Goal: Task Accomplishment & Management: Complete application form

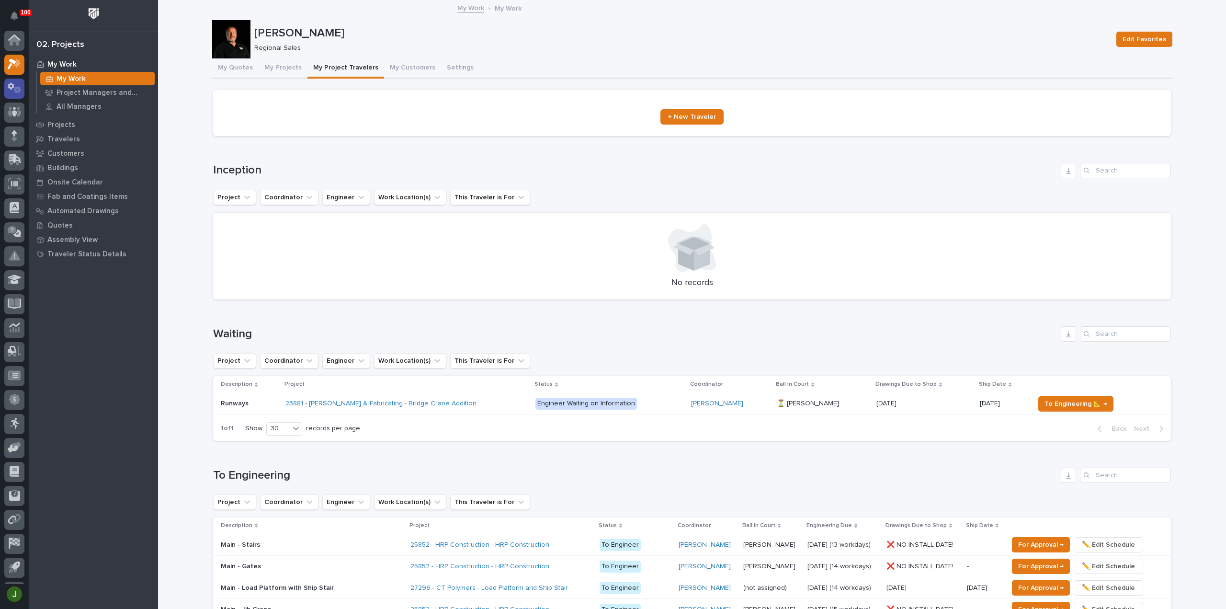
scroll to position [21, 0]
click at [13, 64] on icon at bounding box center [11, 65] width 7 height 7
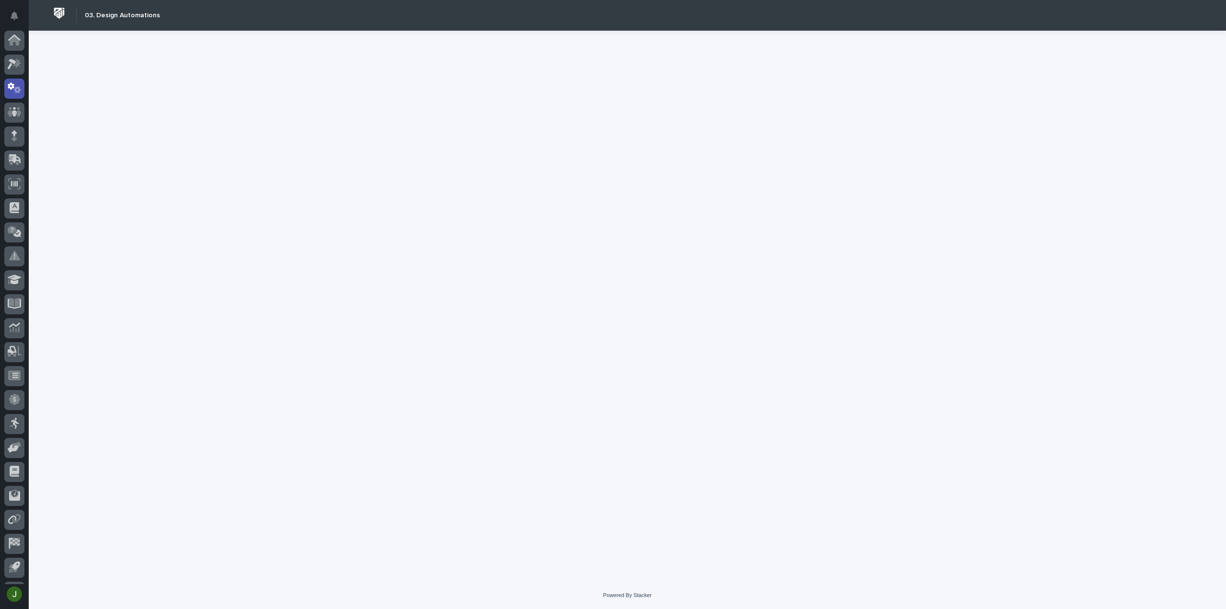
scroll to position [21, 0]
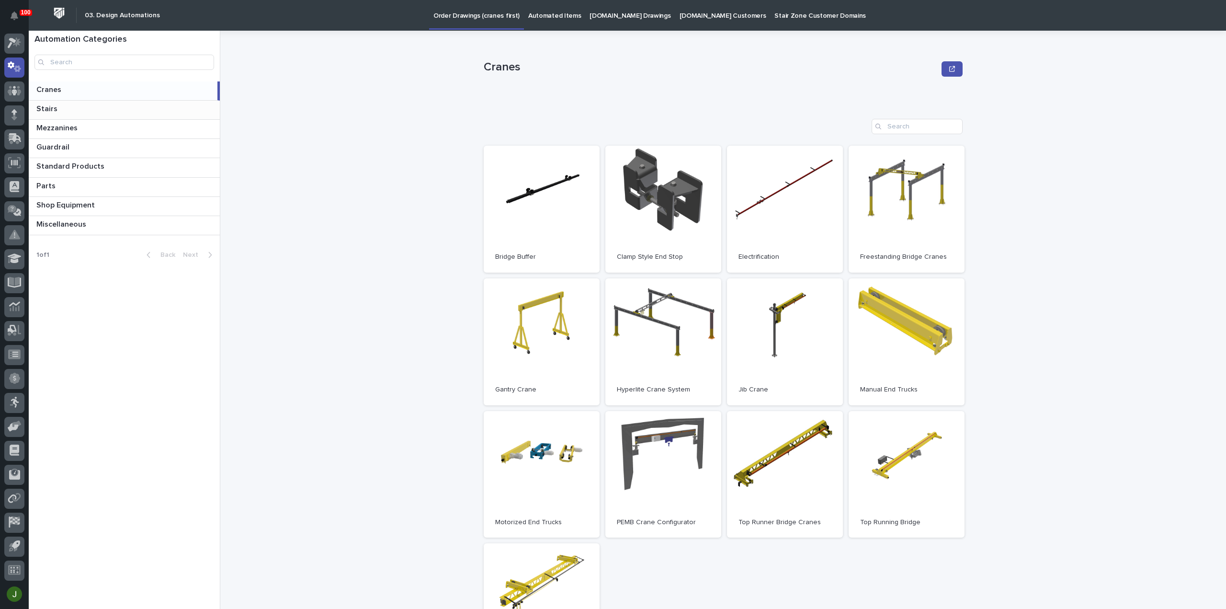
click at [44, 110] on p "Stairs" at bounding box center [47, 107] width 23 height 11
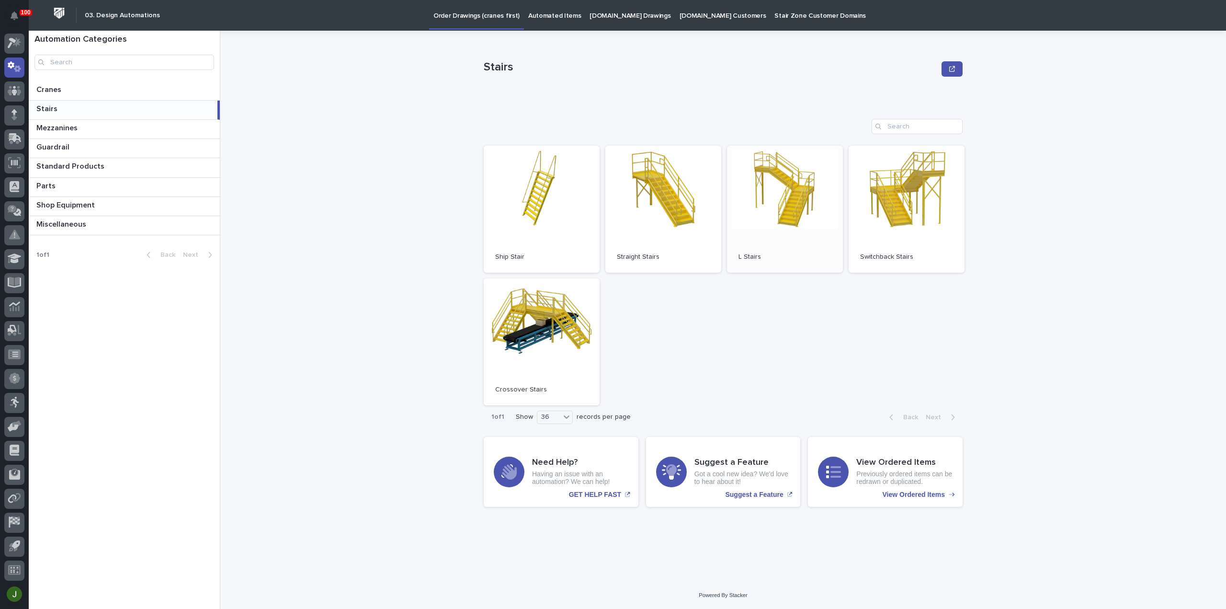
click at [787, 201] on link "Open" at bounding box center [785, 209] width 116 height 127
click at [784, 193] on link "Open" at bounding box center [785, 209] width 116 height 127
click at [53, 108] on p "Stairs" at bounding box center [47, 107] width 23 height 11
click at [91, 126] on p at bounding box center [126, 128] width 180 height 9
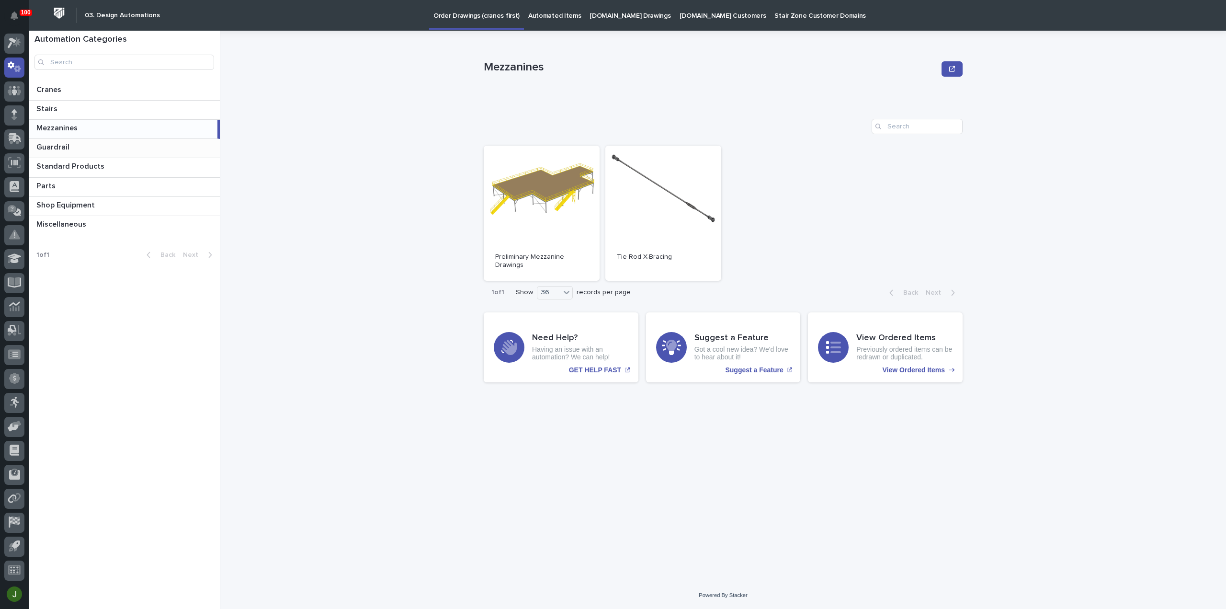
click at [102, 149] on p at bounding box center [126, 147] width 180 height 9
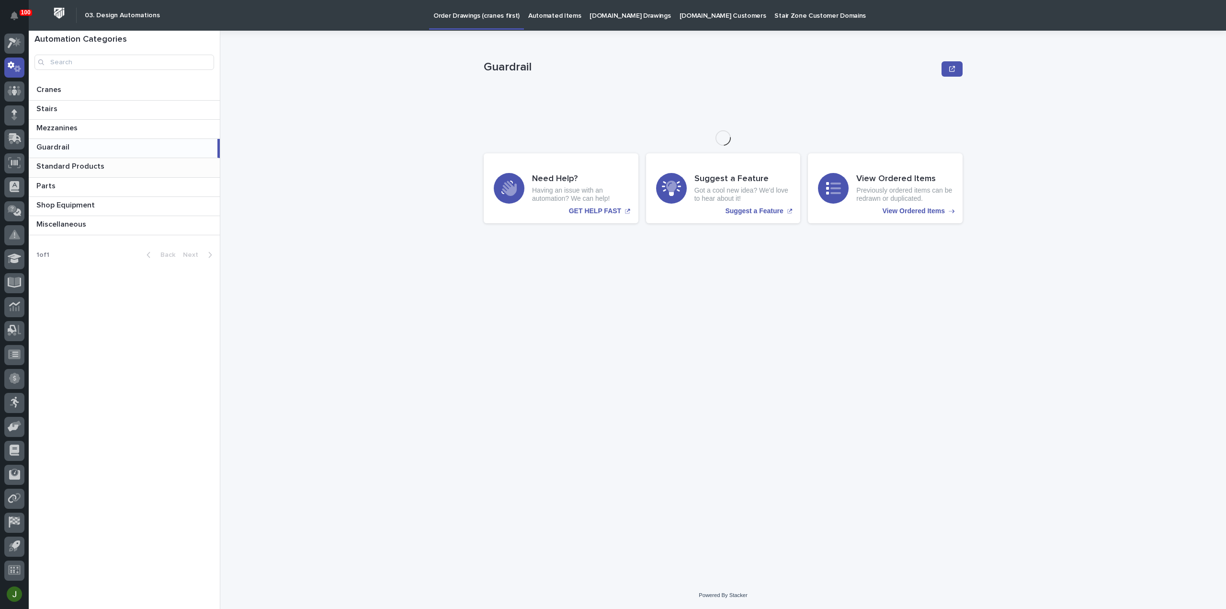
click at [108, 166] on p at bounding box center [126, 166] width 180 height 9
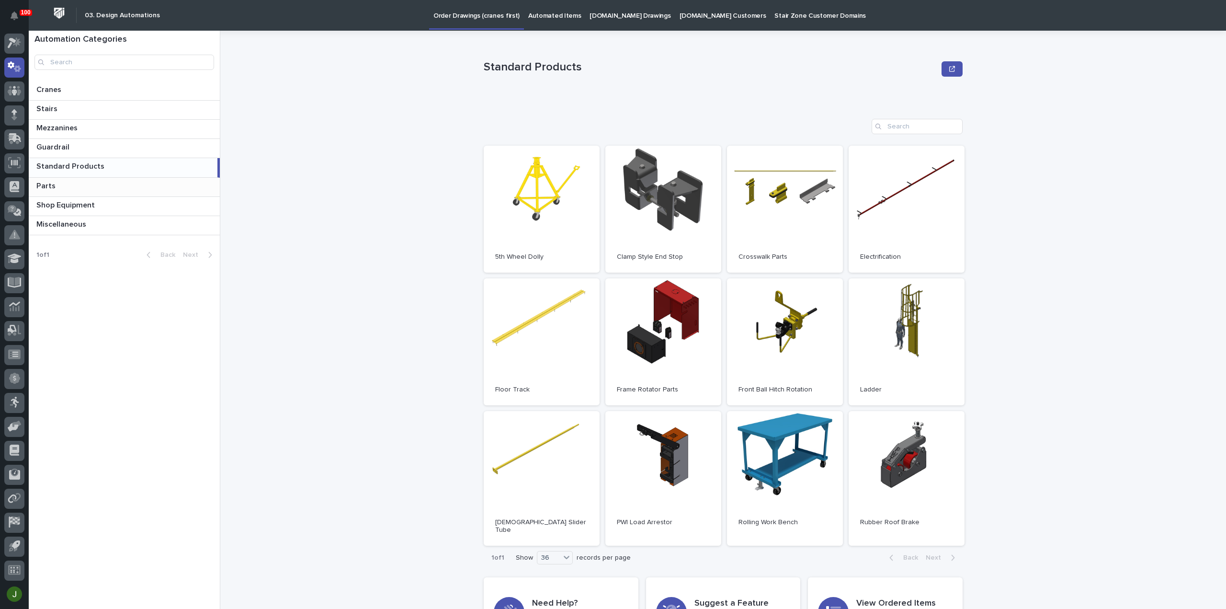
click at [112, 185] on p at bounding box center [126, 186] width 180 height 9
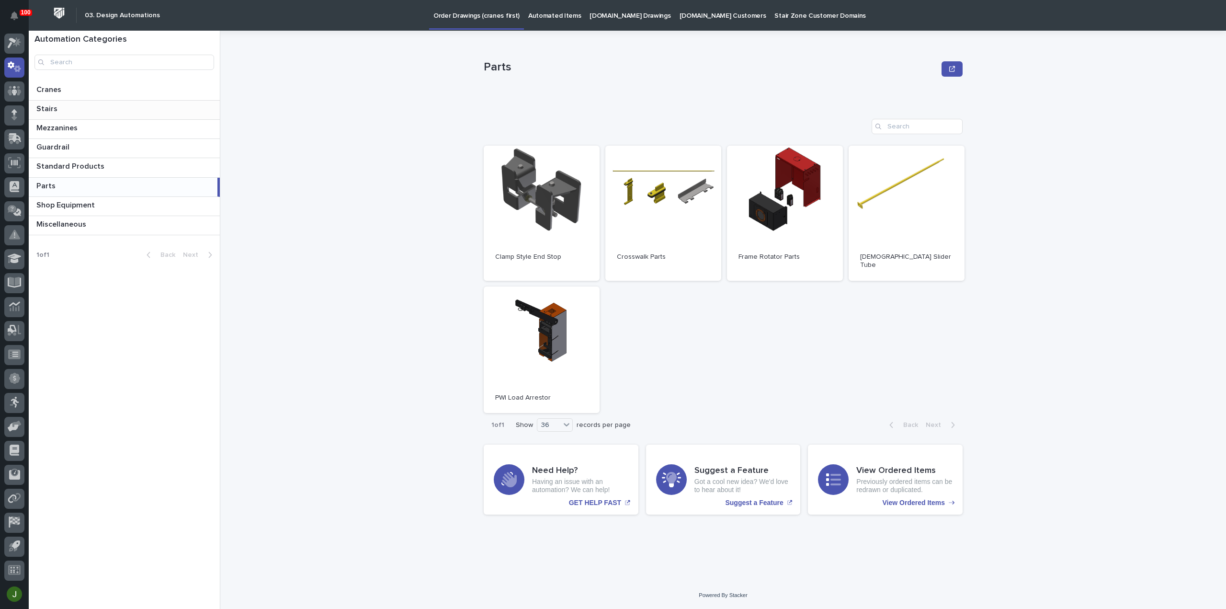
click at [66, 105] on p at bounding box center [126, 108] width 180 height 9
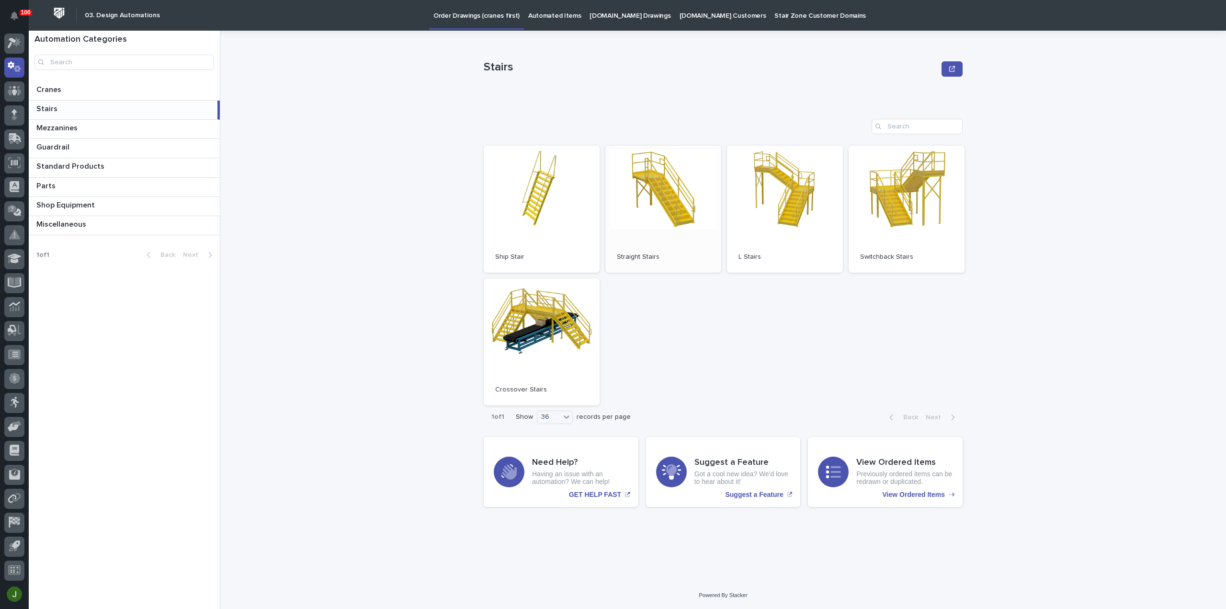
click at [679, 204] on link "Open" at bounding box center [663, 209] width 116 height 127
click at [791, 199] on link "Open" at bounding box center [785, 209] width 116 height 127
click at [787, 192] on link "Open" at bounding box center [785, 209] width 116 height 127
click at [64, 131] on p "Mezzanines" at bounding box center [57, 127] width 43 height 11
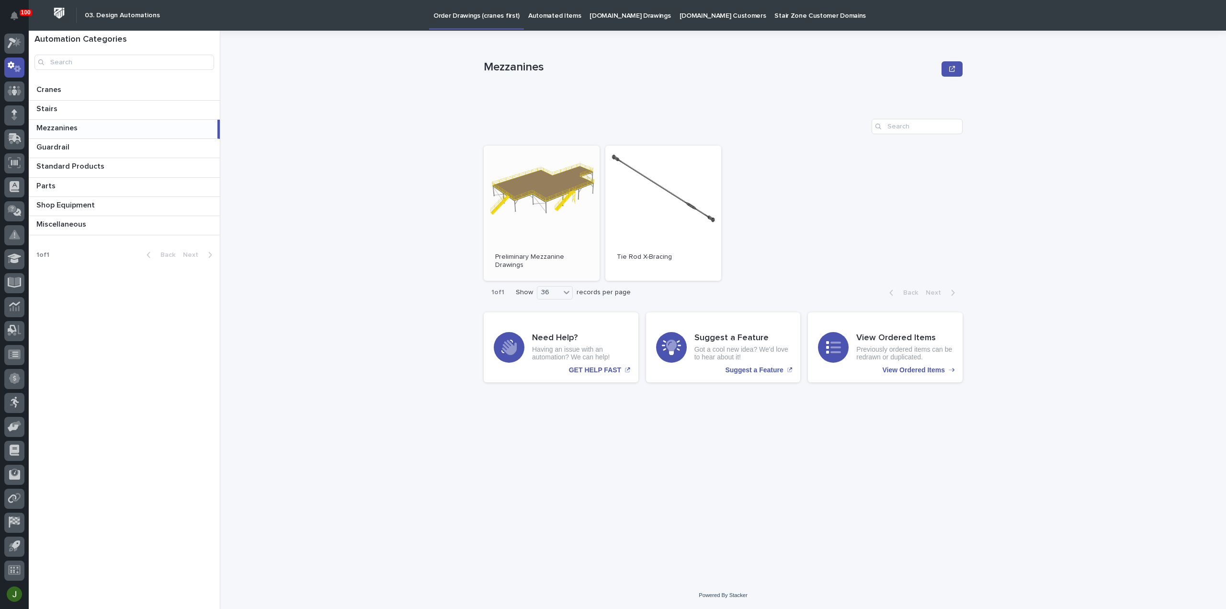
click at [529, 186] on link "Open" at bounding box center [542, 213] width 116 height 135
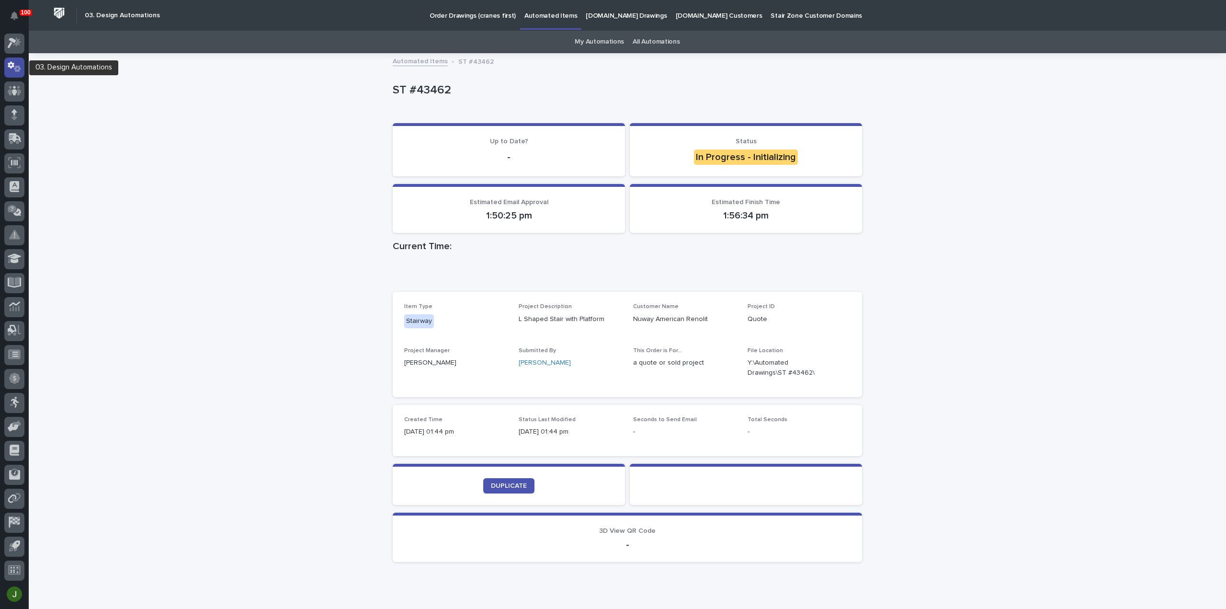
click at [13, 67] on icon at bounding box center [11, 65] width 7 height 7
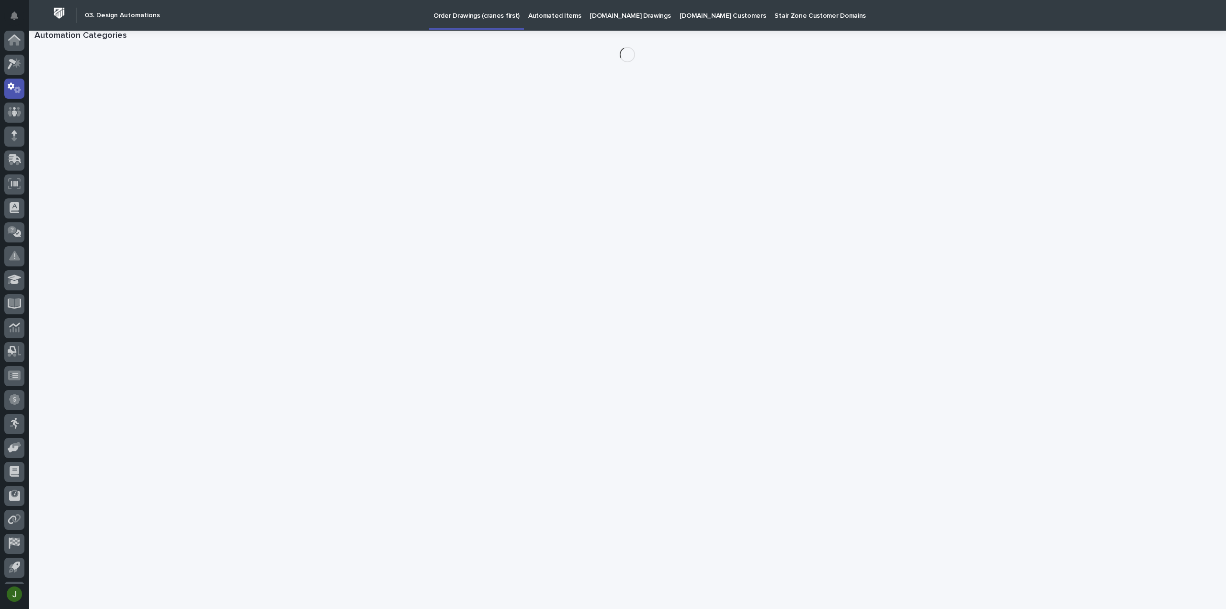
scroll to position [21, 0]
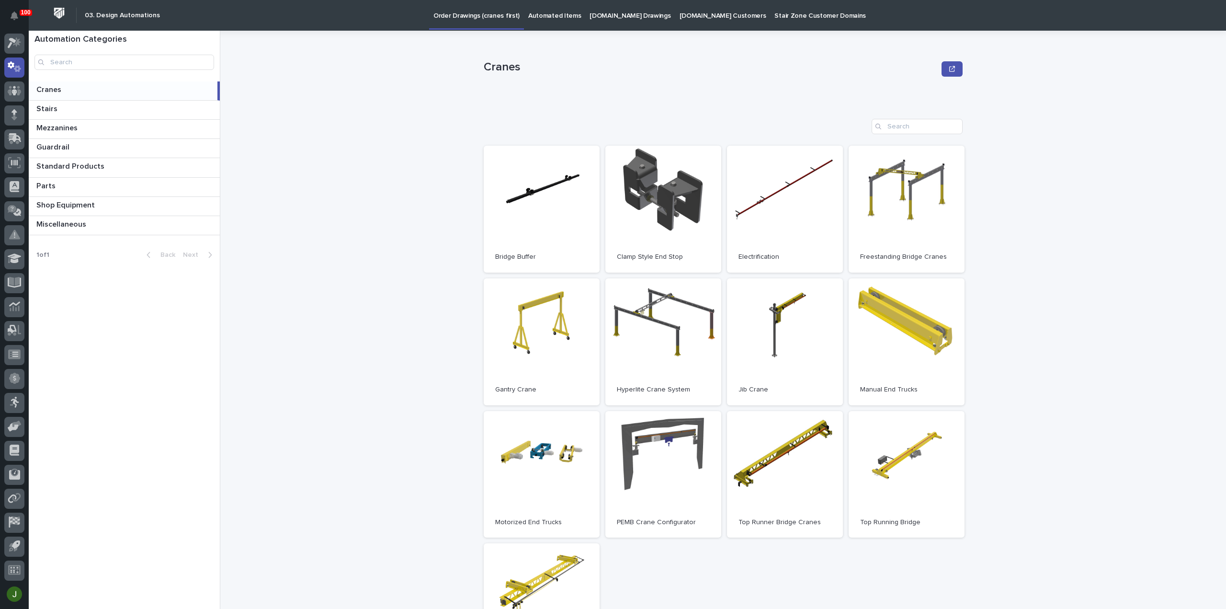
click at [58, 89] on p "Cranes" at bounding box center [49, 88] width 27 height 11
click at [46, 104] on p "Stairs" at bounding box center [47, 107] width 23 height 11
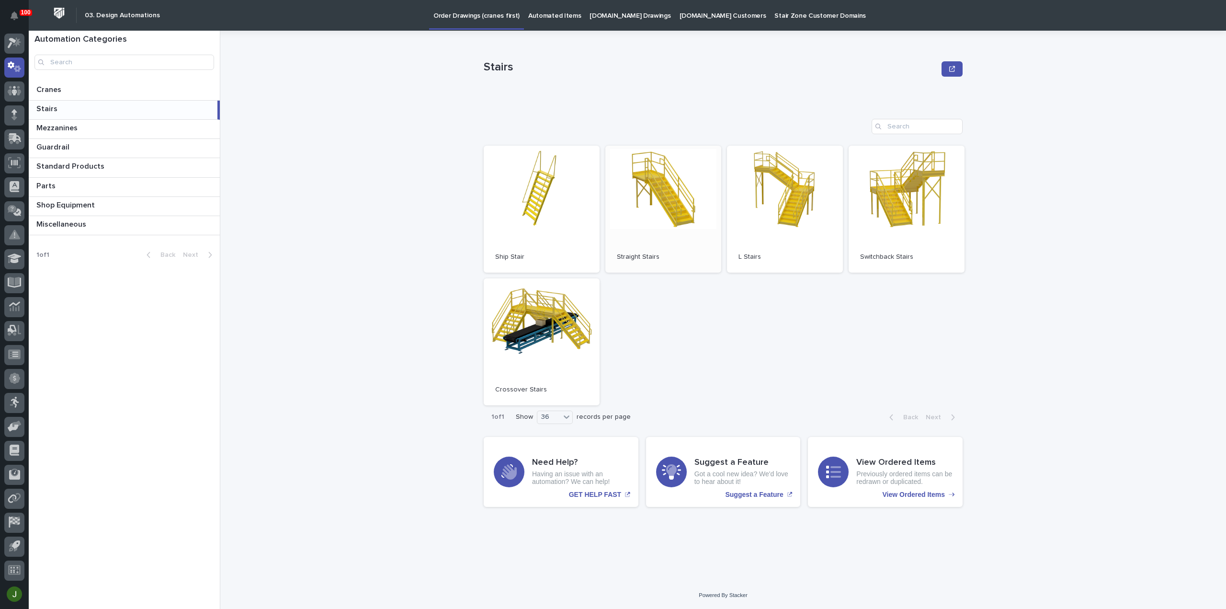
click at [658, 198] on link "Open" at bounding box center [663, 209] width 116 height 127
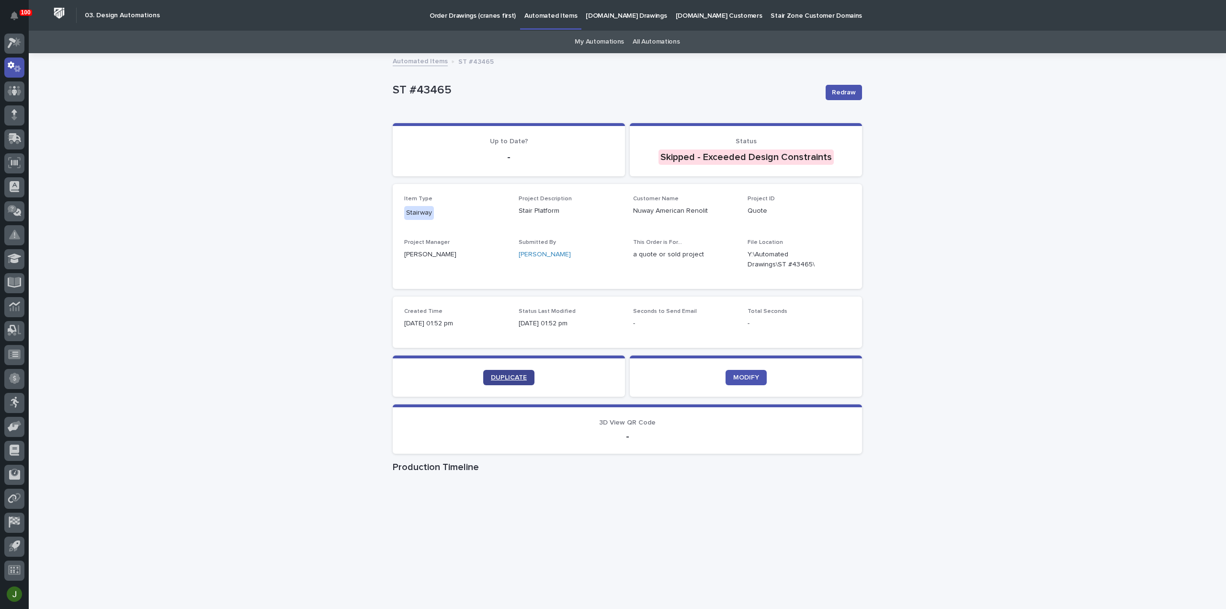
click at [501, 375] on span "DUPLICATE" at bounding box center [509, 377] width 36 height 7
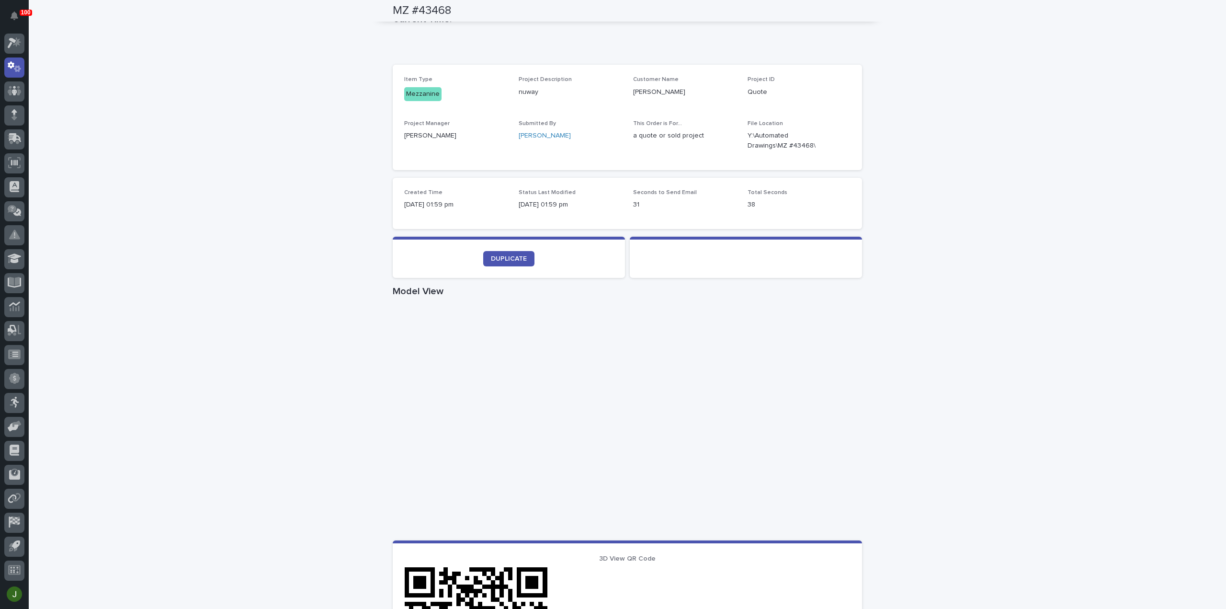
scroll to position [39, 0]
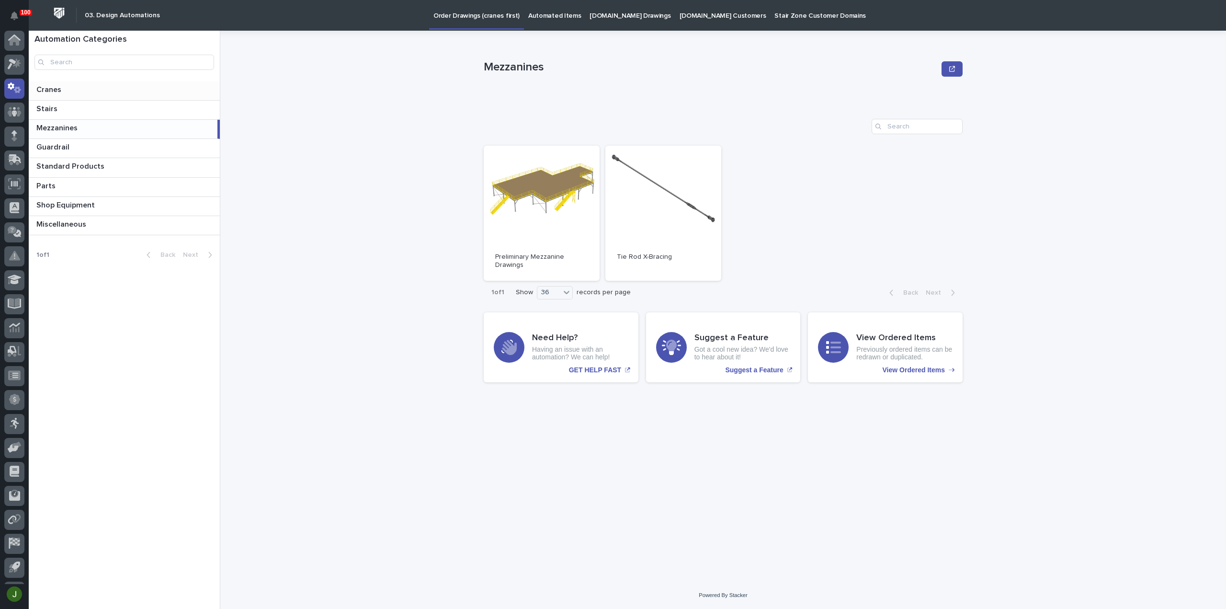
scroll to position [21, 0]
click at [14, 42] on icon at bounding box center [12, 43] width 9 height 11
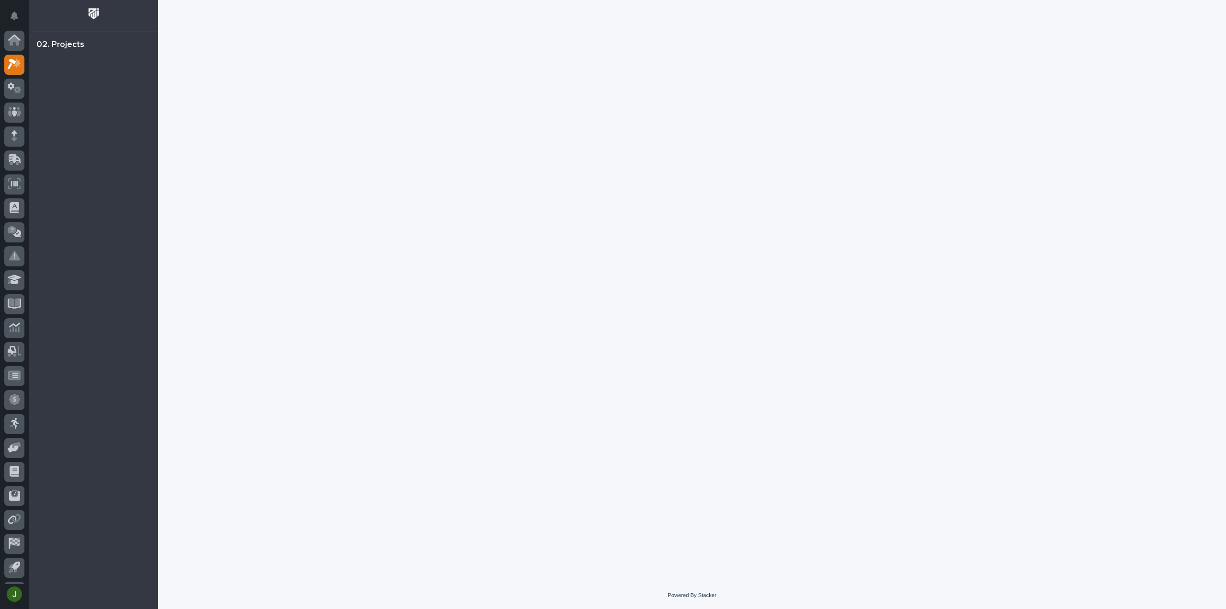
scroll to position [21, 0]
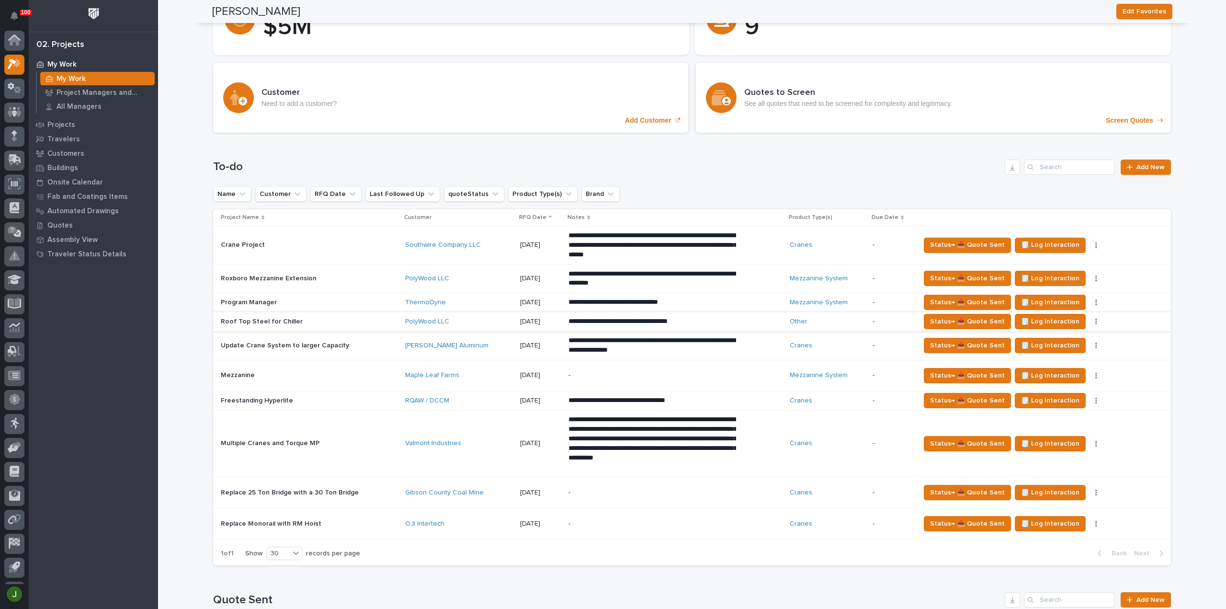
scroll to position [127, 0]
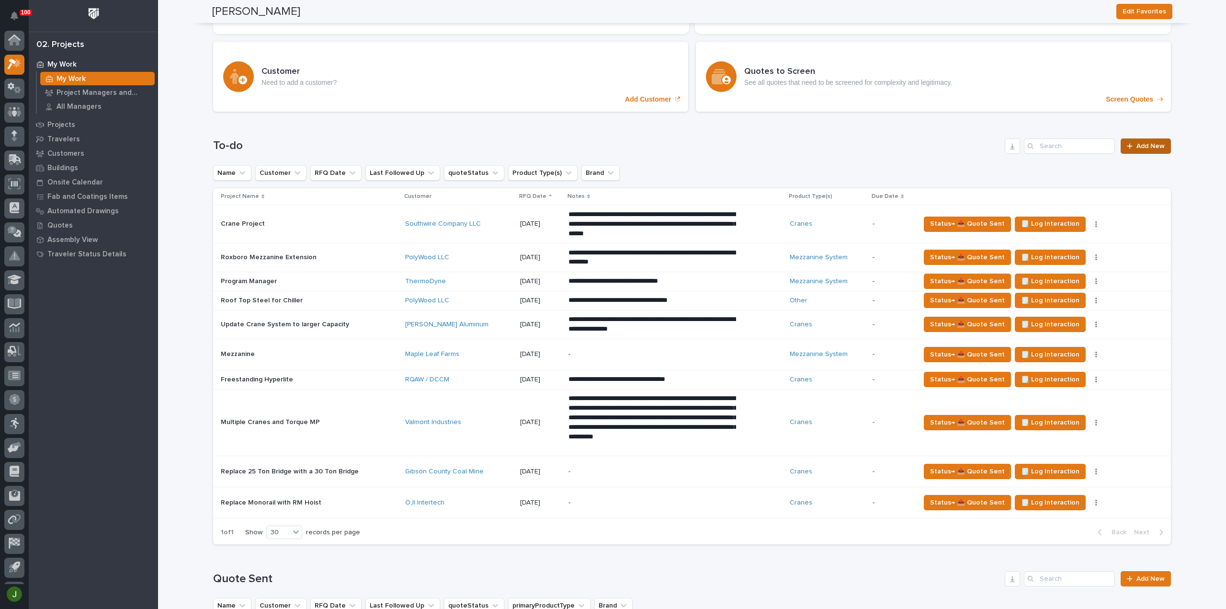
click at [1150, 147] on span "Add New" at bounding box center [1150, 146] width 28 height 7
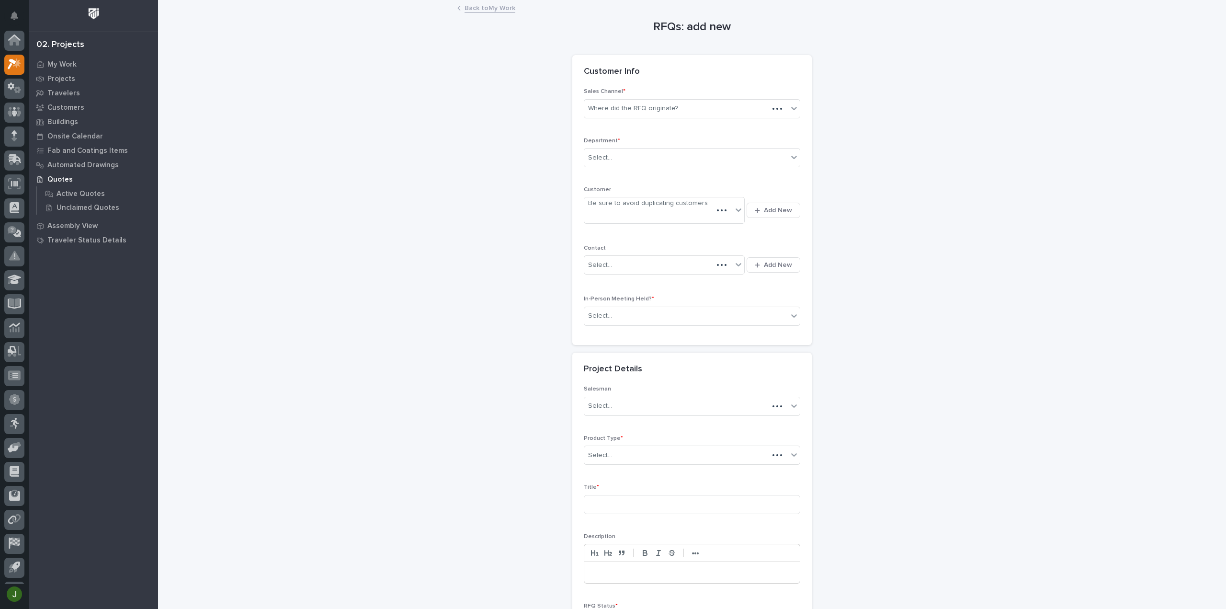
scroll to position [21, 0]
click at [645, 107] on div "Where did the RFQ originate?" at bounding box center [633, 108] width 90 height 10
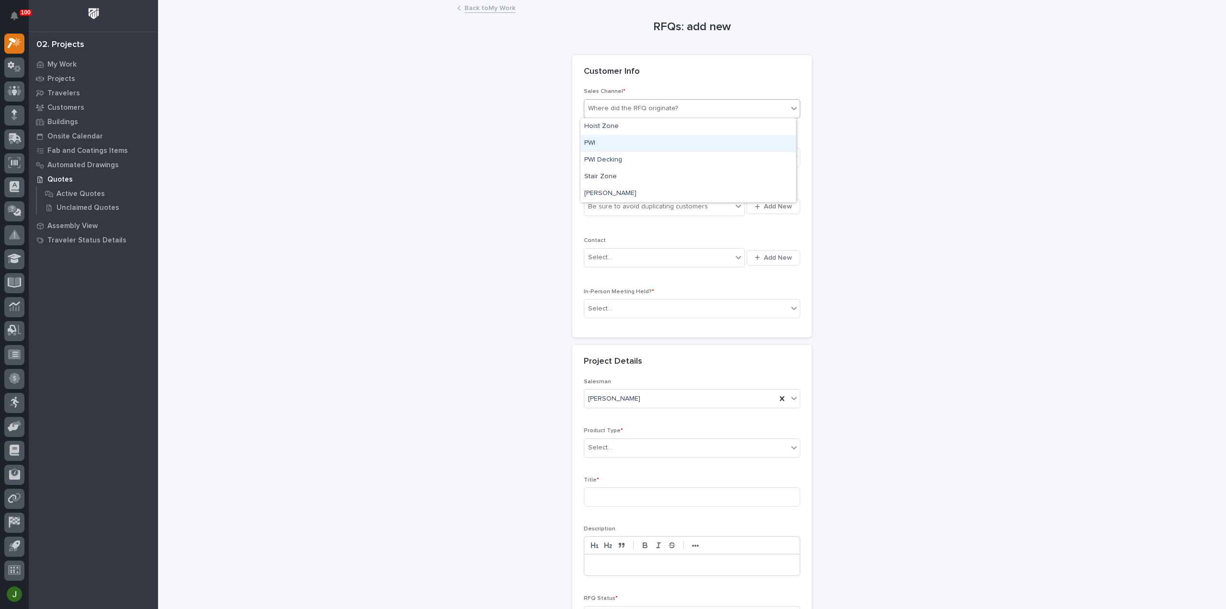
click at [598, 140] on div "PWI" at bounding box center [688, 143] width 216 height 17
click at [593, 157] on div "Select..." at bounding box center [600, 158] width 24 height 10
click at [596, 191] on span "Regional Sales" at bounding box center [609, 191] width 50 height 11
click at [596, 206] on div "Be sure to avoid duplicating customers" at bounding box center [648, 207] width 120 height 10
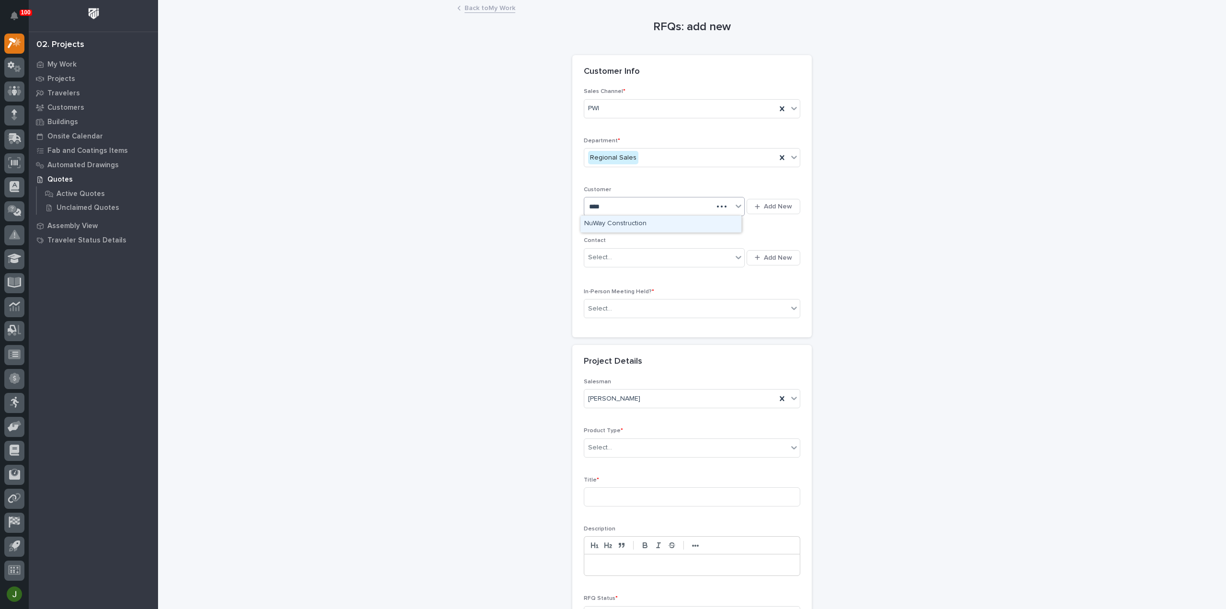
type input "*****"
click at [605, 224] on div "NuWay Construction" at bounding box center [660, 224] width 161 height 17
click at [591, 254] on div "Select..." at bounding box center [600, 257] width 24 height 10
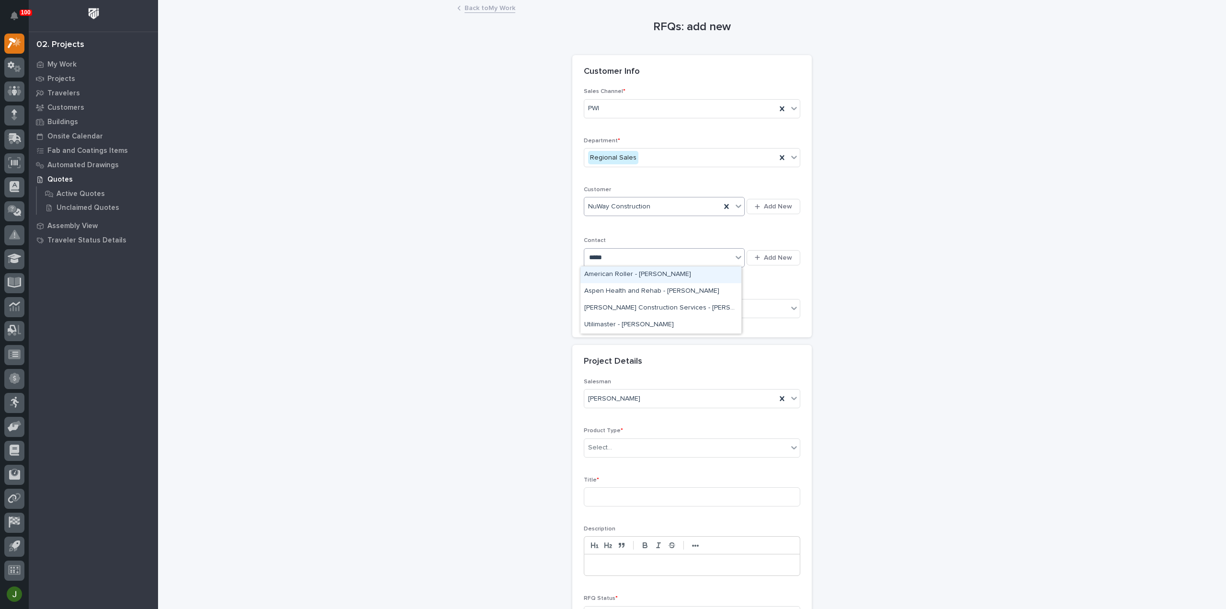
type input "******"
click at [632, 280] on div "NuWay - [PERSON_NAME]" at bounding box center [660, 284] width 161 height 17
click at [618, 306] on div "Select..." at bounding box center [686, 309] width 204 height 16
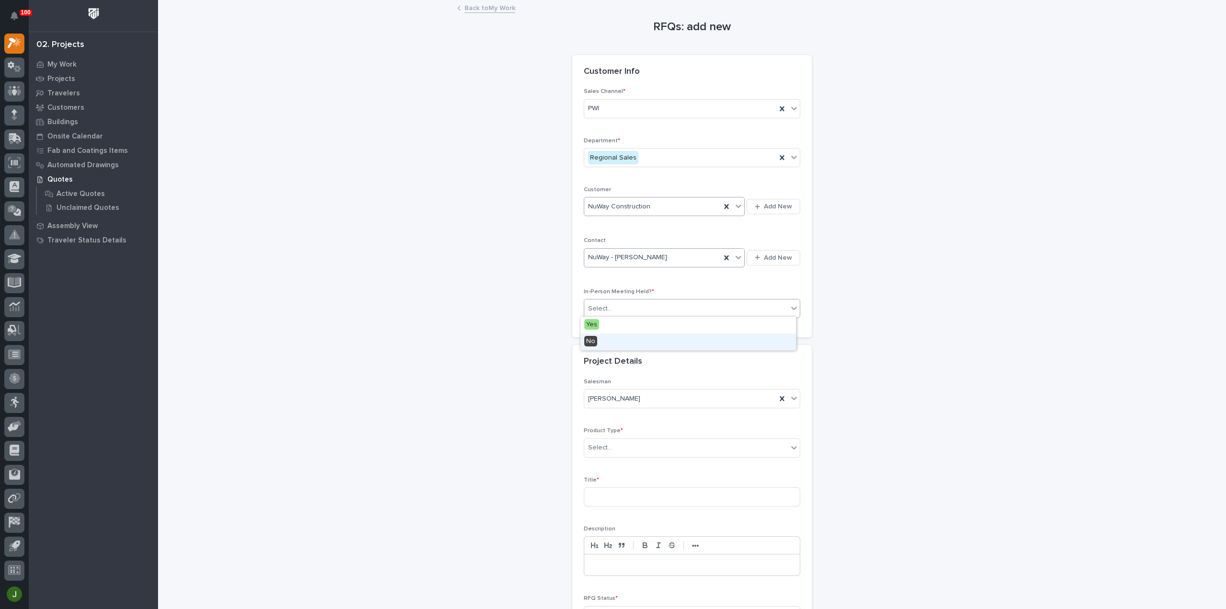
click at [596, 340] on span "No" at bounding box center [590, 341] width 13 height 11
click at [597, 447] on div "Select..." at bounding box center [600, 448] width 24 height 10
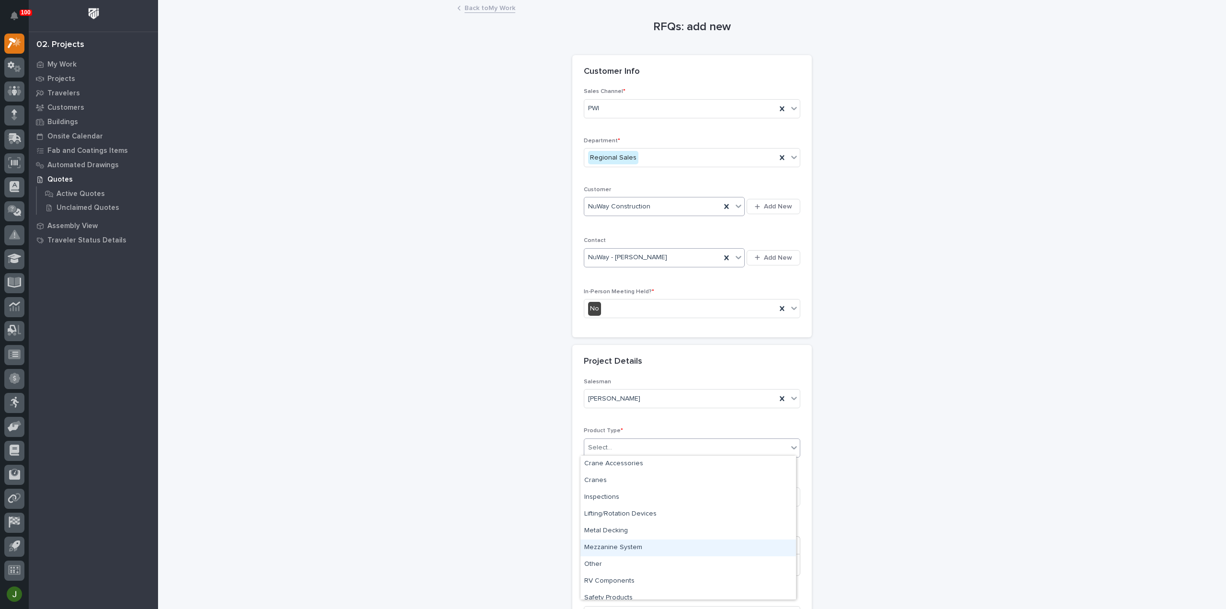
click at [612, 542] on div "Mezzanine System" at bounding box center [688, 547] width 216 height 17
click at [652, 443] on div "Mezzanine System" at bounding box center [680, 448] width 192 height 16
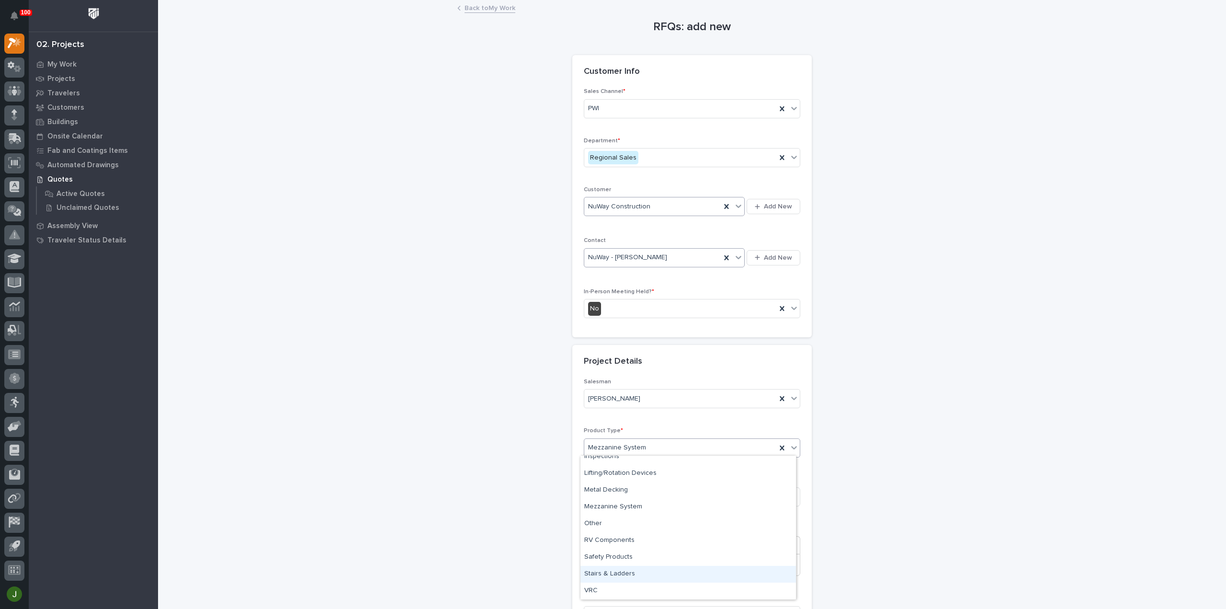
click at [606, 573] on div "Stairs & Ladders" at bounding box center [688, 574] width 216 height 17
click at [603, 499] on input at bounding box center [692, 496] width 216 height 19
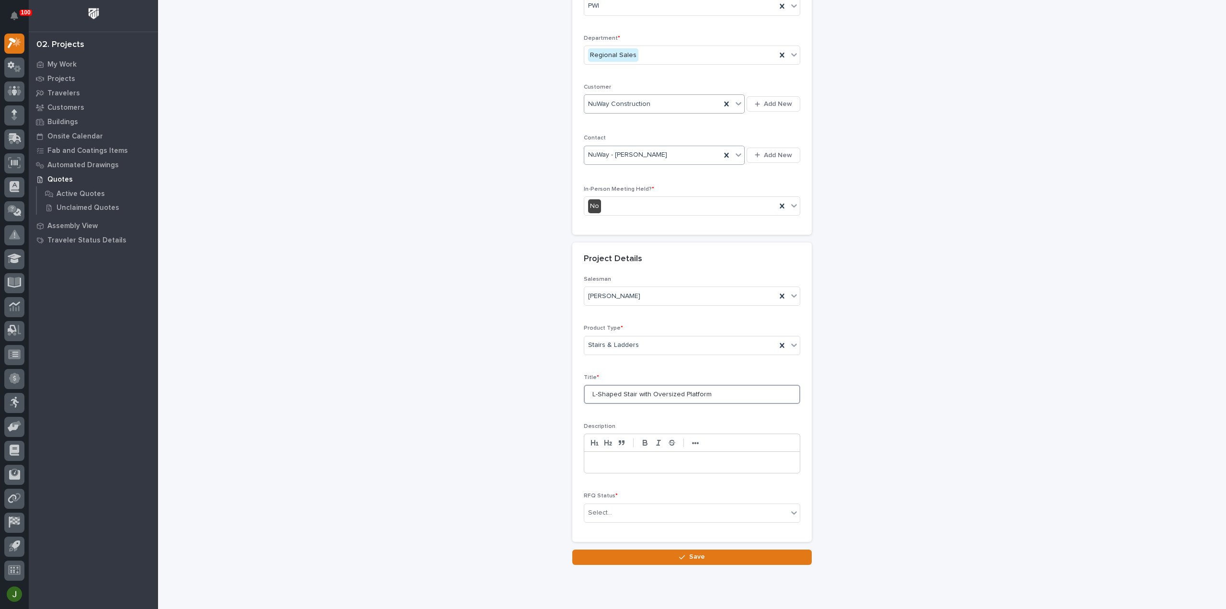
scroll to position [127, 0]
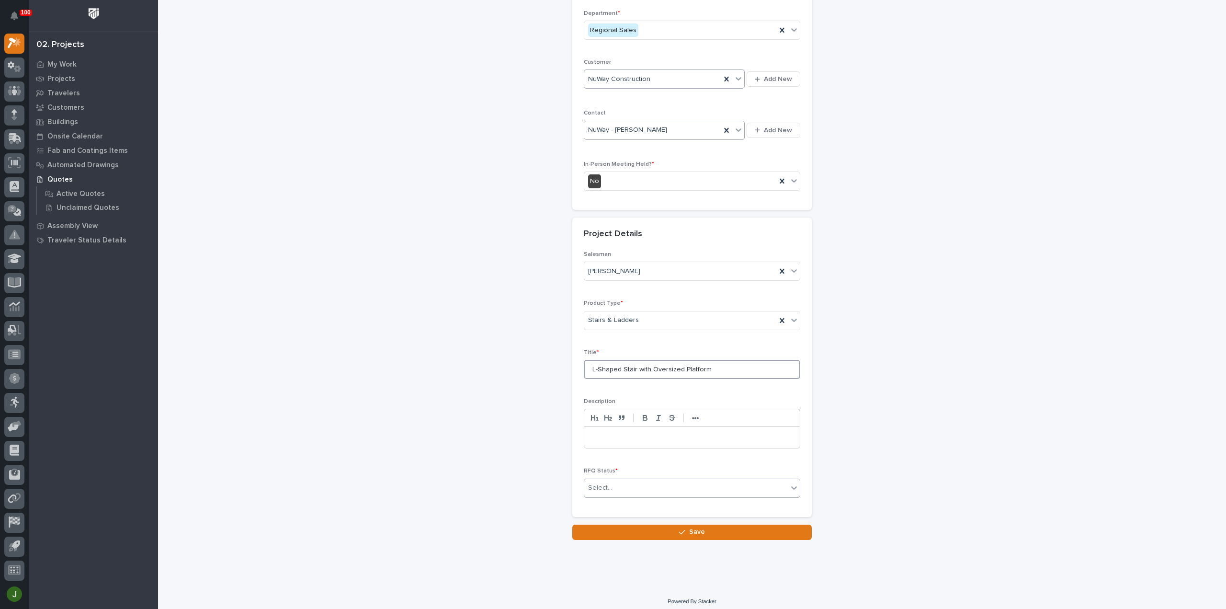
type input "L-Shaped Stair with Oversized Platform"
click at [604, 483] on div "Select..." at bounding box center [600, 488] width 24 height 10
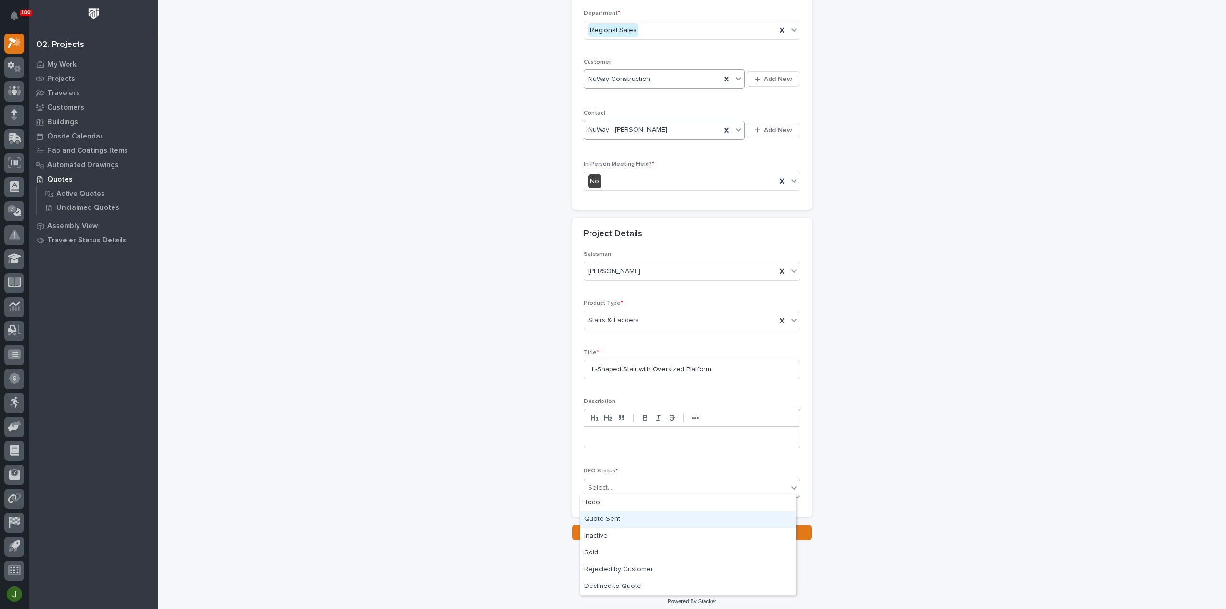
click at [613, 518] on div "Quote Sent" at bounding box center [688, 519] width 216 height 17
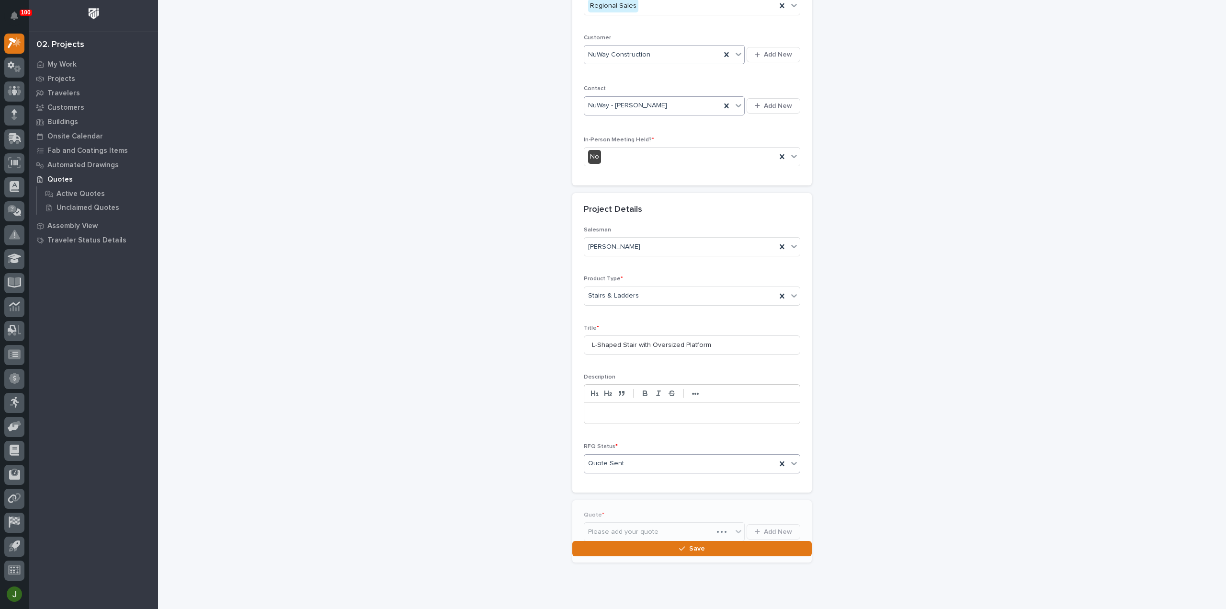
scroll to position [162, 0]
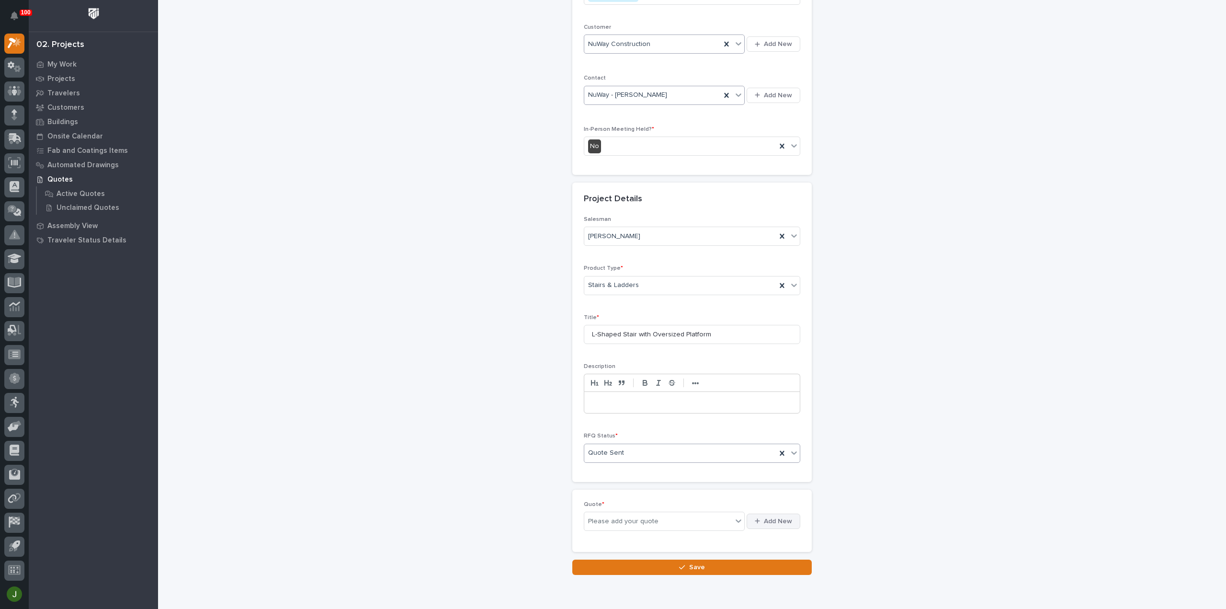
click at [764, 518] on span "Add New" at bounding box center [778, 521] width 28 height 9
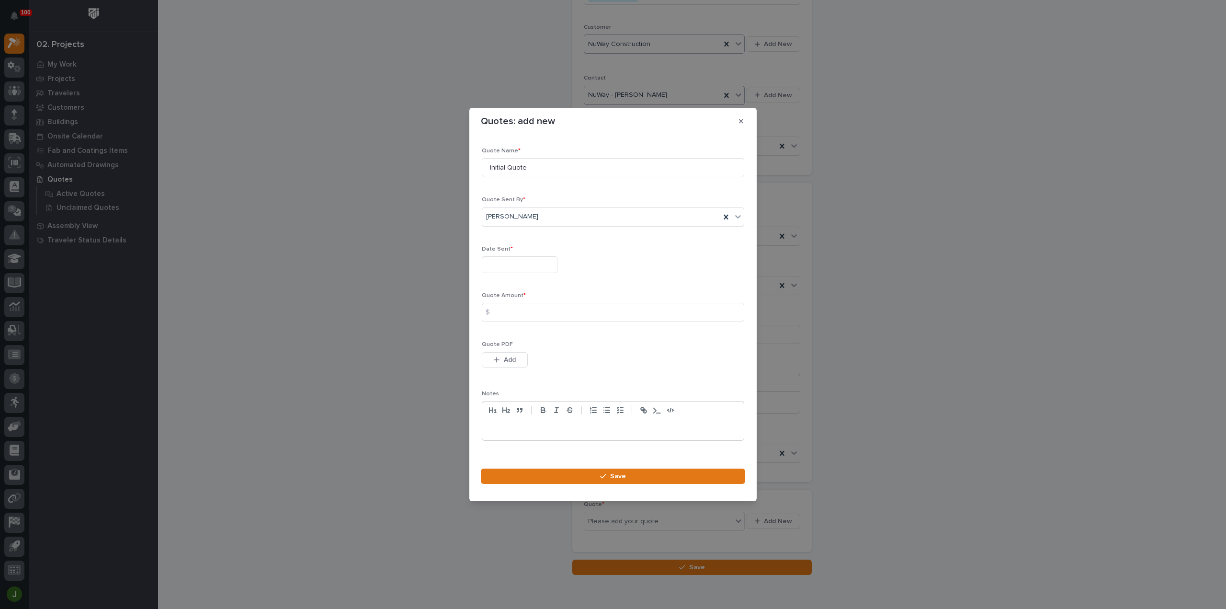
click at [499, 269] on input "text" at bounding box center [520, 264] width 76 height 17
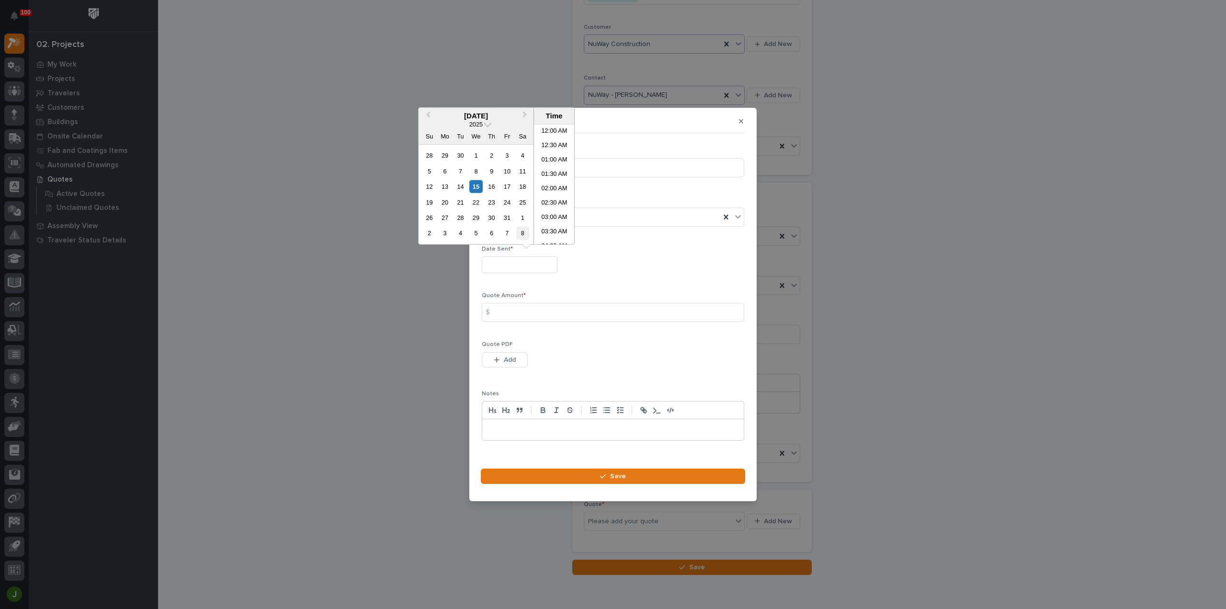
scroll to position [364, 0]
click at [553, 207] on li "03:30 PM" at bounding box center [554, 213] width 41 height 14
type input "**********"
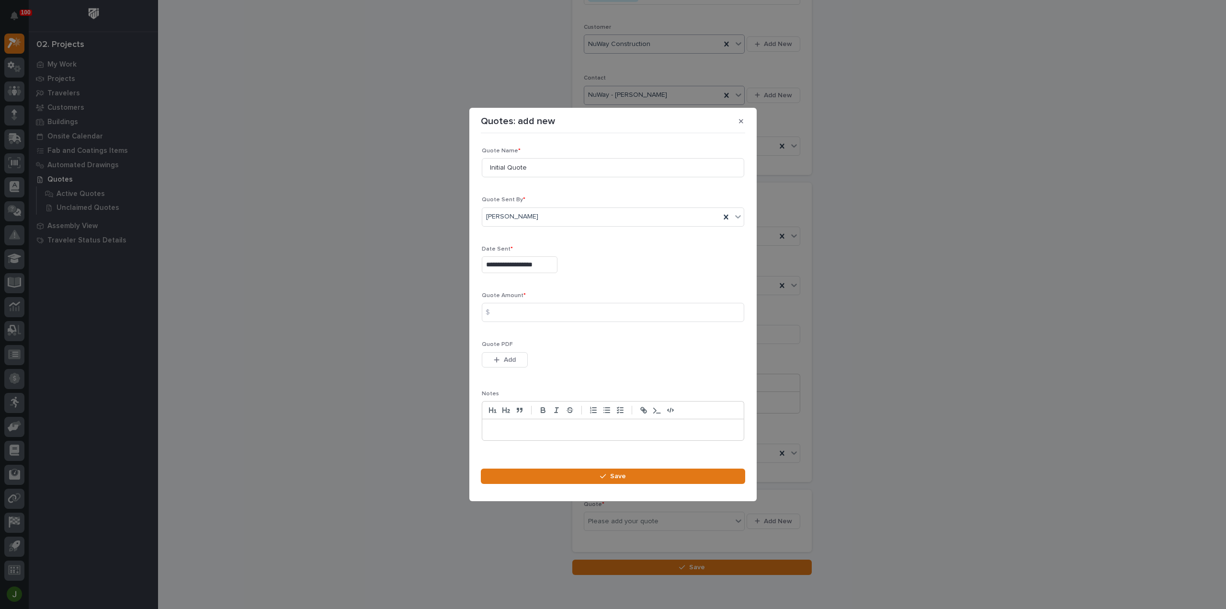
click at [500, 312] on div "$" at bounding box center [491, 312] width 19 height 19
click at [505, 309] on input at bounding box center [613, 312] width 262 height 19
click at [523, 311] on input "23943" at bounding box center [613, 312] width 262 height 19
type input "24630"
click at [512, 358] on span "Add" at bounding box center [510, 359] width 12 height 9
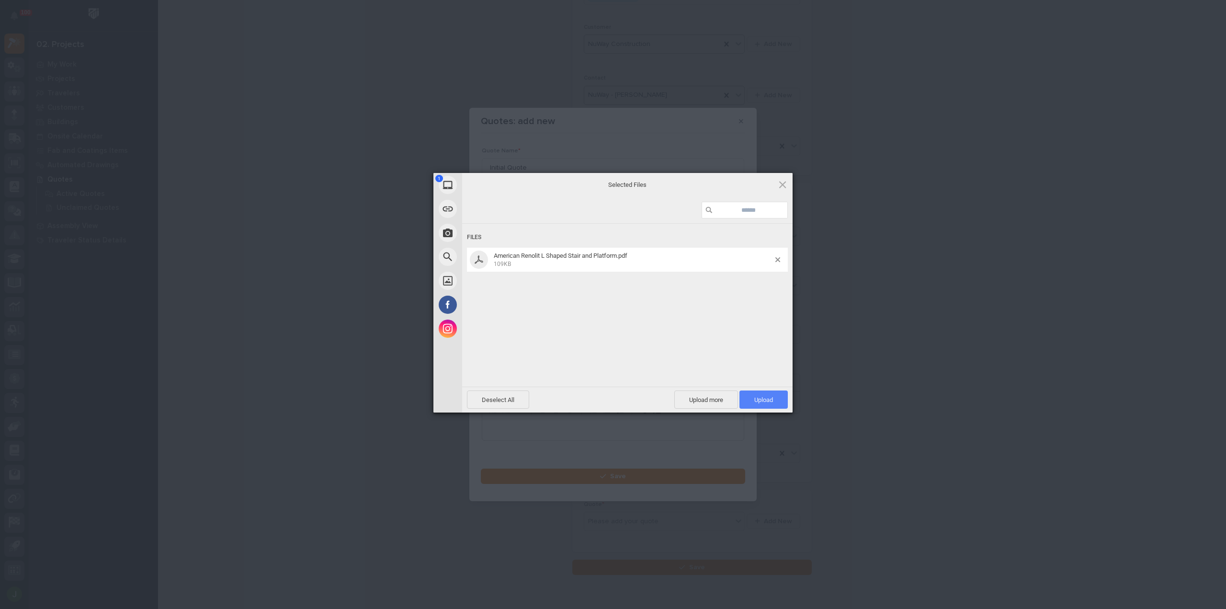
click at [768, 399] on span "Upload 1" at bounding box center [763, 399] width 19 height 7
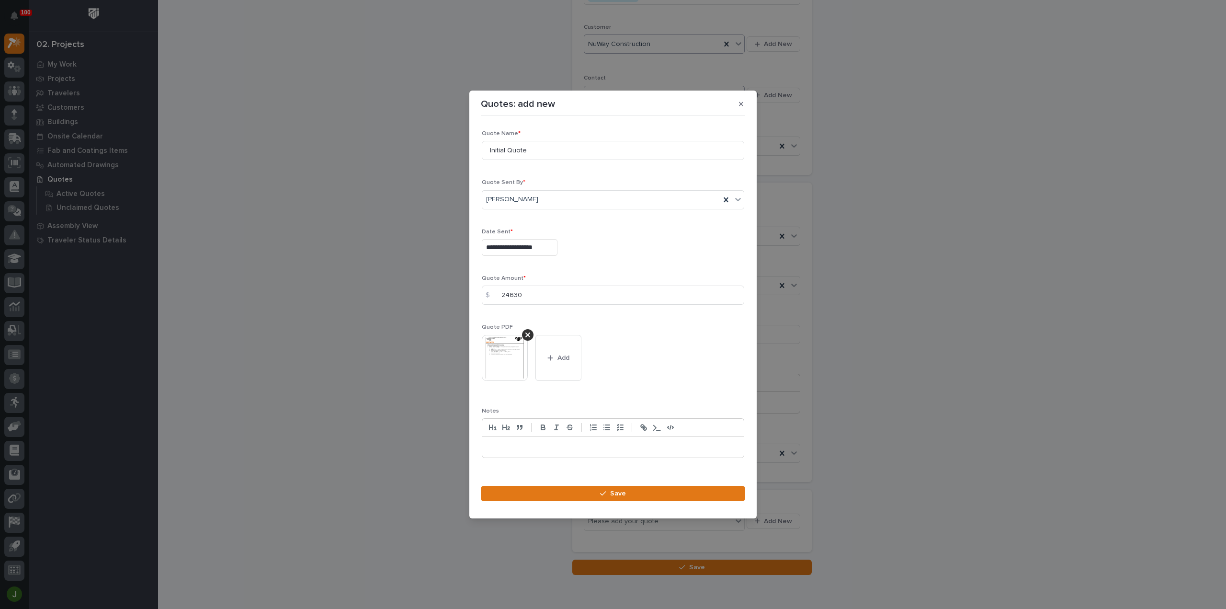
scroll to position [13, 0]
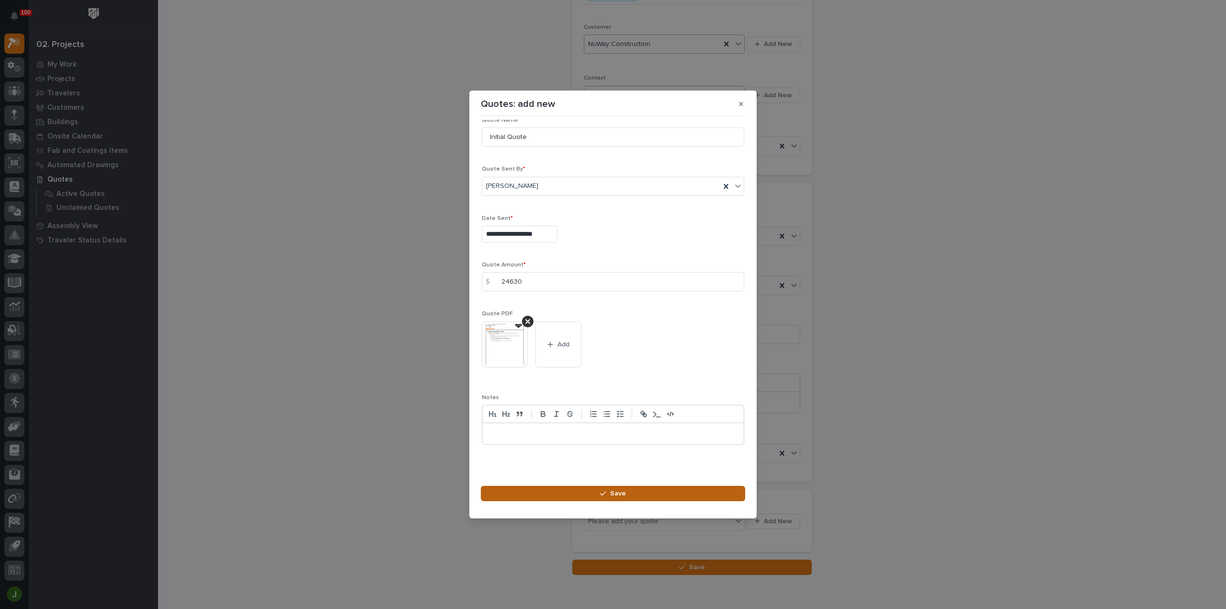
click at [619, 490] on span "Save" at bounding box center [618, 493] width 16 height 9
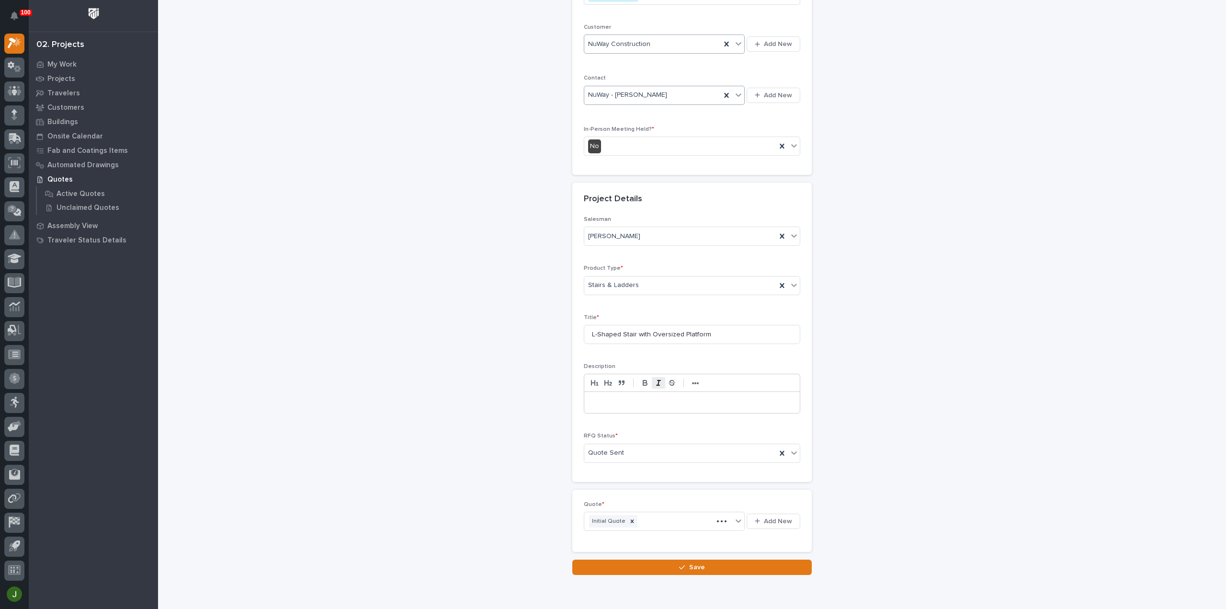
scroll to position [200, 0]
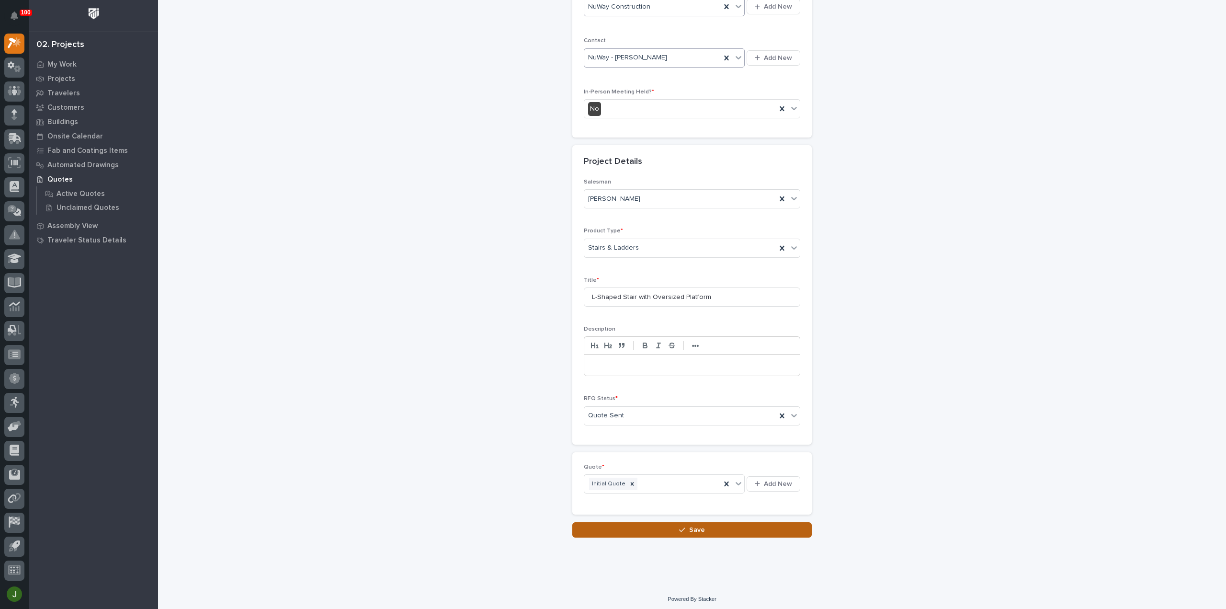
click at [683, 526] on div "button" at bounding box center [684, 529] width 10 height 7
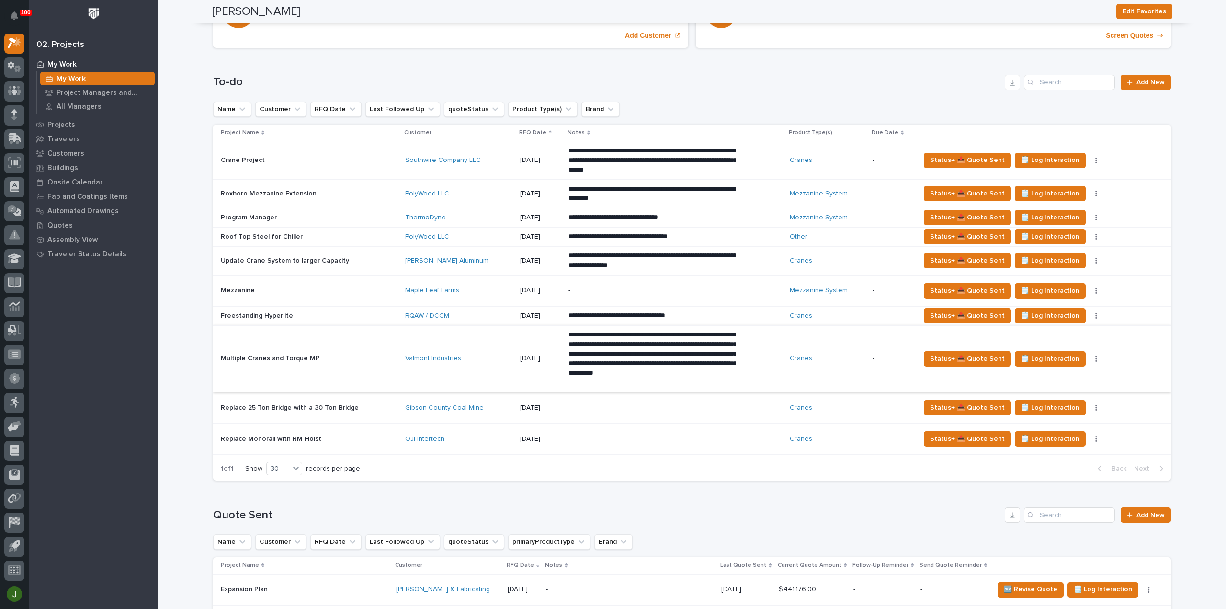
scroll to position [192, 0]
click at [1089, 436] on button "button" at bounding box center [1095, 438] width 13 height 7
click at [1064, 454] on span "Status→ ❌ PWI Declined" at bounding box center [1049, 455] width 75 height 11
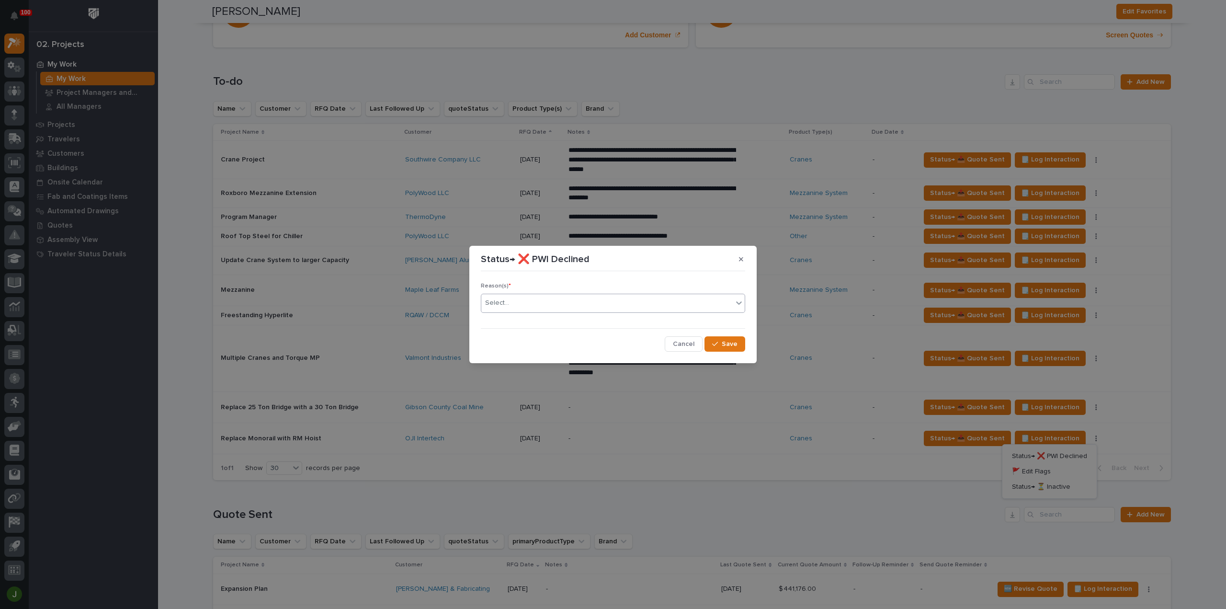
click at [523, 301] on div "Select..." at bounding box center [606, 303] width 251 height 16
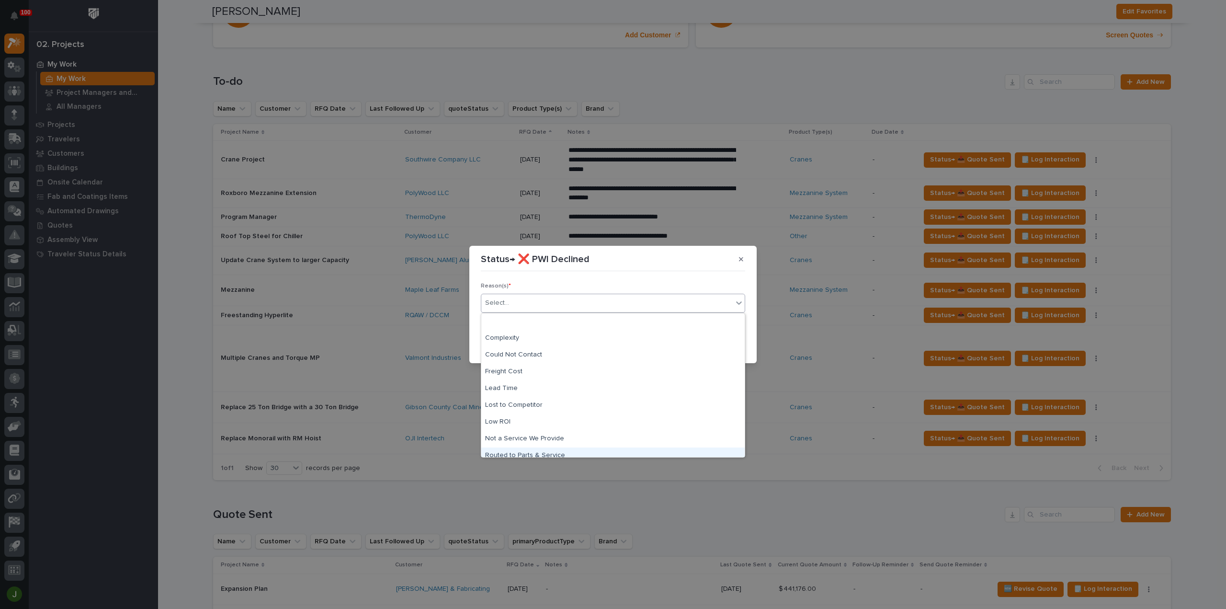
scroll to position [41, 0]
click at [556, 412] on div "Routed to Parts & Service" at bounding box center [612, 415] width 263 height 17
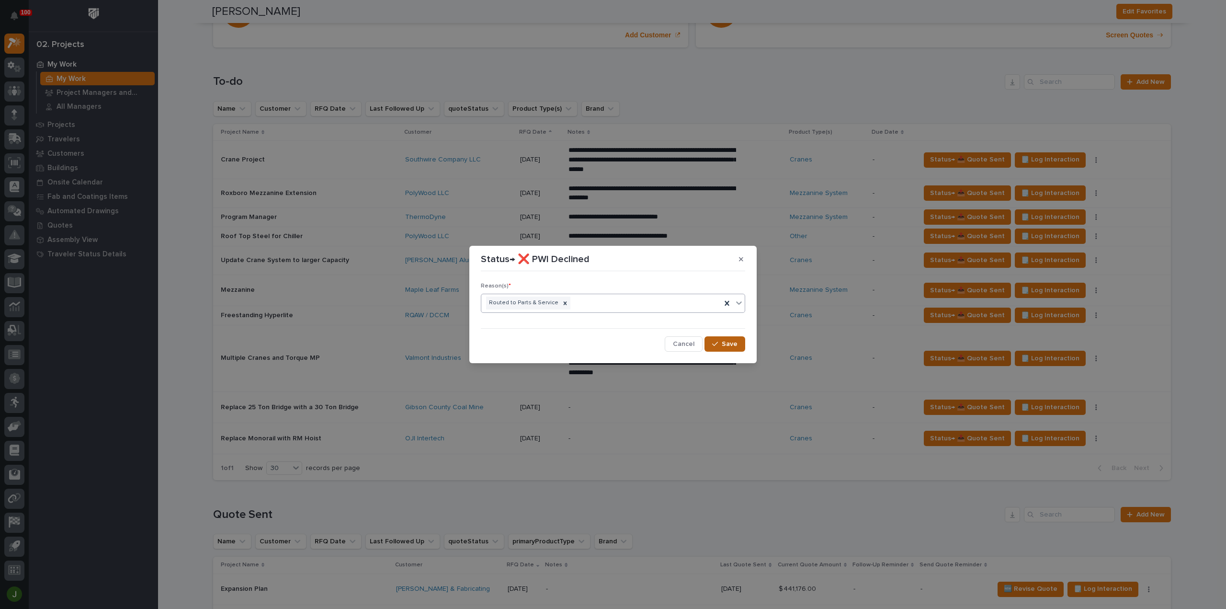
click at [729, 342] on span "Save" at bounding box center [730, 344] width 16 height 9
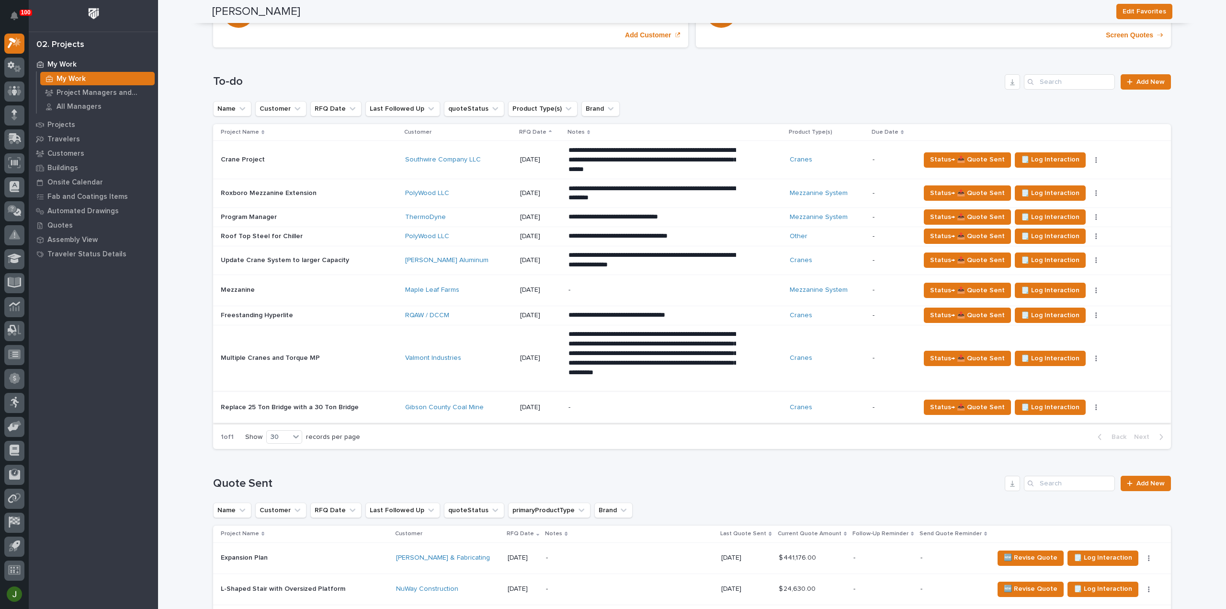
click at [1096, 406] on icon "button" at bounding box center [1096, 407] width 1 height 6
click at [1057, 456] on span "Status→ ⏳ Inactive" at bounding box center [1041, 455] width 58 height 11
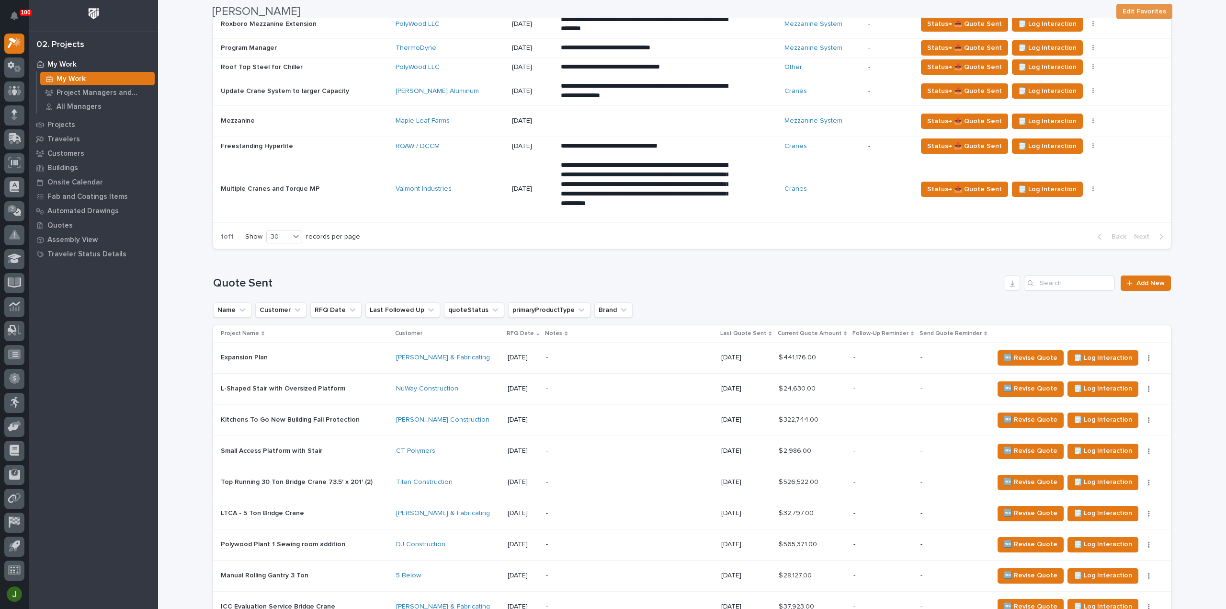
scroll to position [383, 0]
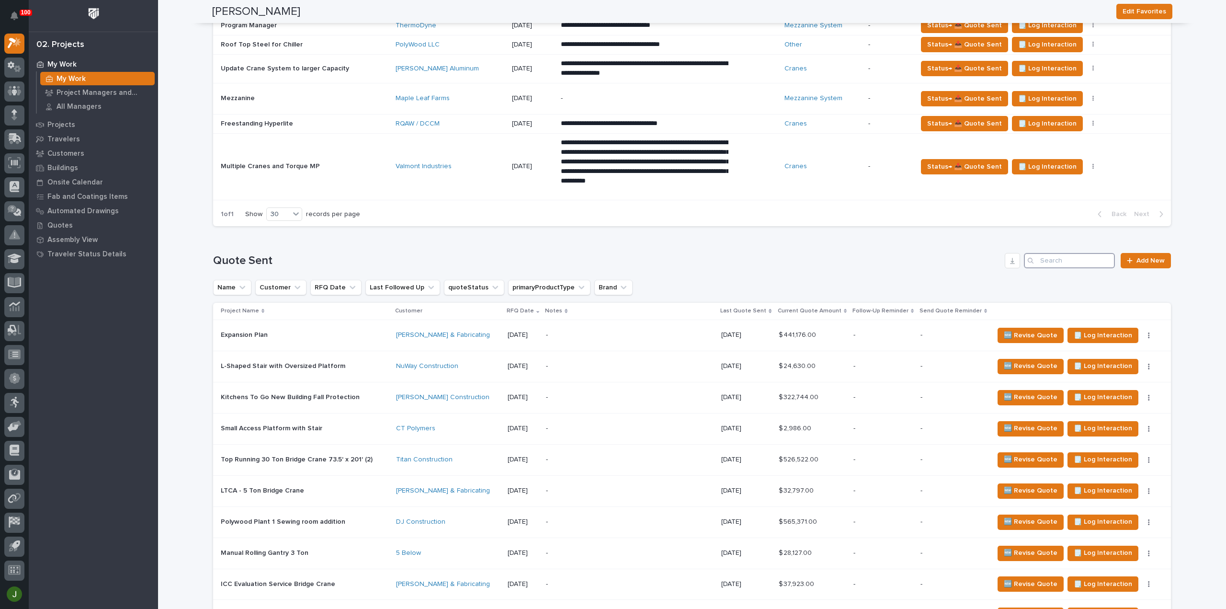
click at [1060, 261] on input "Search" at bounding box center [1069, 260] width 91 height 15
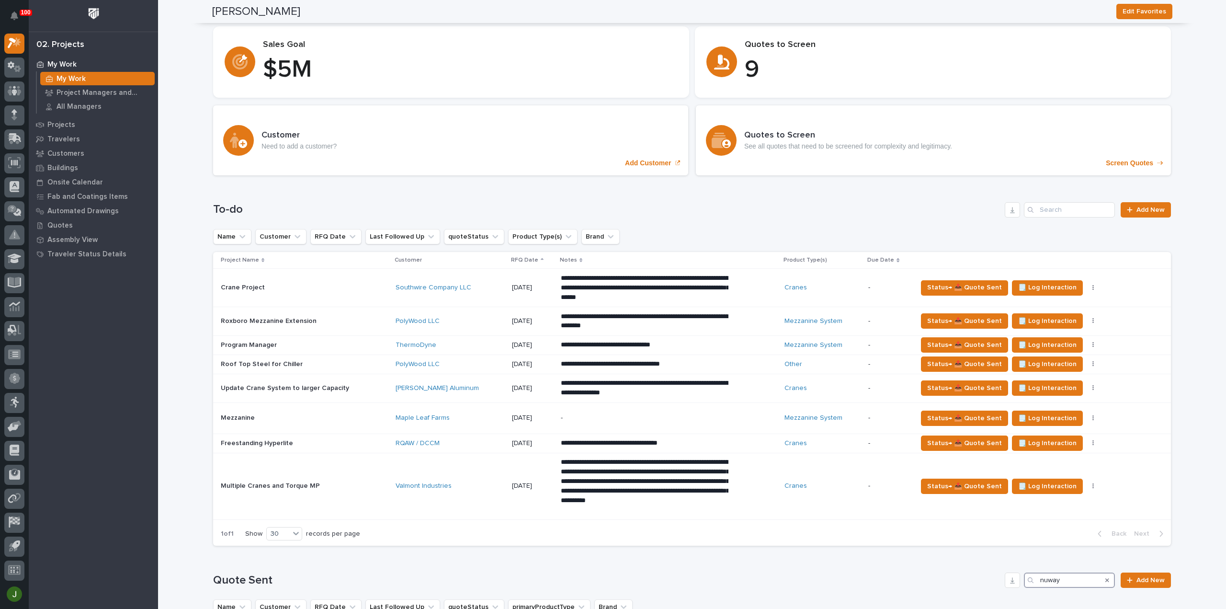
scroll to position [0, 0]
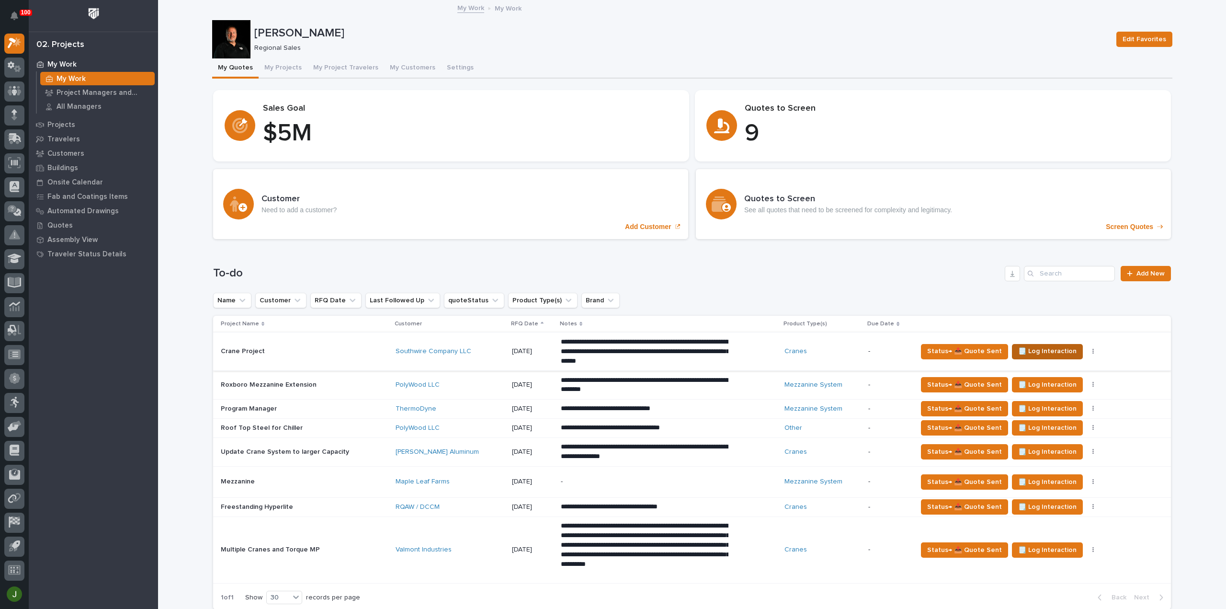
type input "nuway"
click at [1037, 350] on span "🗒️ Log Interaction" at bounding box center [1047, 350] width 58 height 11
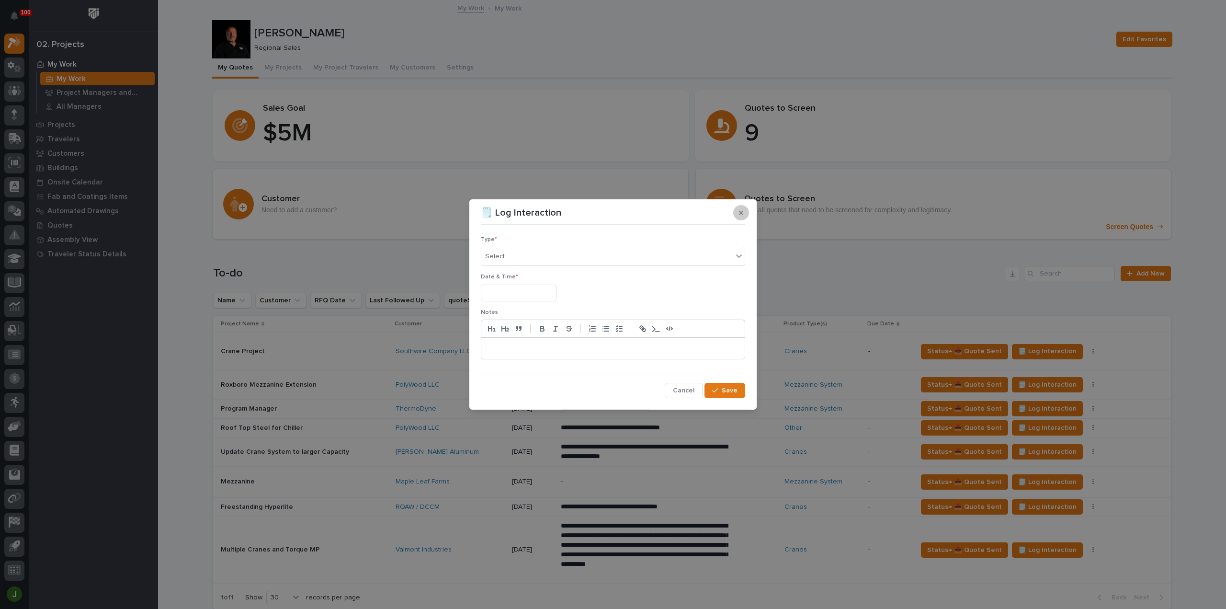
click at [743, 215] on button "button" at bounding box center [741, 212] width 16 height 15
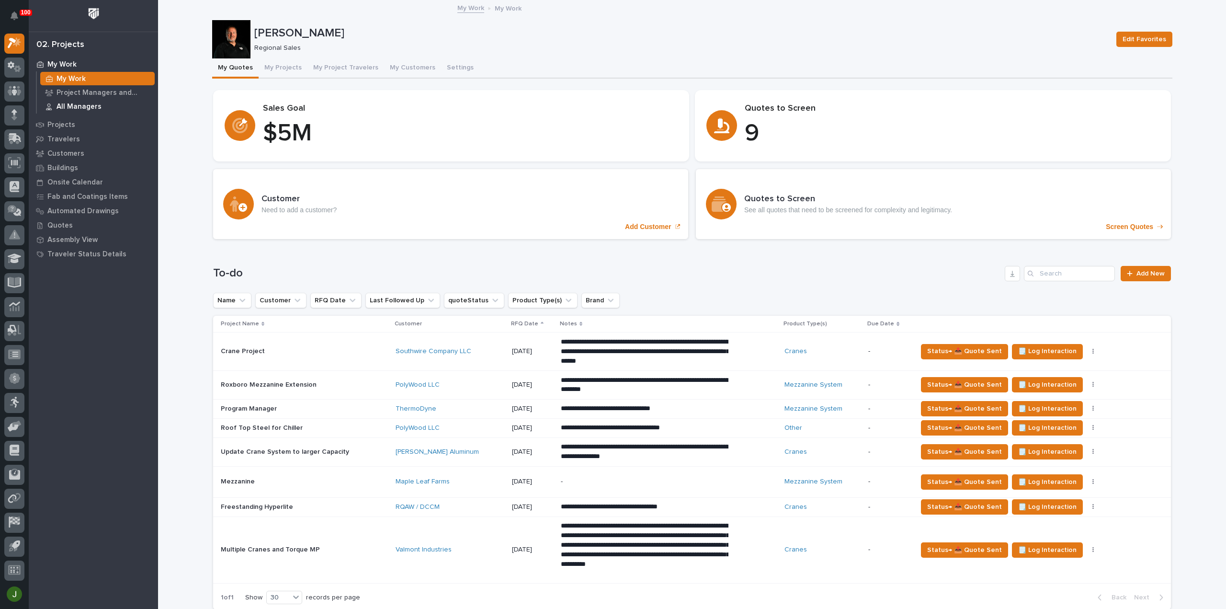
click at [76, 104] on p "All Managers" at bounding box center [79, 106] width 45 height 9
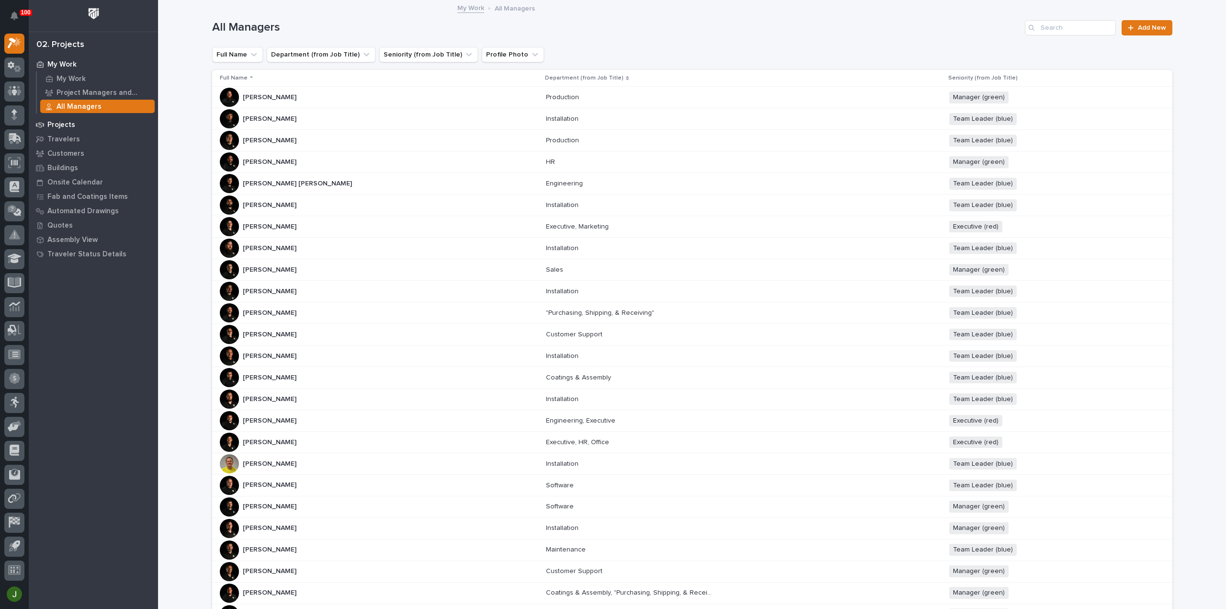
click at [68, 123] on p "Projects" at bounding box center [61, 125] width 28 height 9
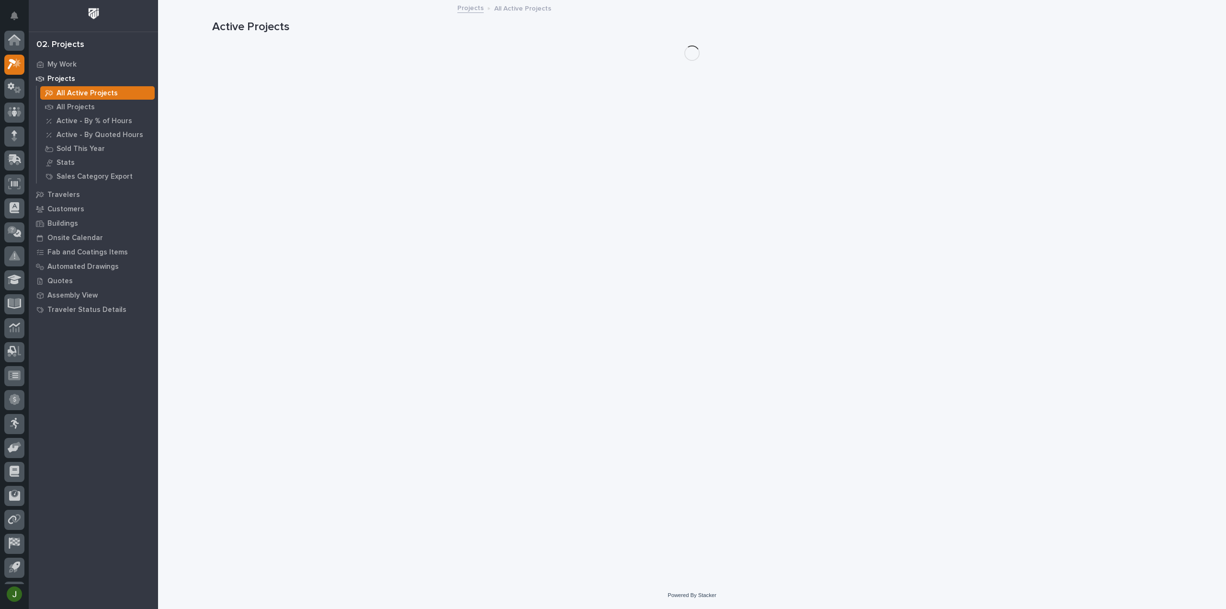
scroll to position [21, 0]
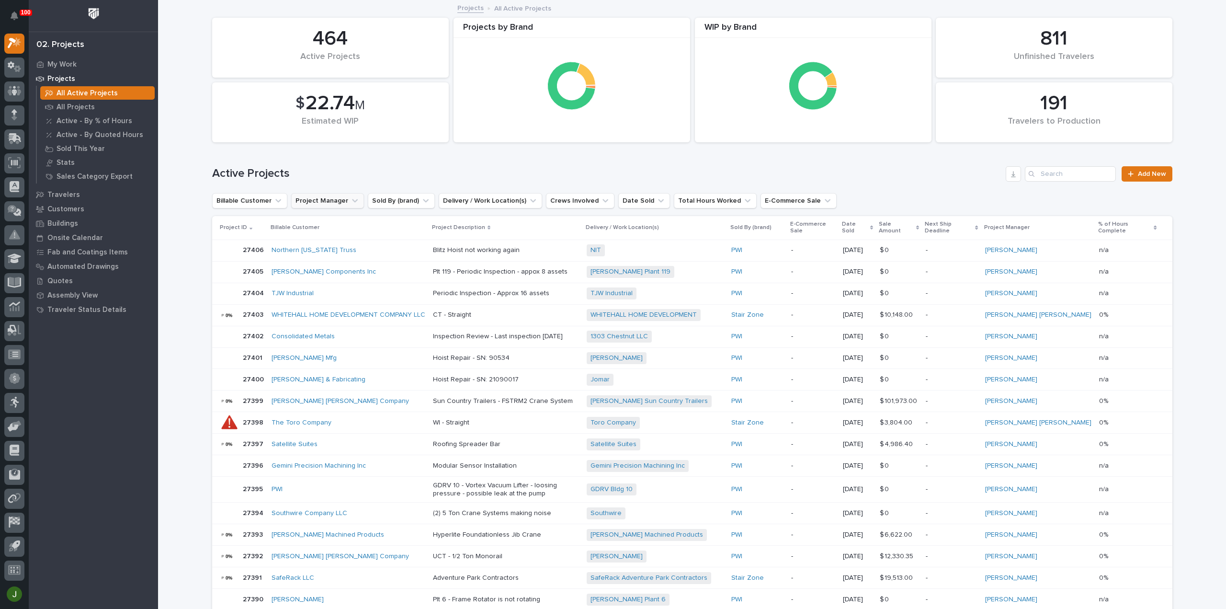
click at [350, 198] on icon "Project Manager" at bounding box center [355, 201] width 10 height 10
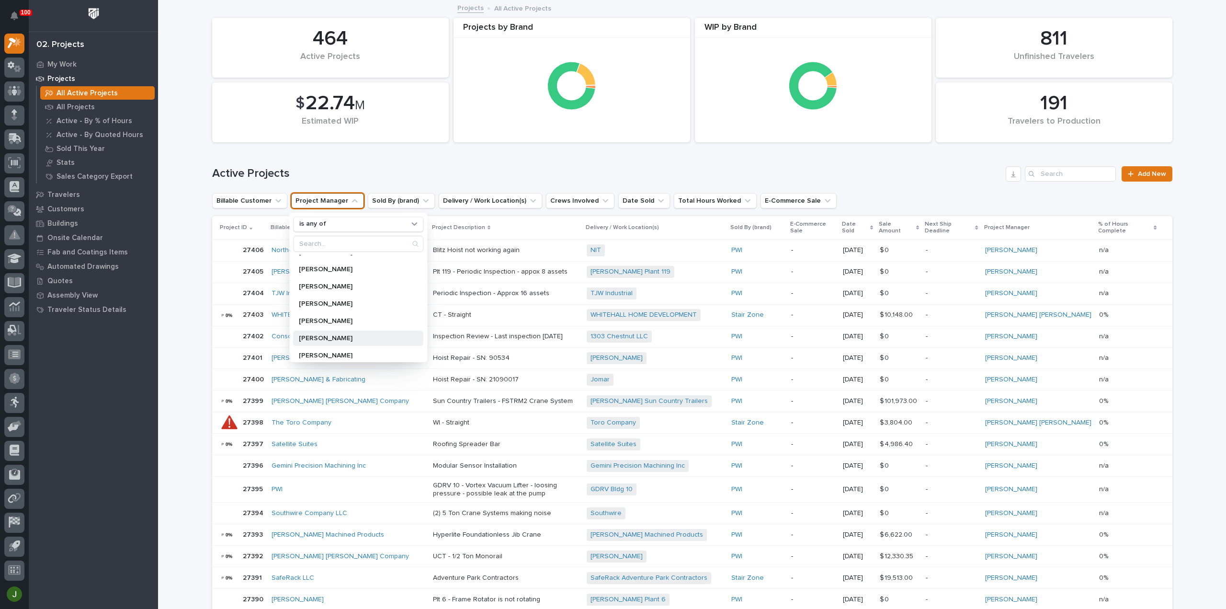
scroll to position [575, 0]
click at [414, 164] on div "Active Projects Add New" at bounding box center [692, 170] width 960 height 46
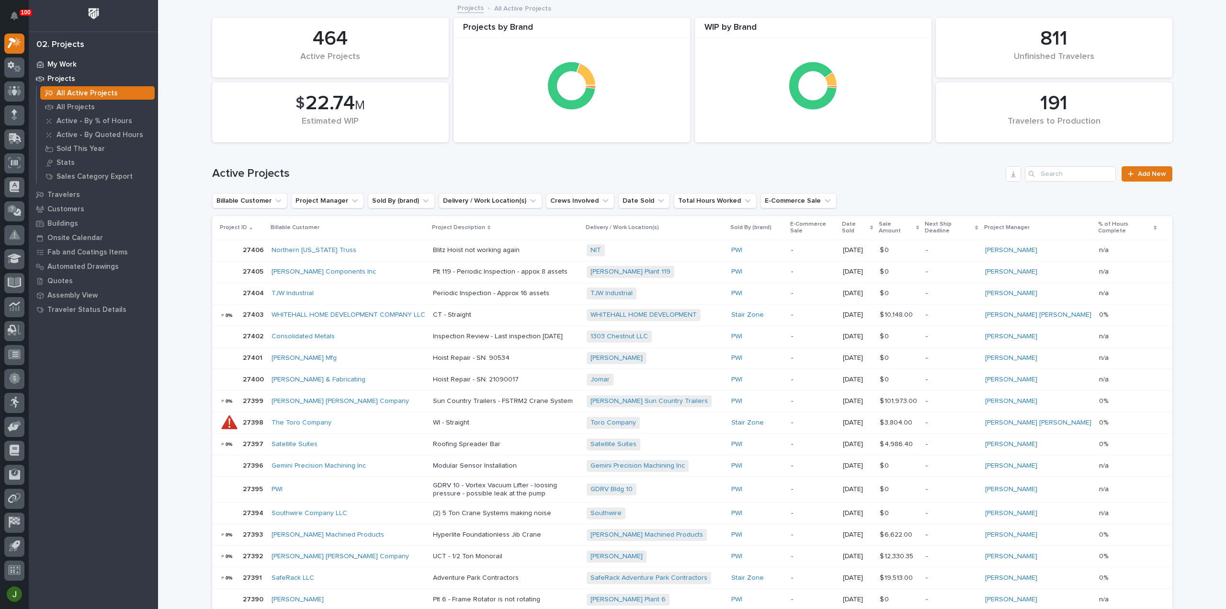
click at [64, 63] on p "My Work" at bounding box center [61, 64] width 29 height 9
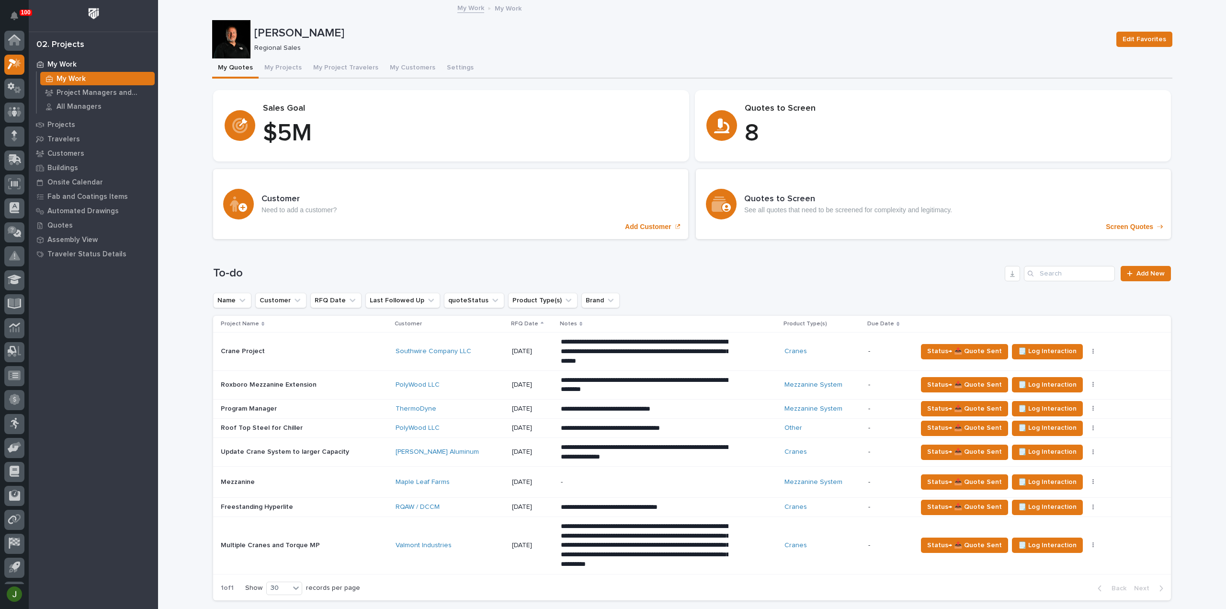
scroll to position [21, 0]
click at [94, 93] on p "Project Managers and Engineers" at bounding box center [104, 93] width 94 height 9
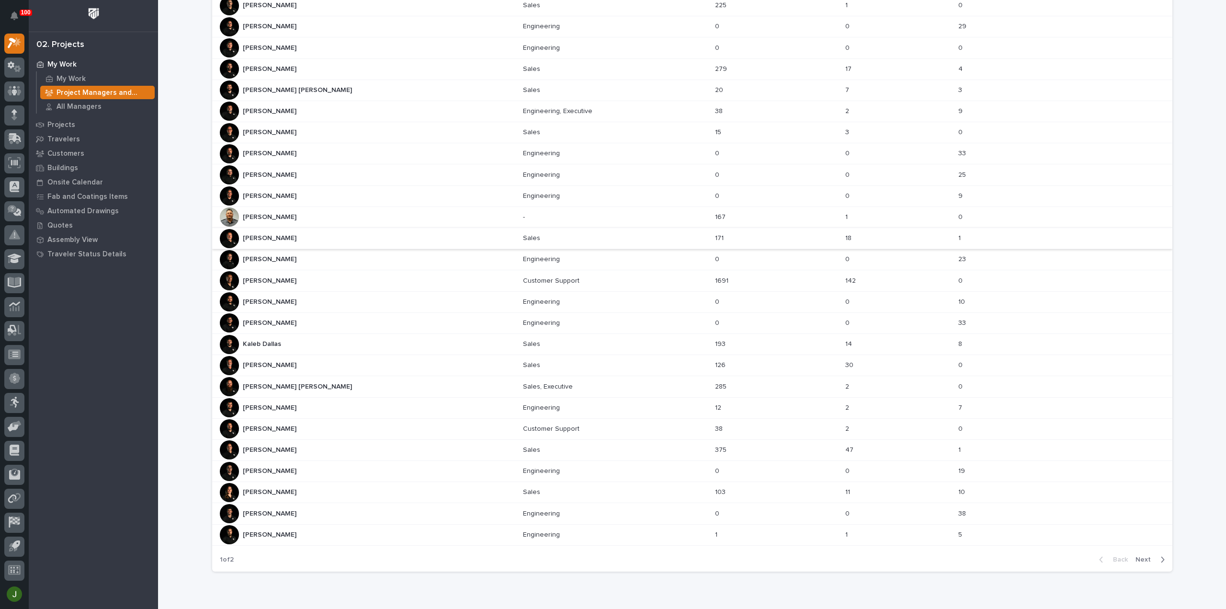
scroll to position [216, 0]
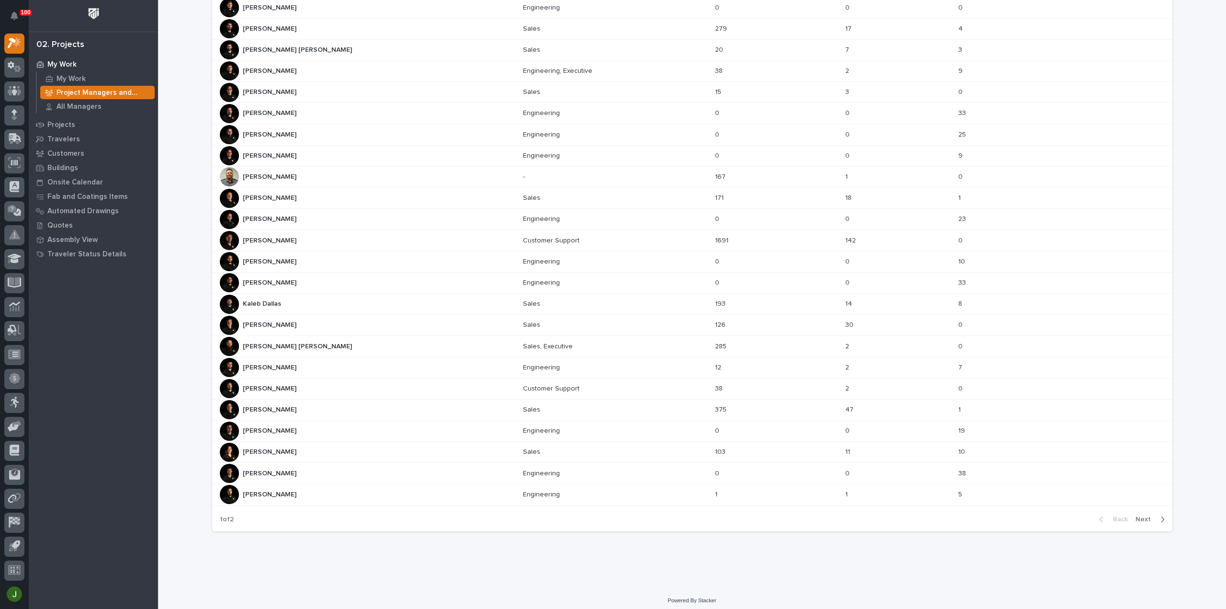
click at [261, 404] on p "[PERSON_NAME]" at bounding box center [271, 409] width 56 height 10
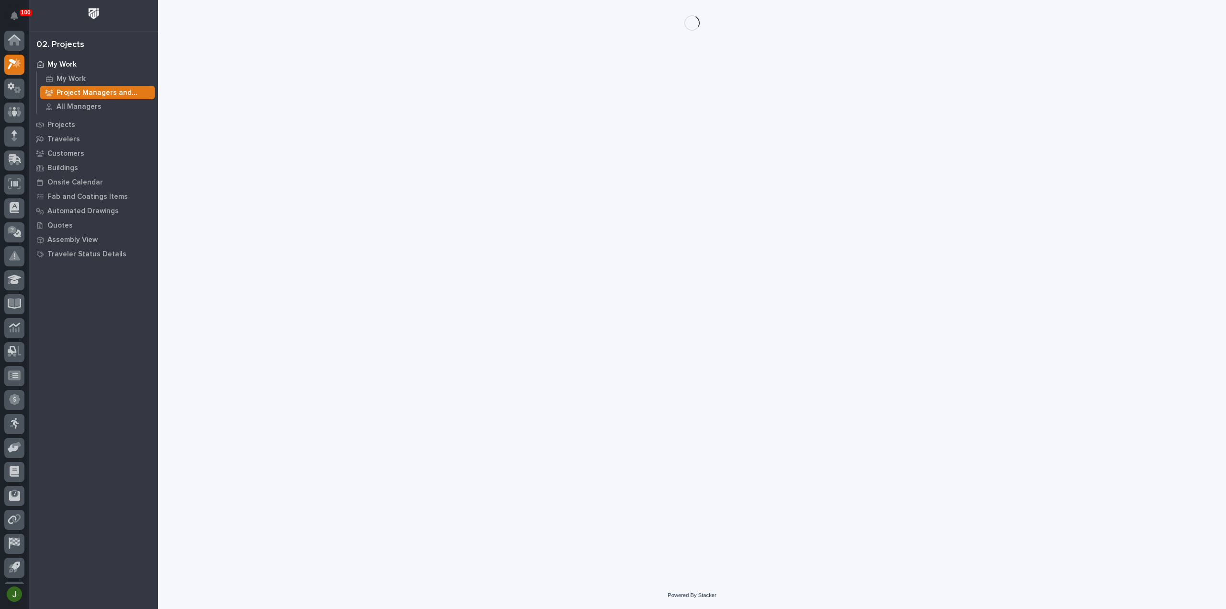
scroll to position [21, 0]
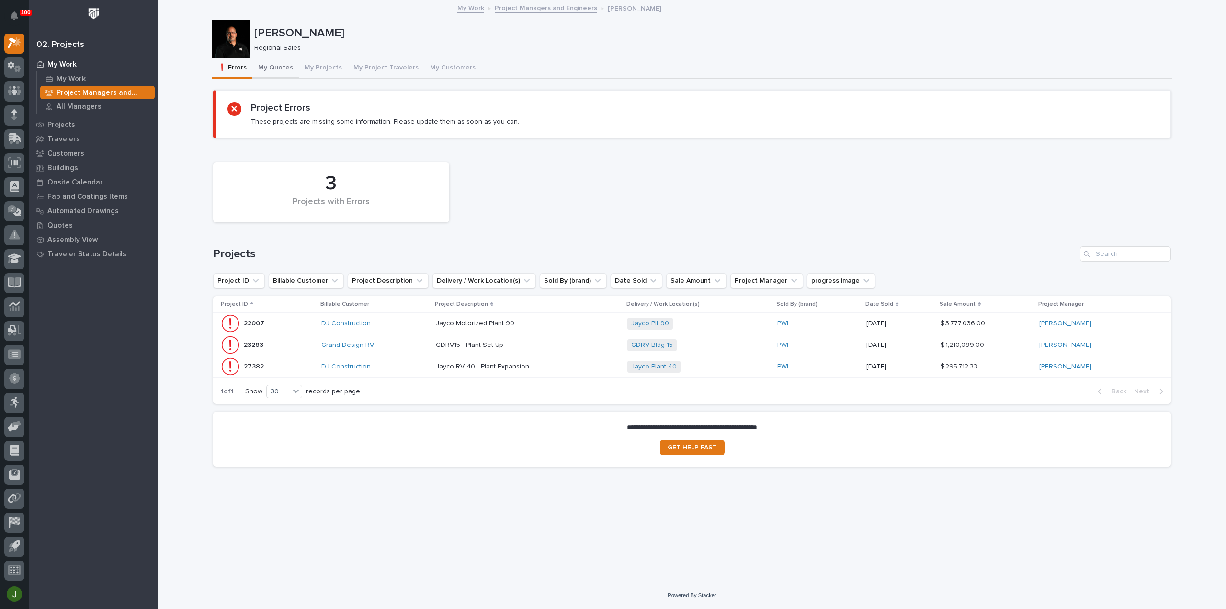
click at [282, 66] on button "My Quotes" at bounding box center [275, 68] width 46 height 20
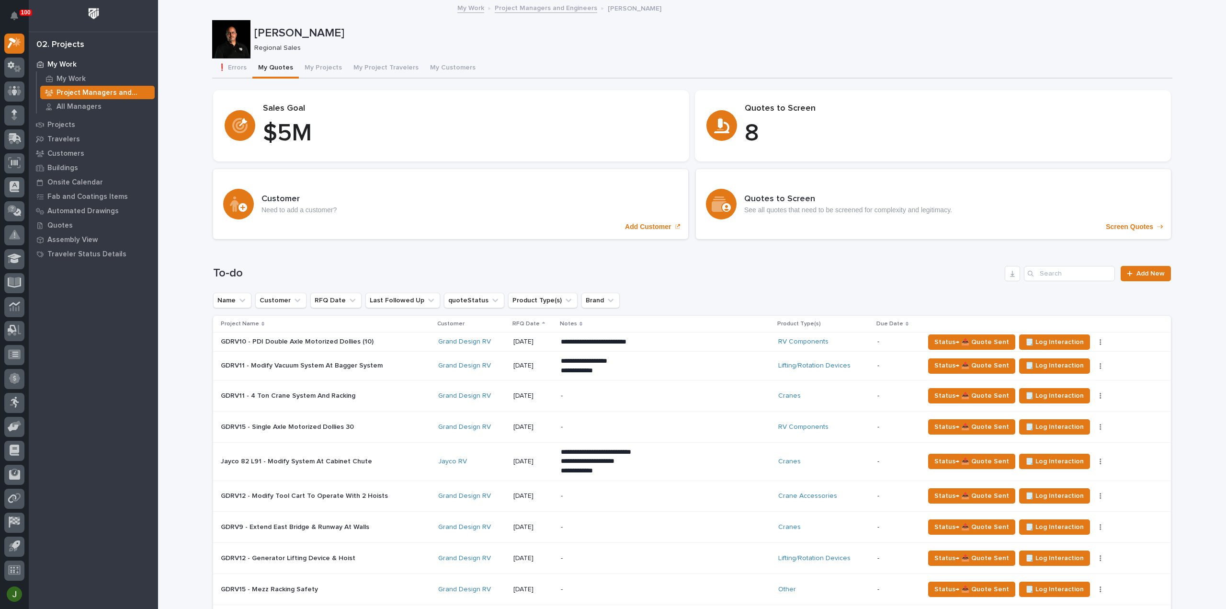
click at [570, 6] on link "Project Managers and Engineers" at bounding box center [546, 7] width 102 height 11
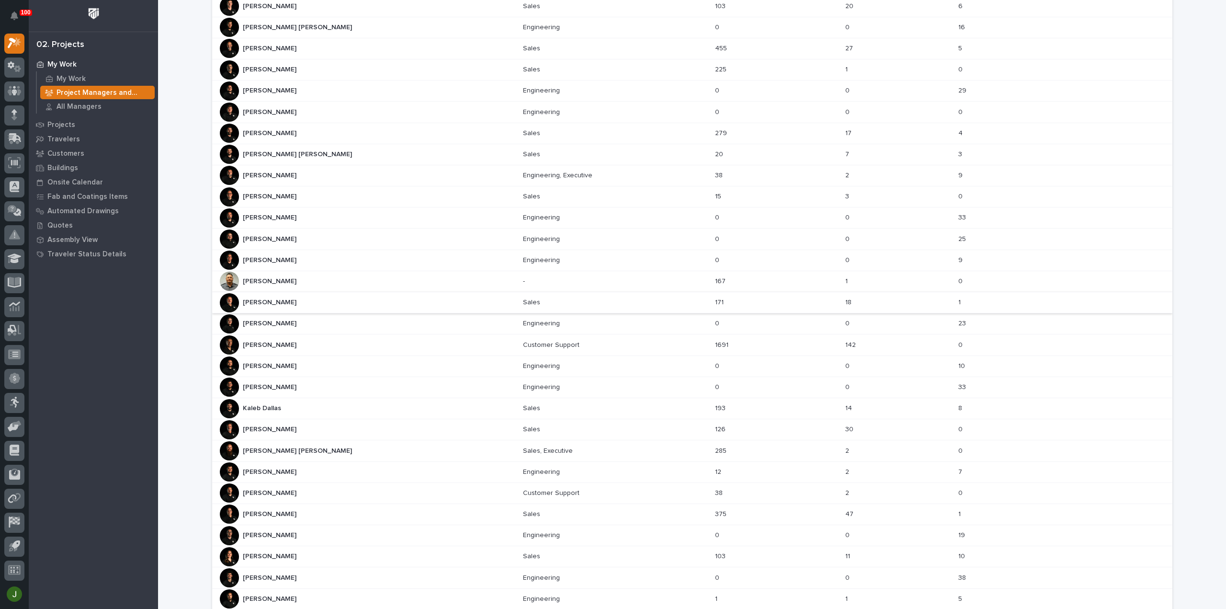
scroll to position [127, 0]
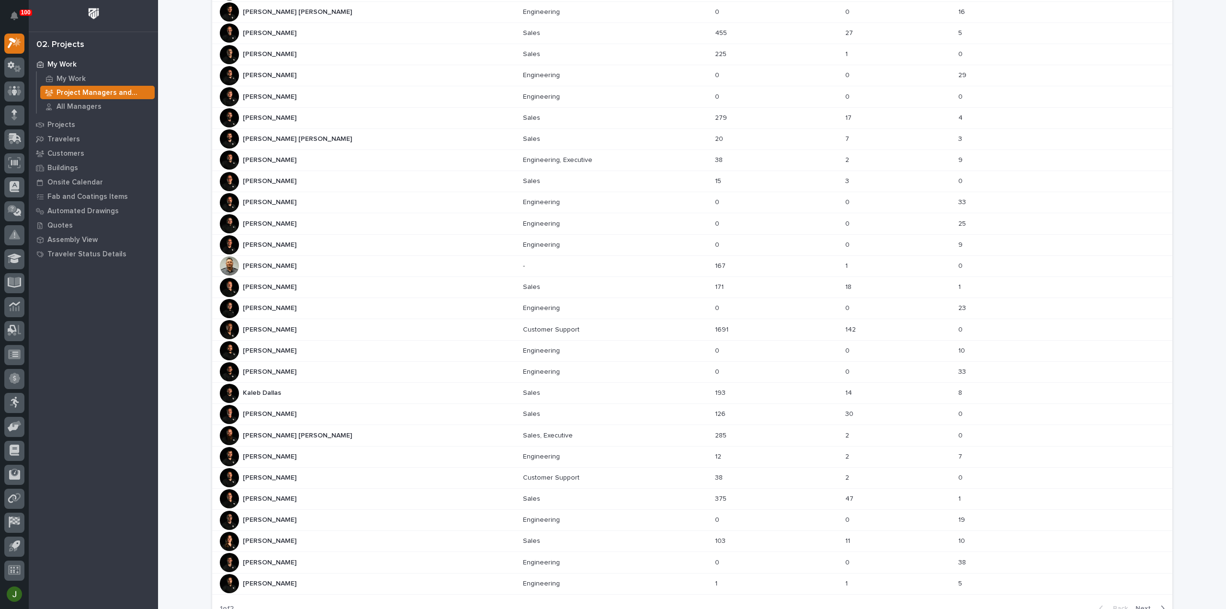
click at [251, 408] on p "[PERSON_NAME]" at bounding box center [271, 413] width 56 height 10
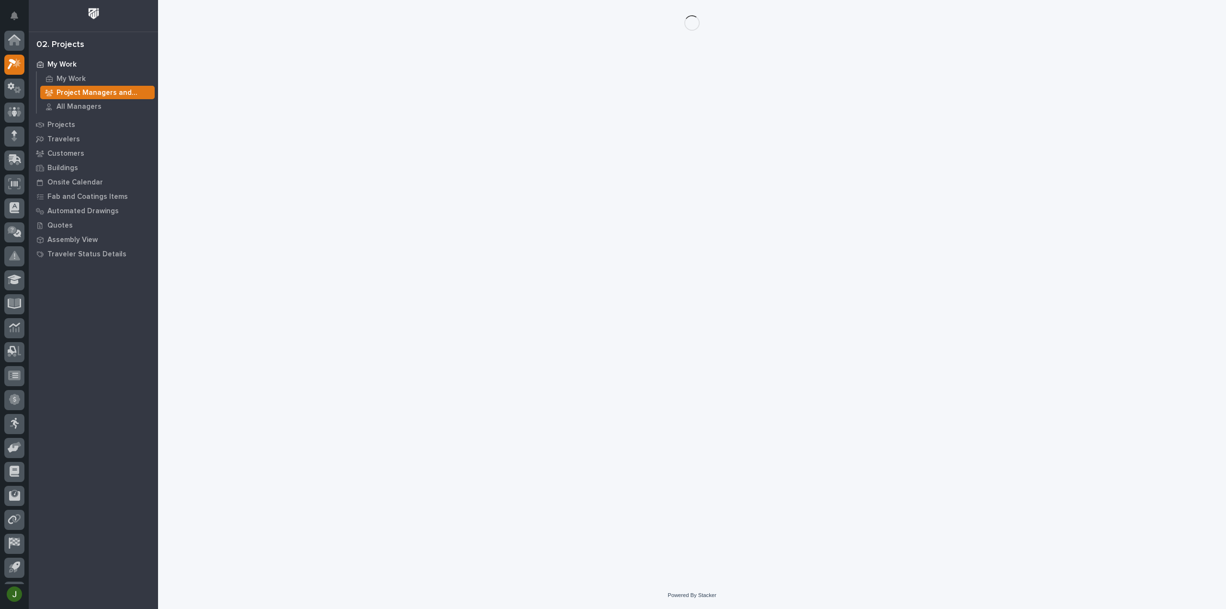
scroll to position [21, 0]
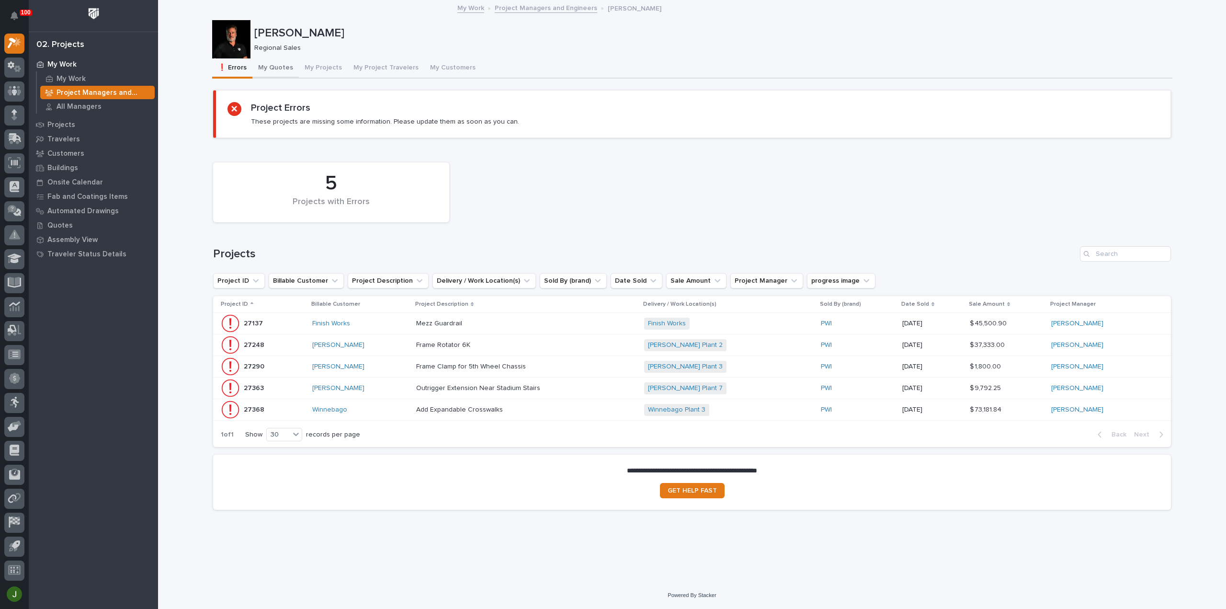
click at [279, 67] on button "My Quotes" at bounding box center [275, 68] width 46 height 20
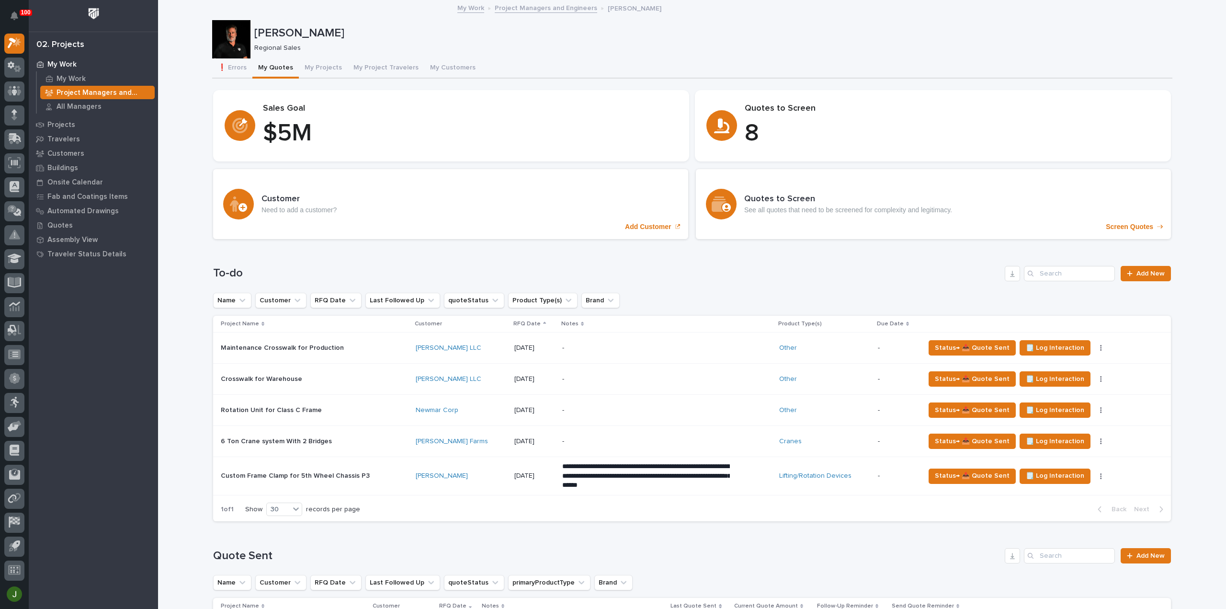
click at [533, 7] on link "Project Managers and Engineers" at bounding box center [546, 7] width 102 height 11
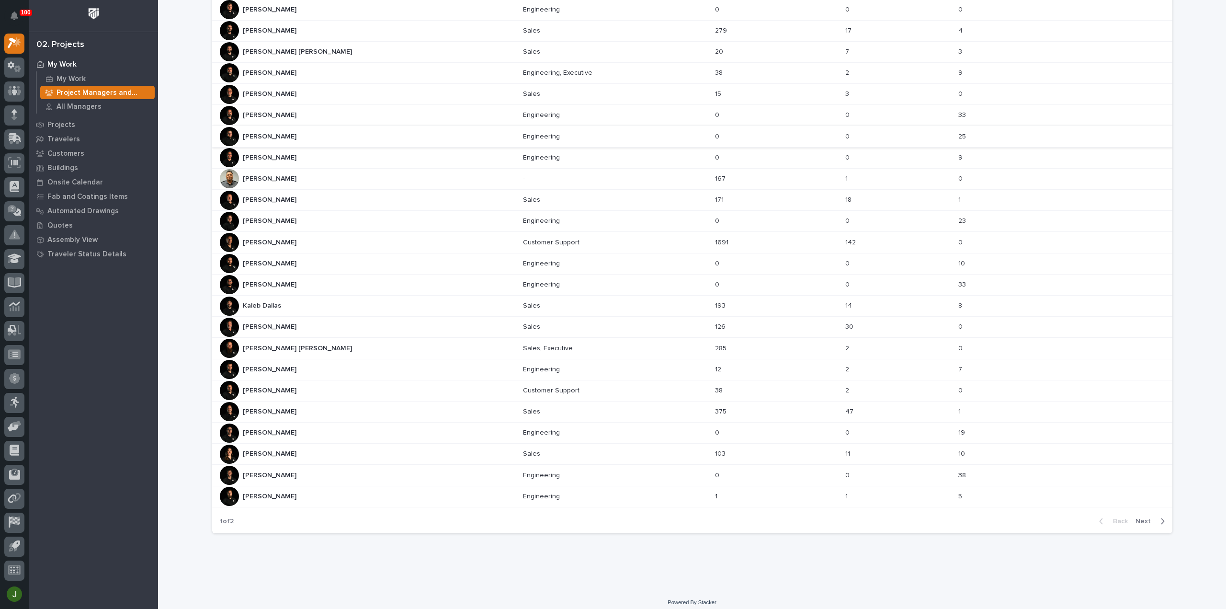
scroll to position [216, 0]
click at [1144, 515] on span "Next" at bounding box center [1145, 519] width 21 height 9
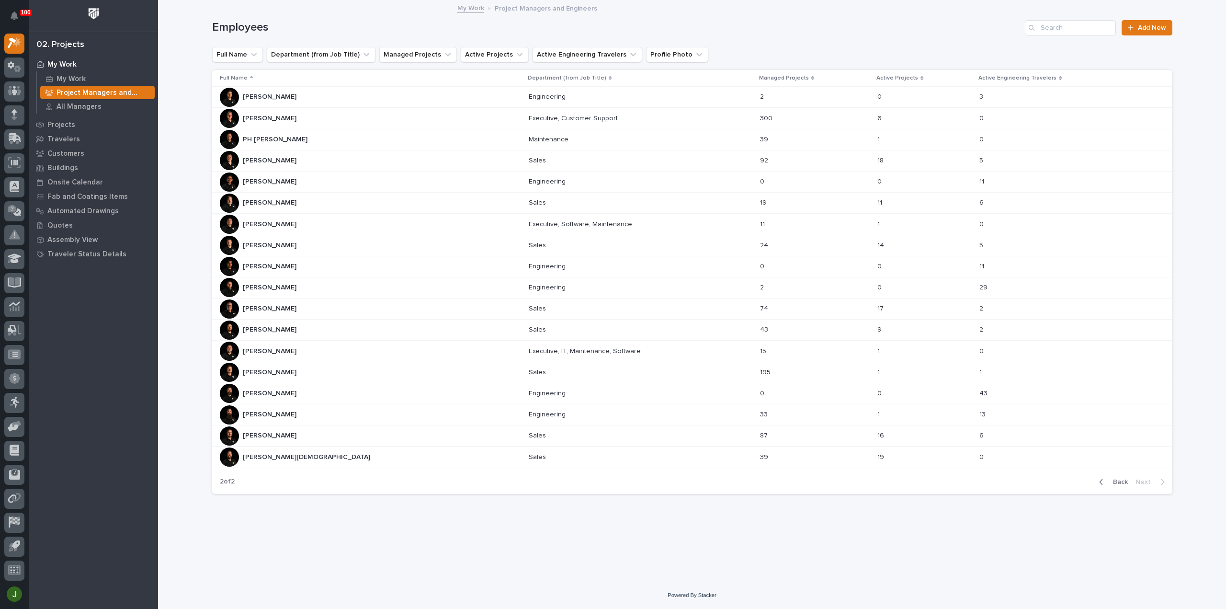
click at [269, 307] on p "[PERSON_NAME]" at bounding box center [271, 308] width 56 height 10
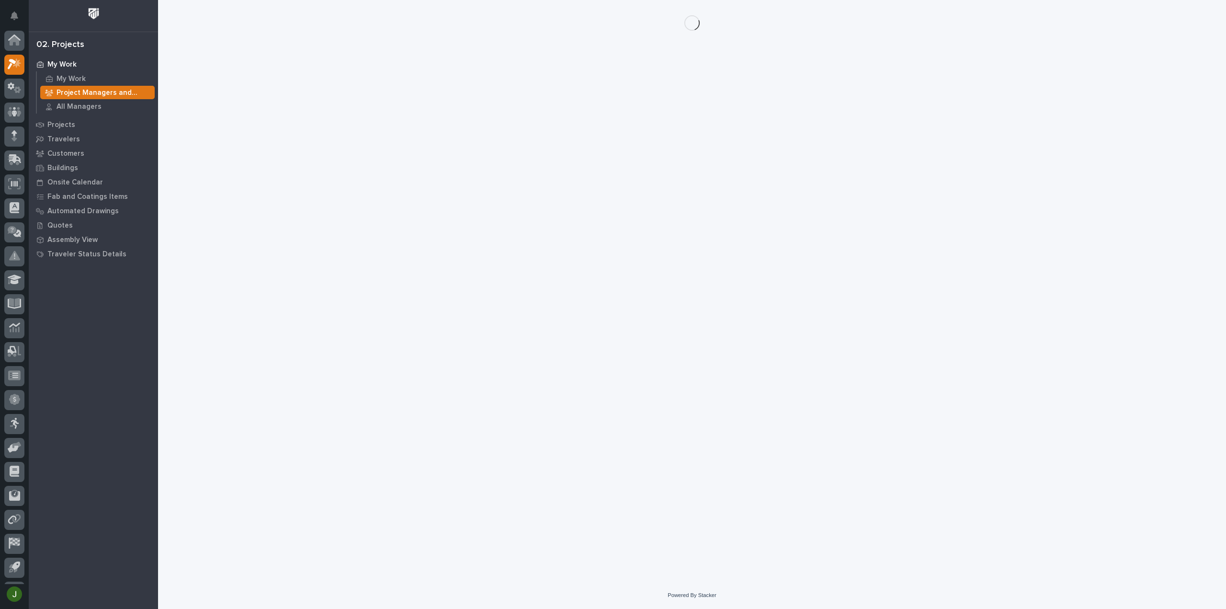
scroll to position [21, 0]
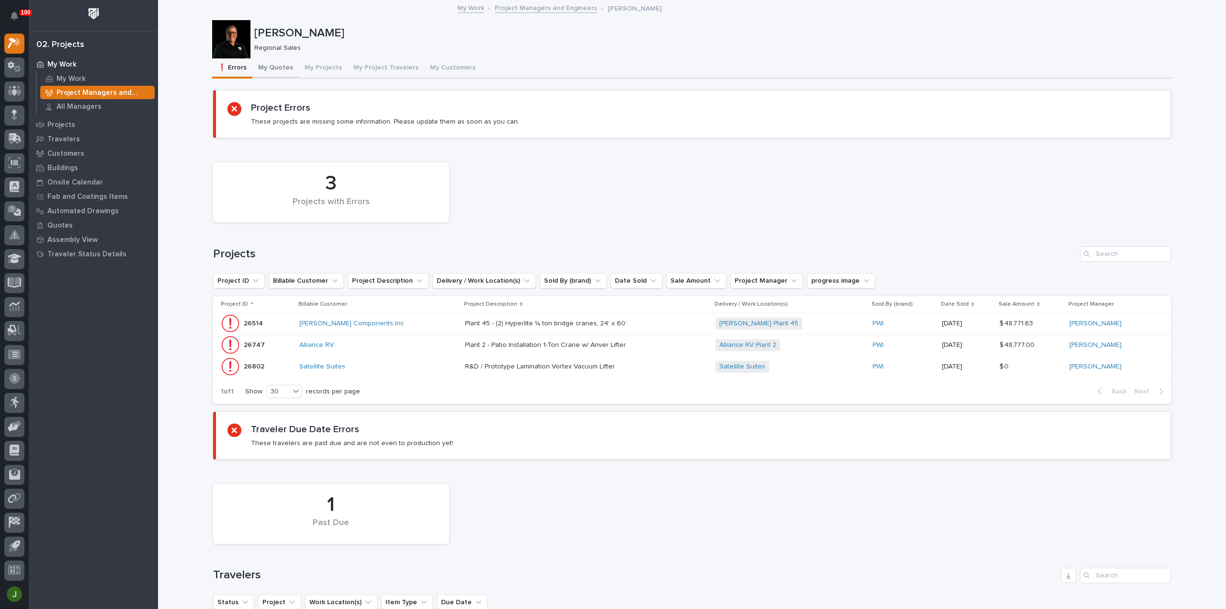
click at [278, 67] on button "My Quotes" at bounding box center [275, 68] width 46 height 20
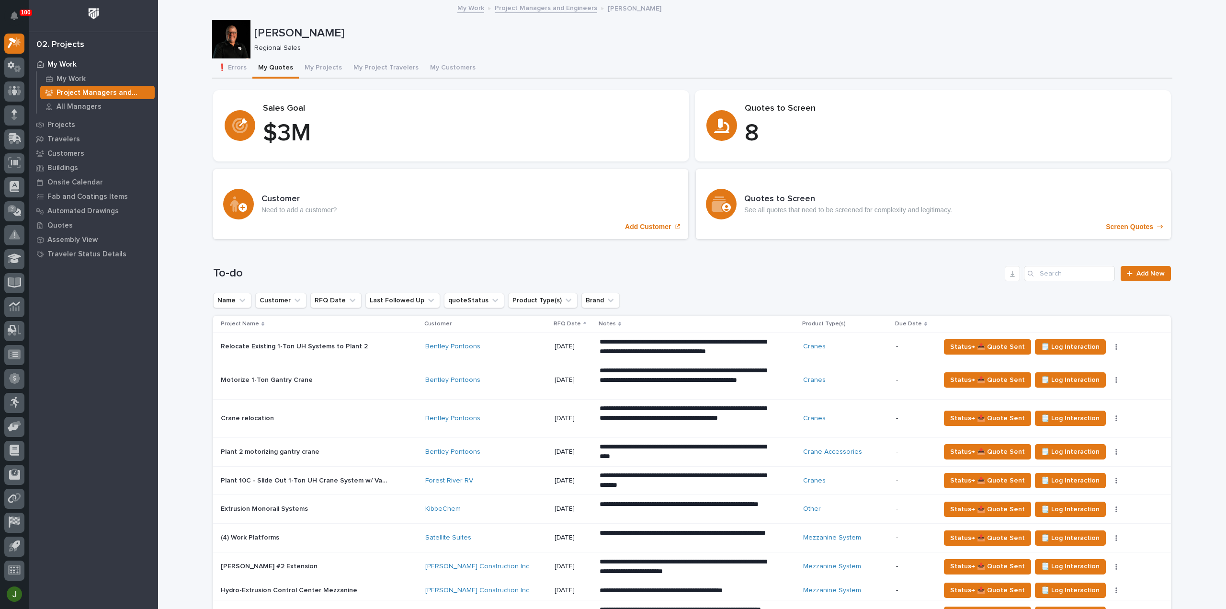
click at [545, 8] on link "Project Managers and Engineers" at bounding box center [546, 7] width 102 height 11
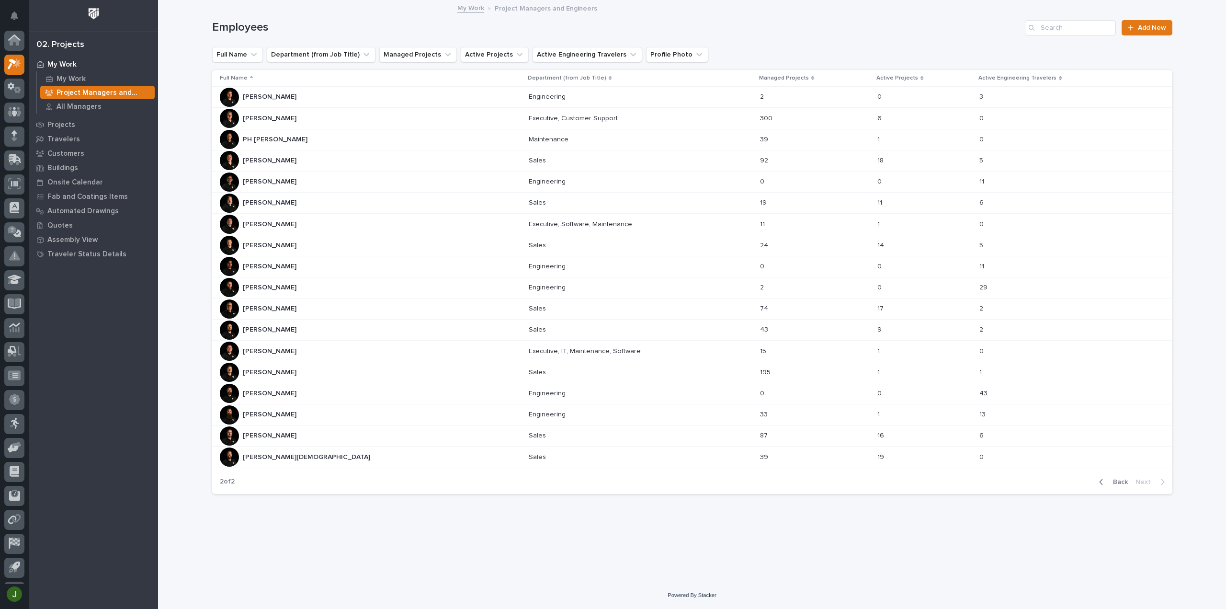
scroll to position [21, 0]
click at [268, 242] on p "[PERSON_NAME]" at bounding box center [271, 244] width 56 height 10
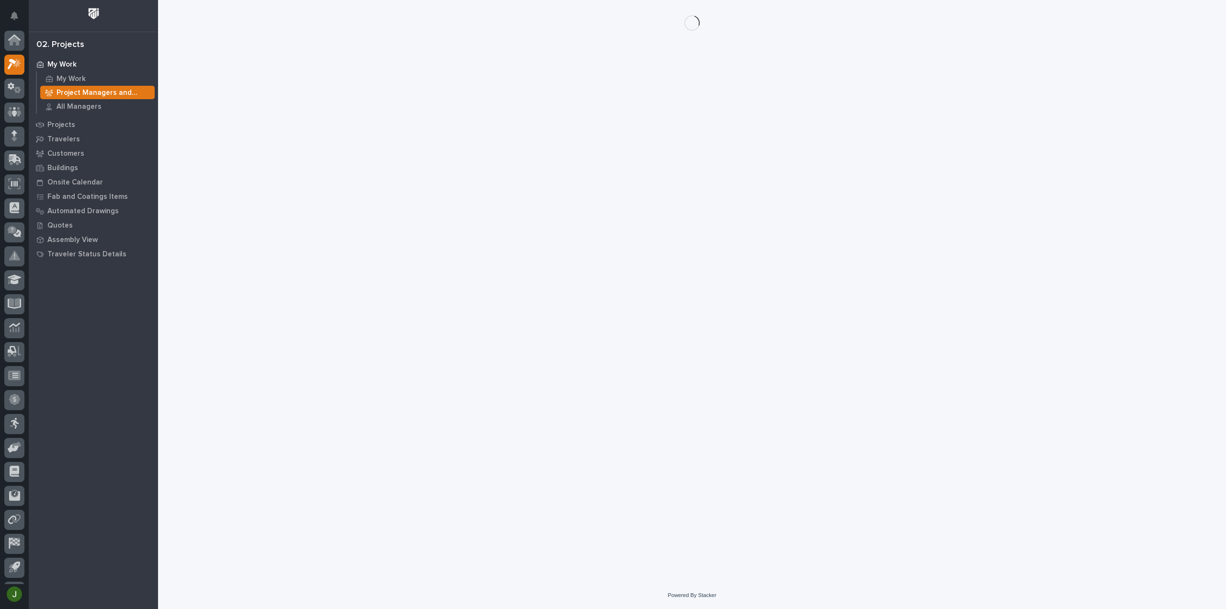
scroll to position [21, 0]
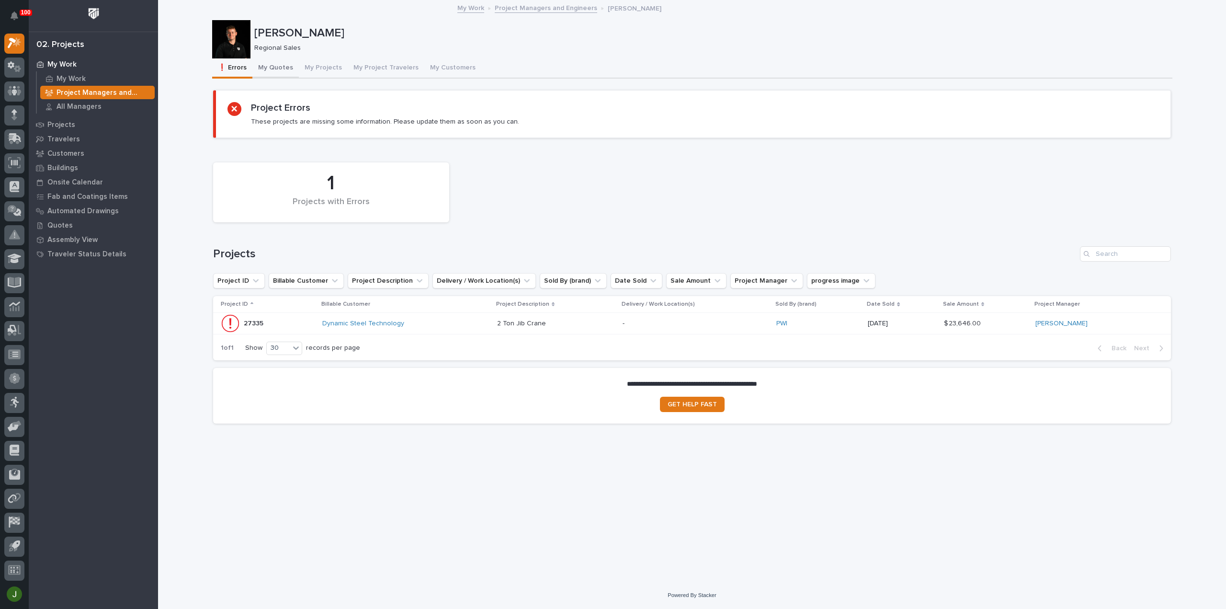
click at [279, 67] on button "My Quotes" at bounding box center [275, 68] width 46 height 20
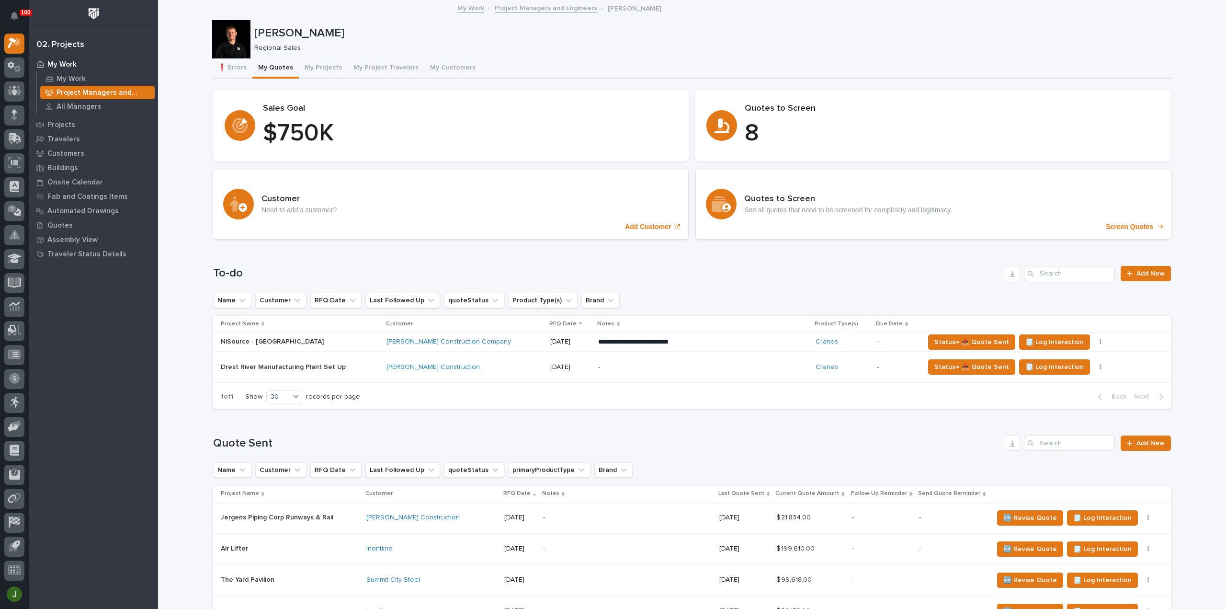
click at [547, 10] on link "Project Managers and Engineers" at bounding box center [546, 7] width 102 height 11
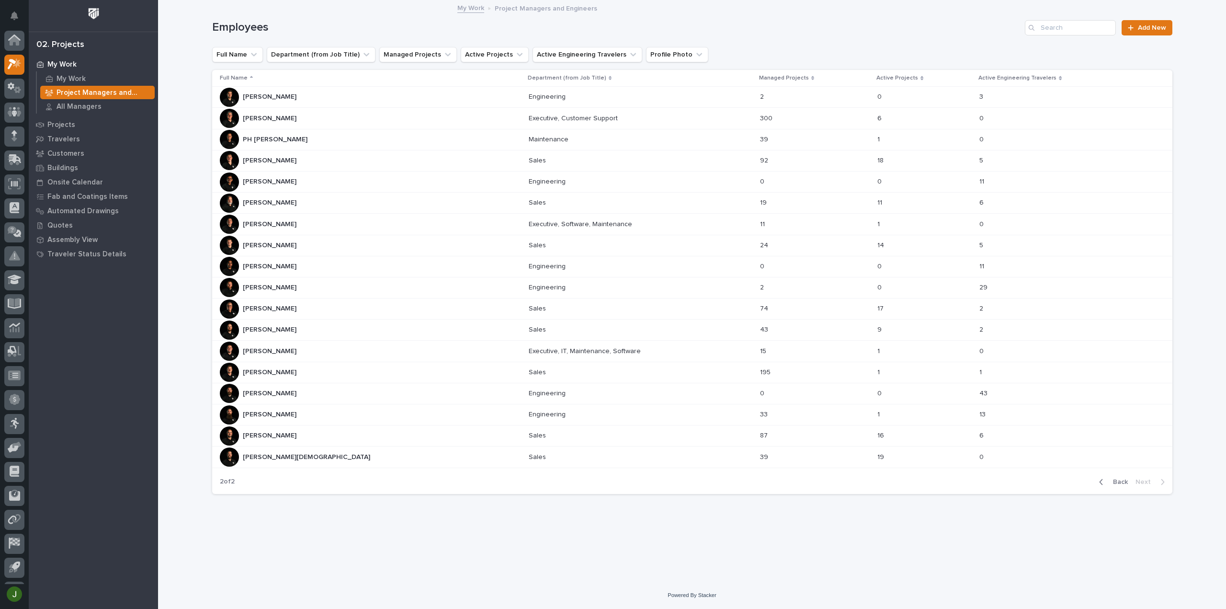
scroll to position [21, 0]
click at [263, 454] on p "[PERSON_NAME][DEMOGRAPHIC_DATA]" at bounding box center [307, 456] width 129 height 10
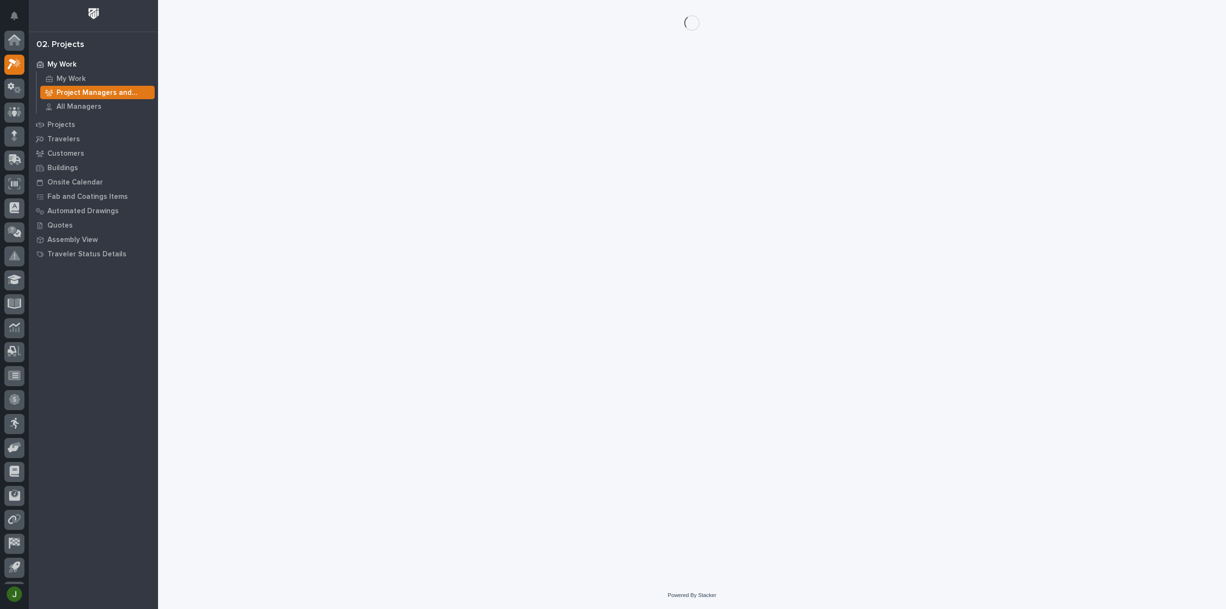
scroll to position [21, 0]
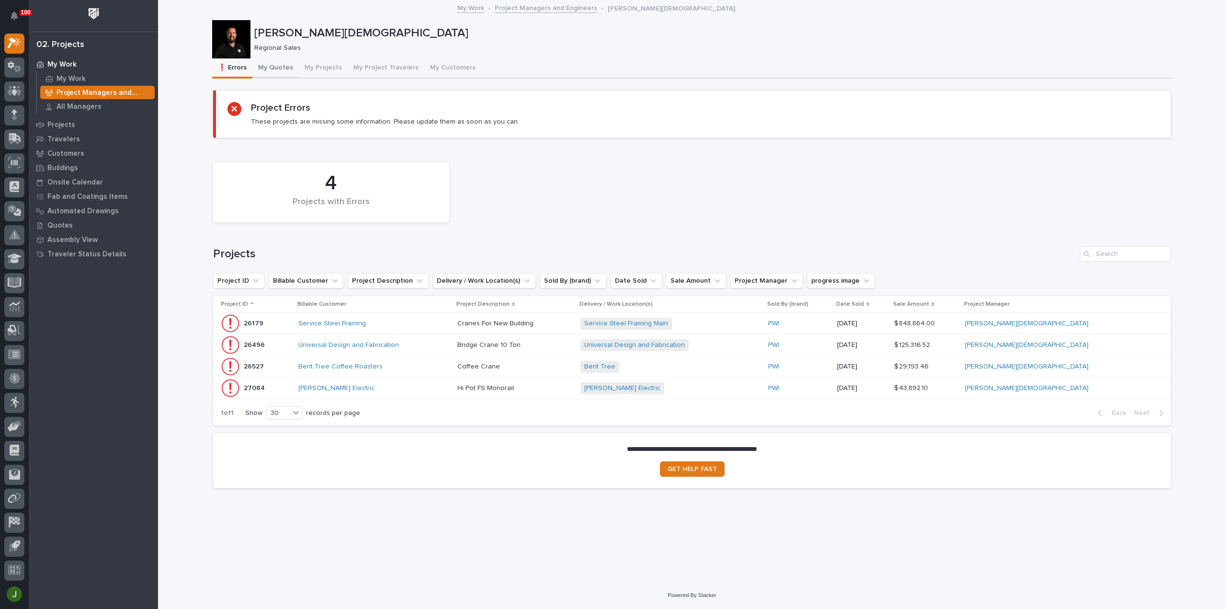
click at [280, 67] on button "My Quotes" at bounding box center [275, 68] width 46 height 20
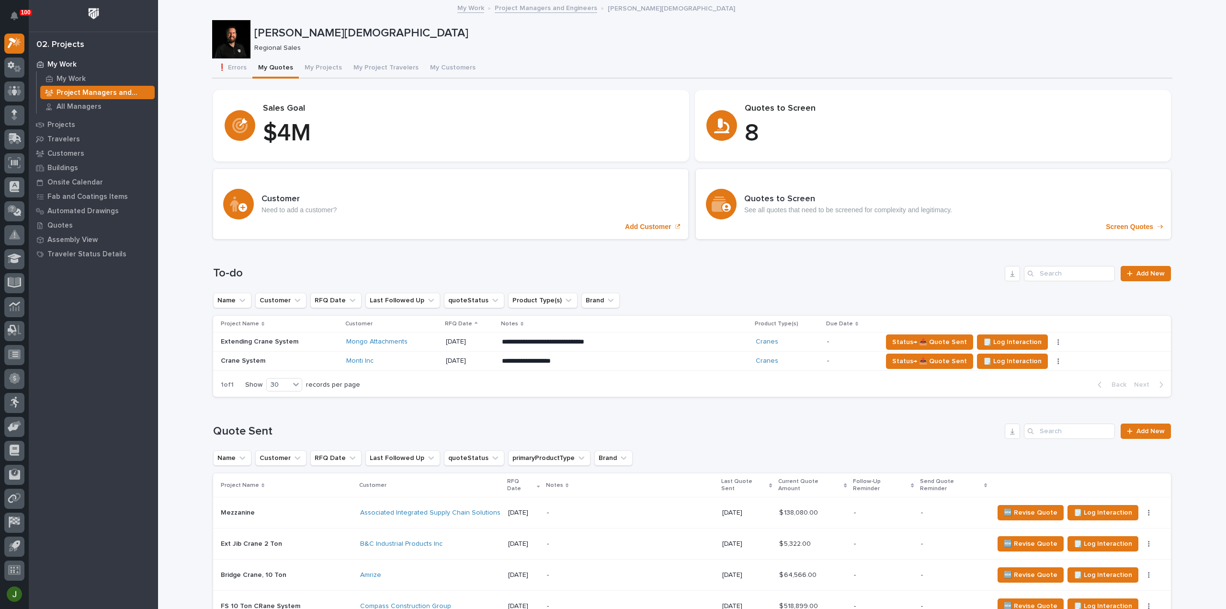
click at [524, 8] on link "Project Managers and Engineers" at bounding box center [546, 7] width 102 height 11
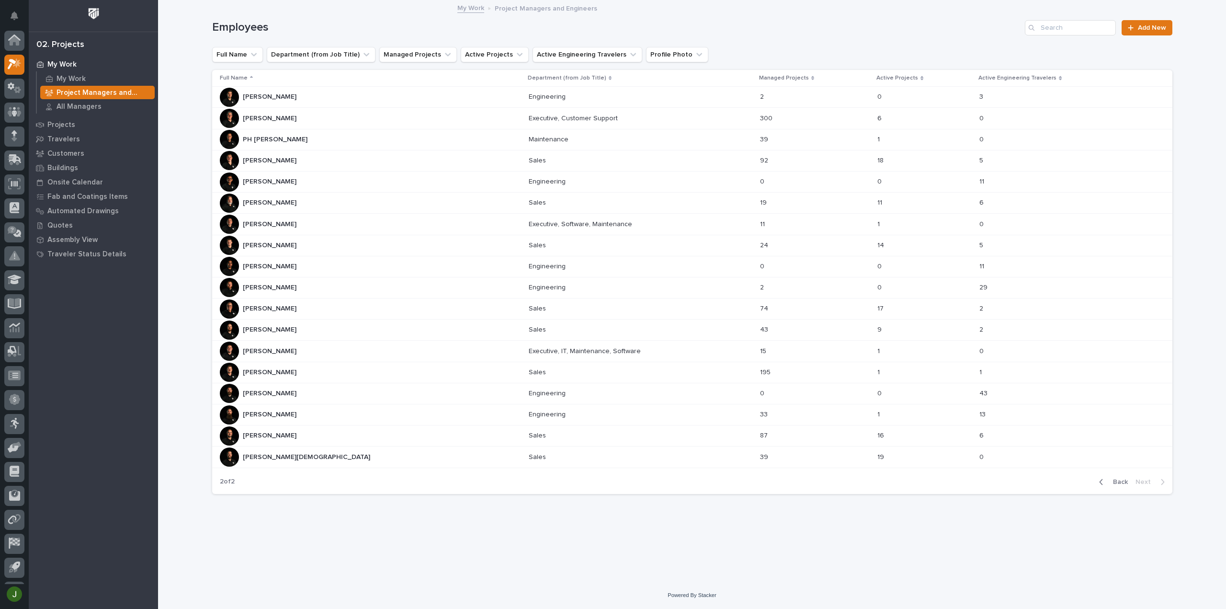
scroll to position [21, 0]
click at [272, 433] on p "[PERSON_NAME]" at bounding box center [271, 435] width 56 height 10
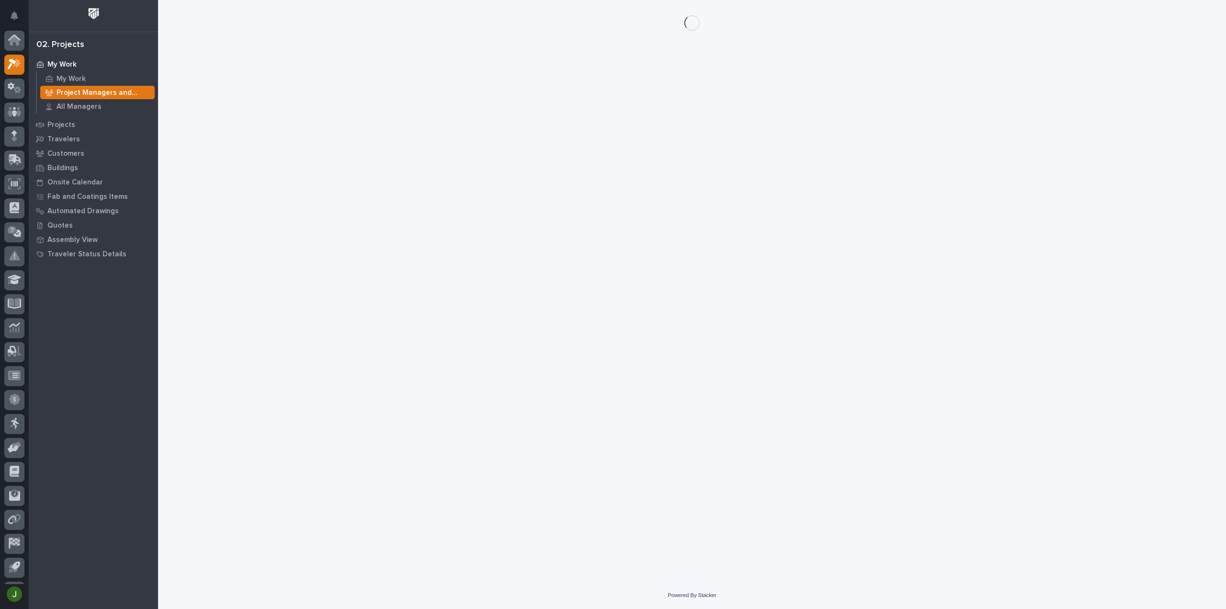
scroll to position [21, 0]
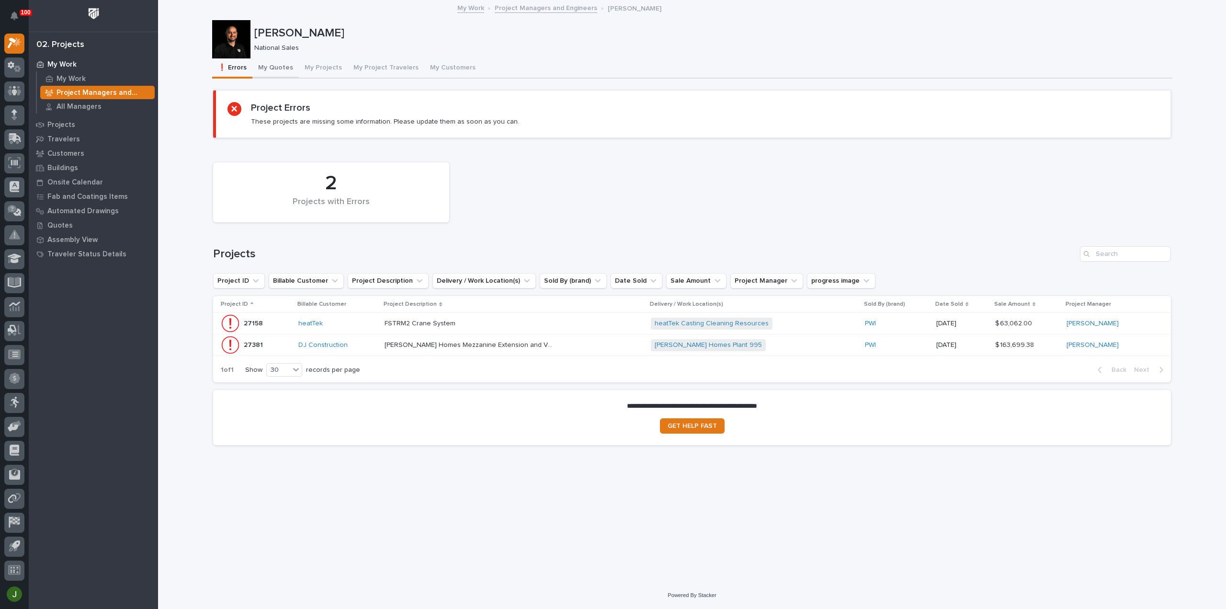
click at [281, 67] on button "My Quotes" at bounding box center [275, 68] width 46 height 20
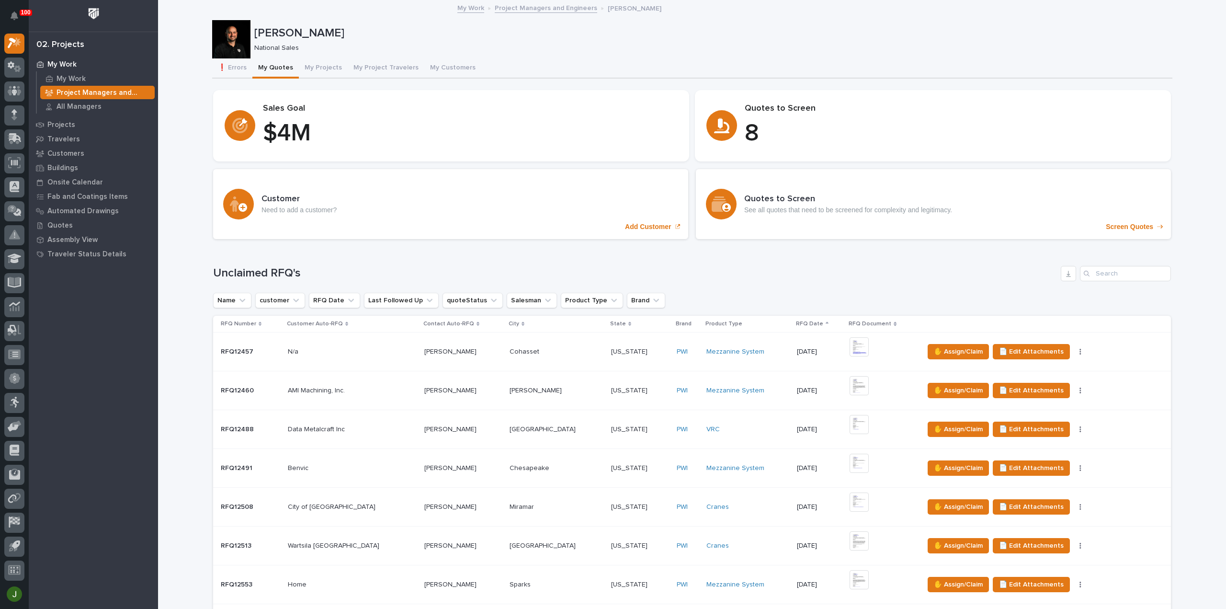
click at [535, 10] on link "Project Managers and Engineers" at bounding box center [546, 7] width 102 height 11
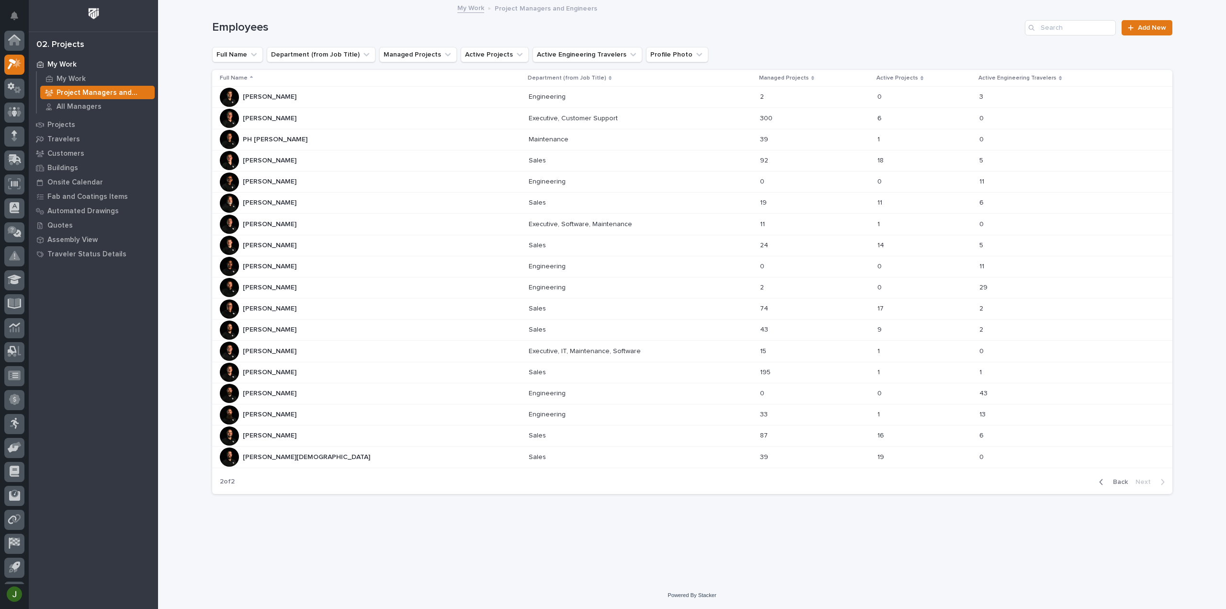
scroll to position [21, 0]
click at [274, 159] on p "[PERSON_NAME]" at bounding box center [271, 160] width 56 height 10
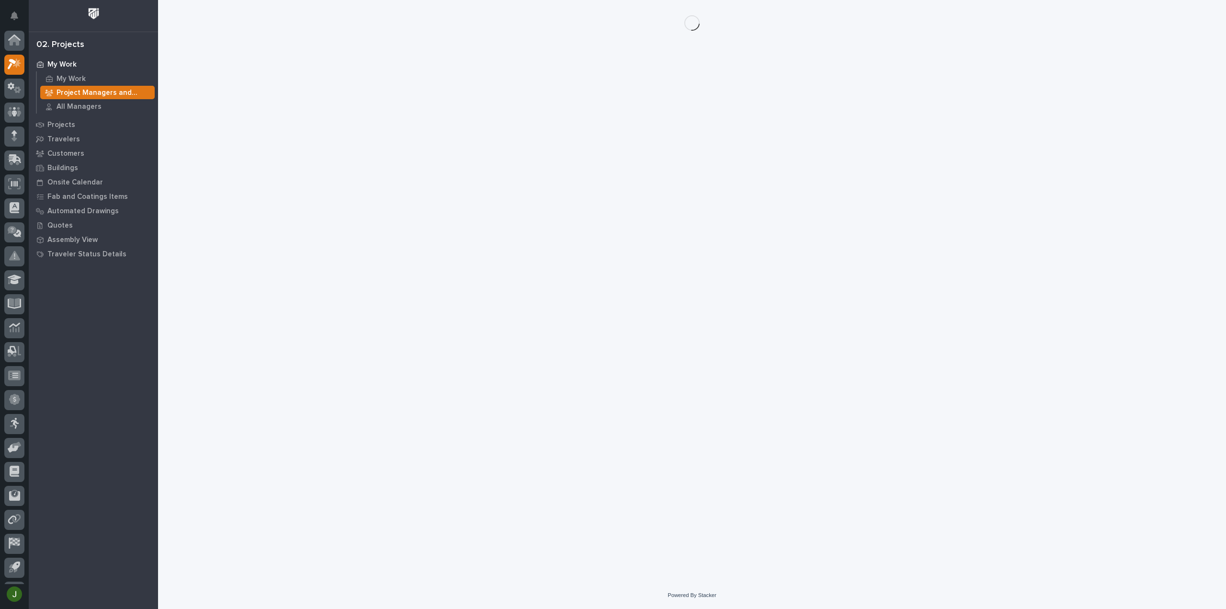
scroll to position [21, 0]
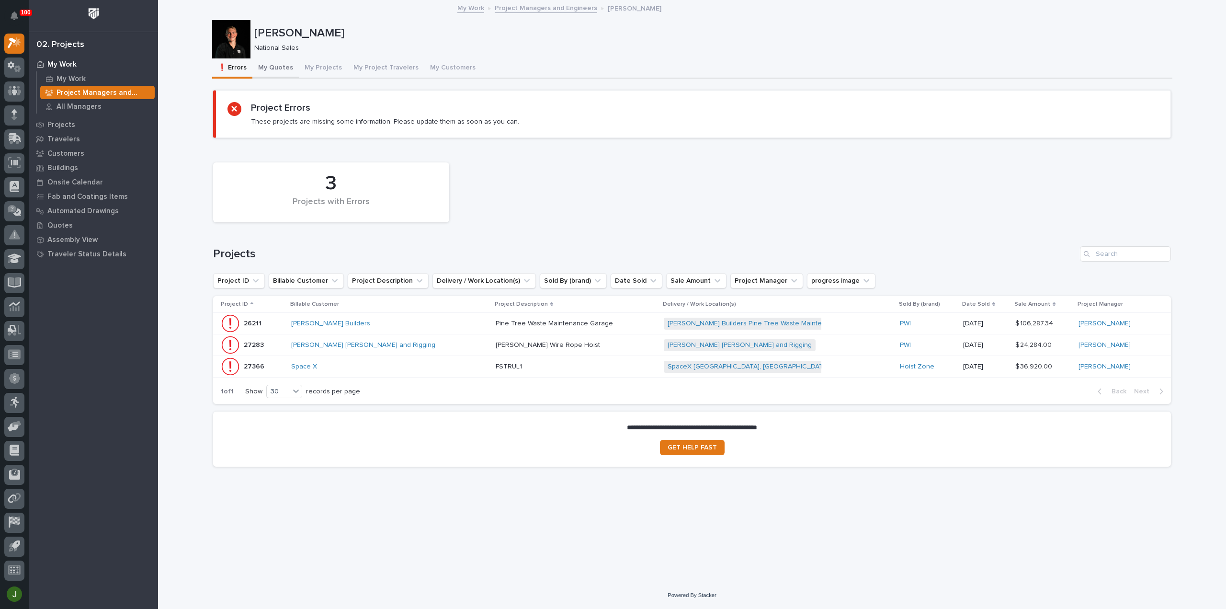
click at [281, 67] on button "My Quotes" at bounding box center [275, 68] width 46 height 20
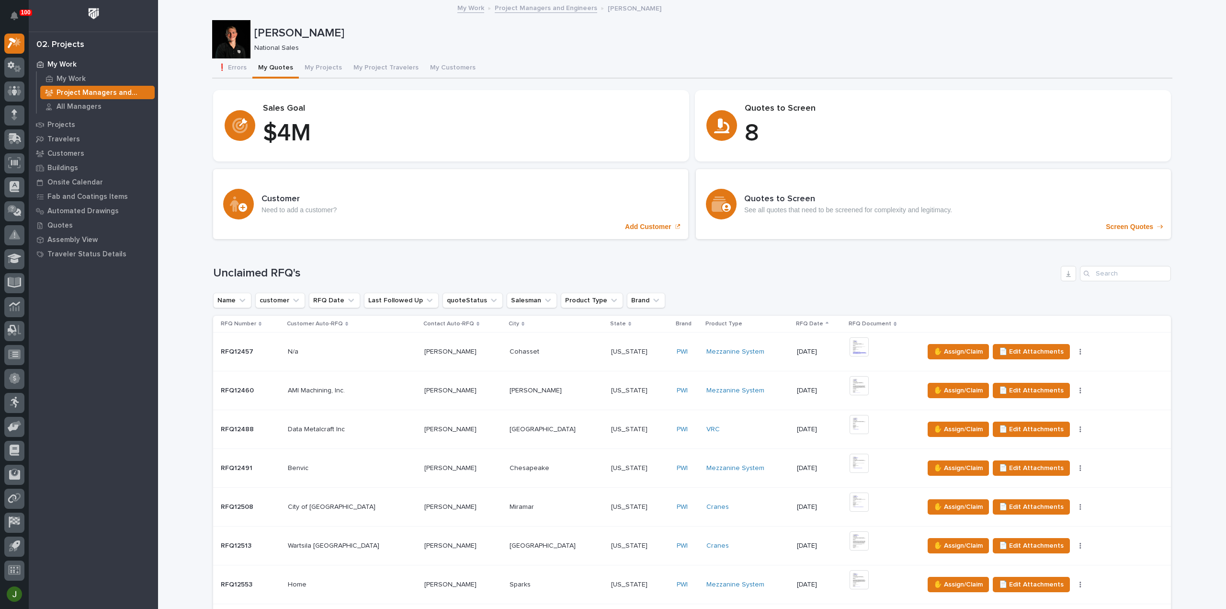
click at [509, 8] on link "Project Managers and Engineers" at bounding box center [546, 7] width 102 height 11
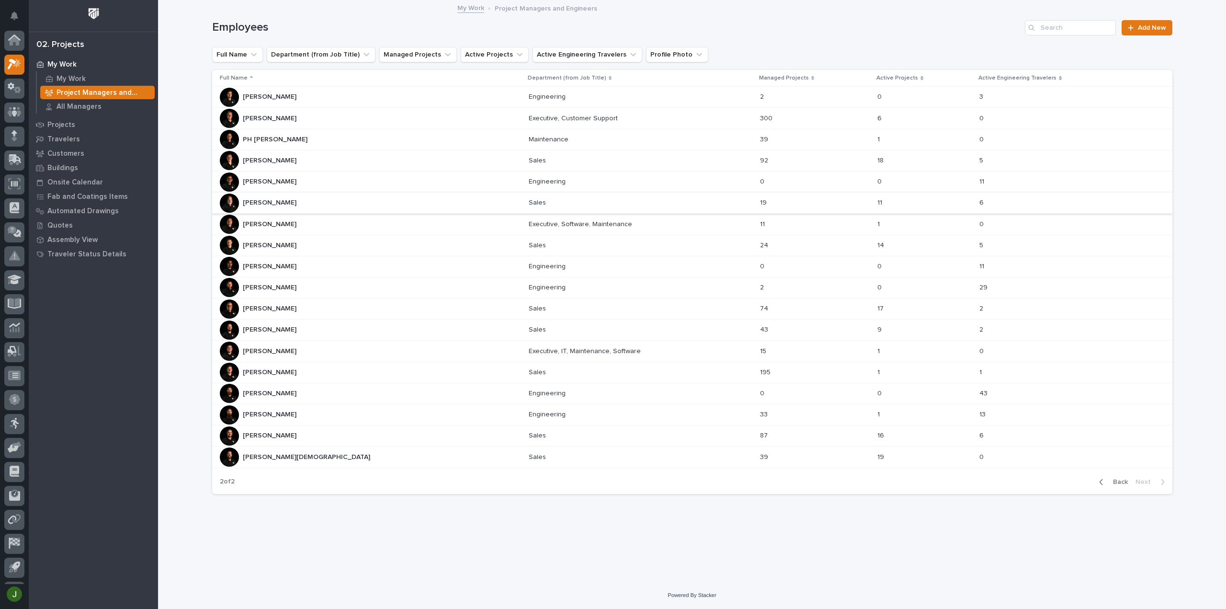
scroll to position [21, 0]
click at [1116, 478] on span "Back" at bounding box center [1117, 481] width 21 height 9
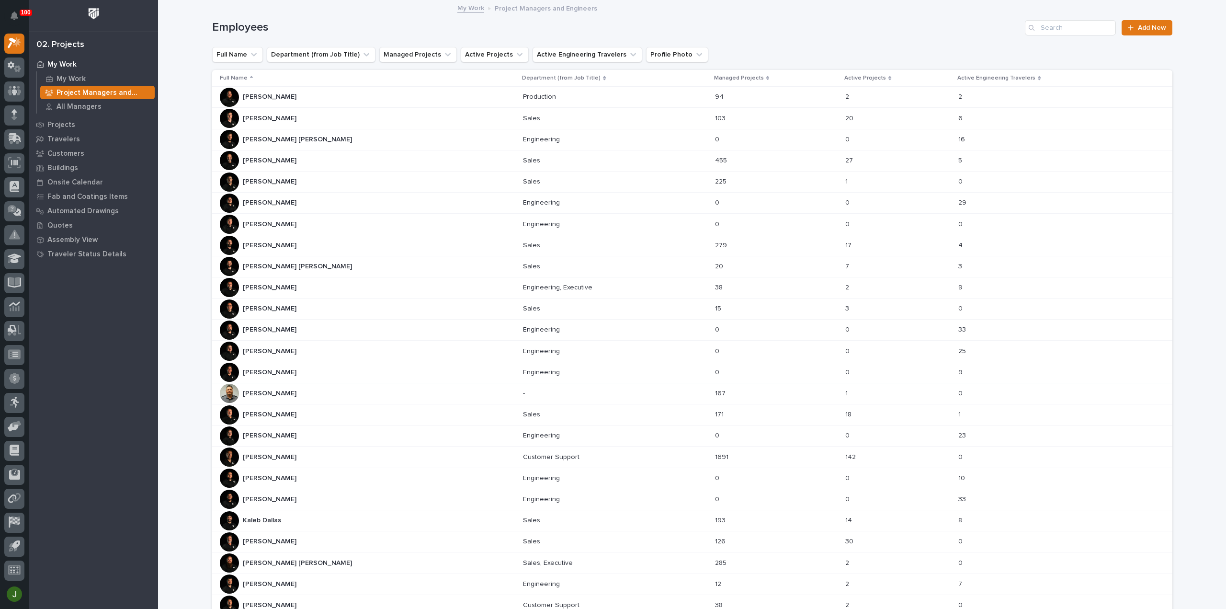
click at [290, 117] on p "[PERSON_NAME]" at bounding box center [271, 118] width 56 height 10
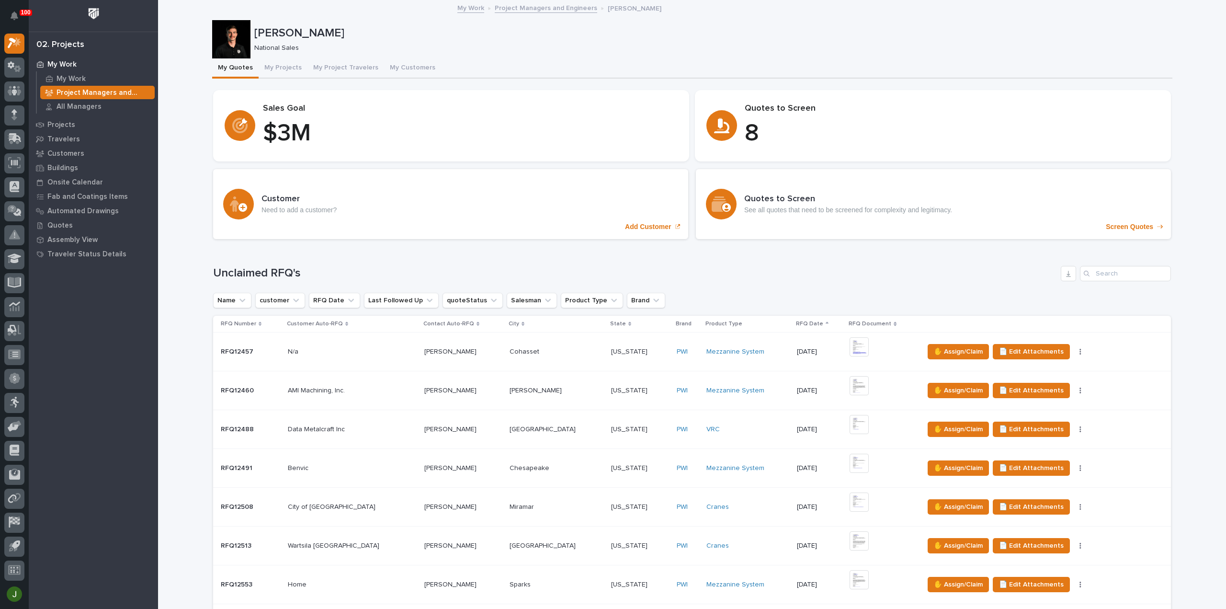
click at [555, 5] on link "Project Managers and Engineers" at bounding box center [546, 7] width 102 height 11
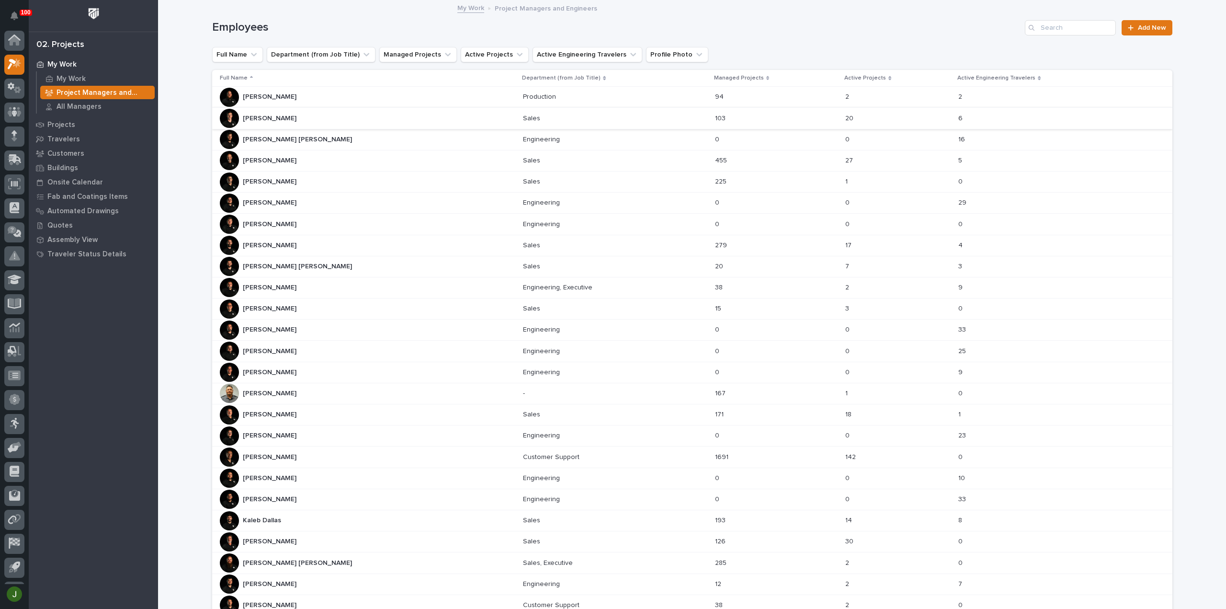
scroll to position [21, 0]
click at [272, 304] on p "[PERSON_NAME]" at bounding box center [271, 308] width 56 height 10
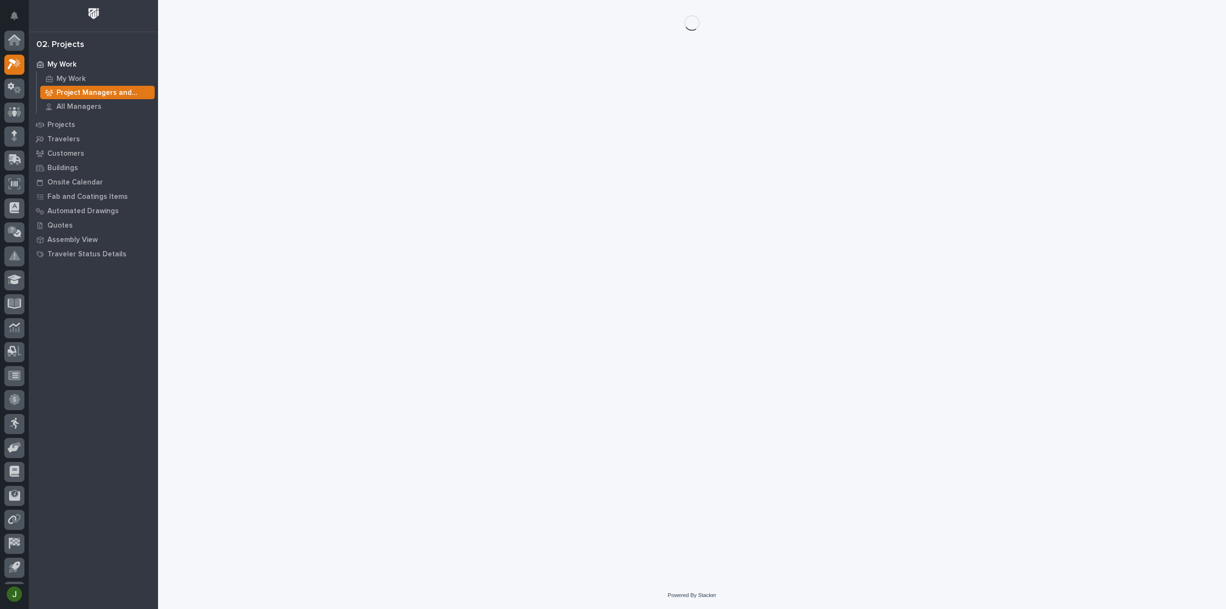
scroll to position [21, 0]
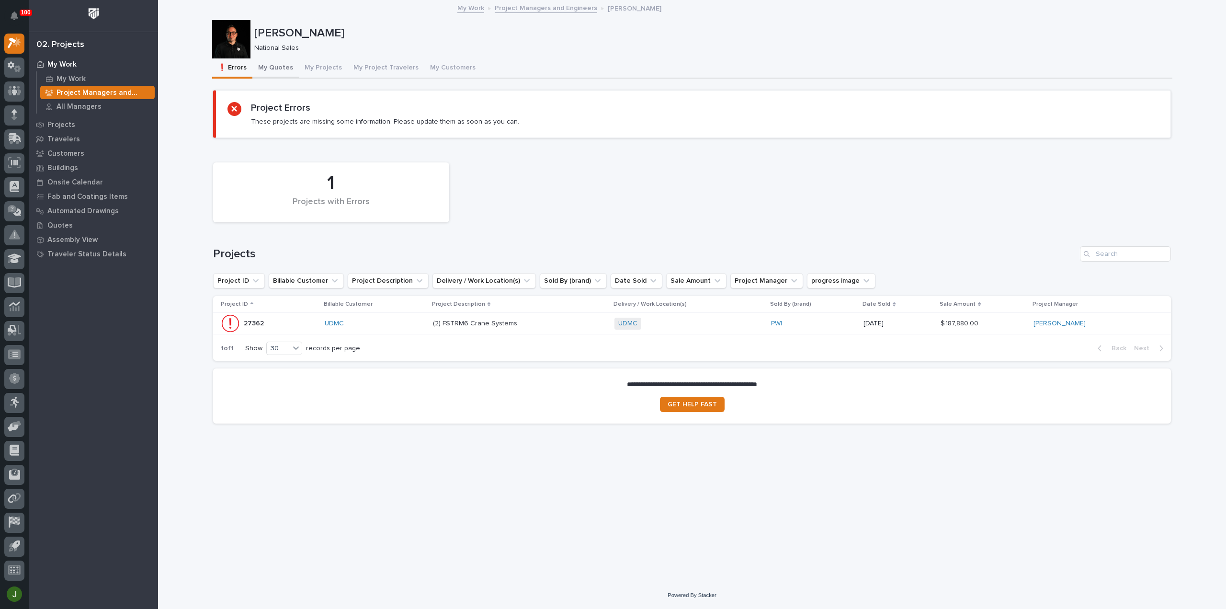
click at [281, 67] on button "My Quotes" at bounding box center [275, 68] width 46 height 20
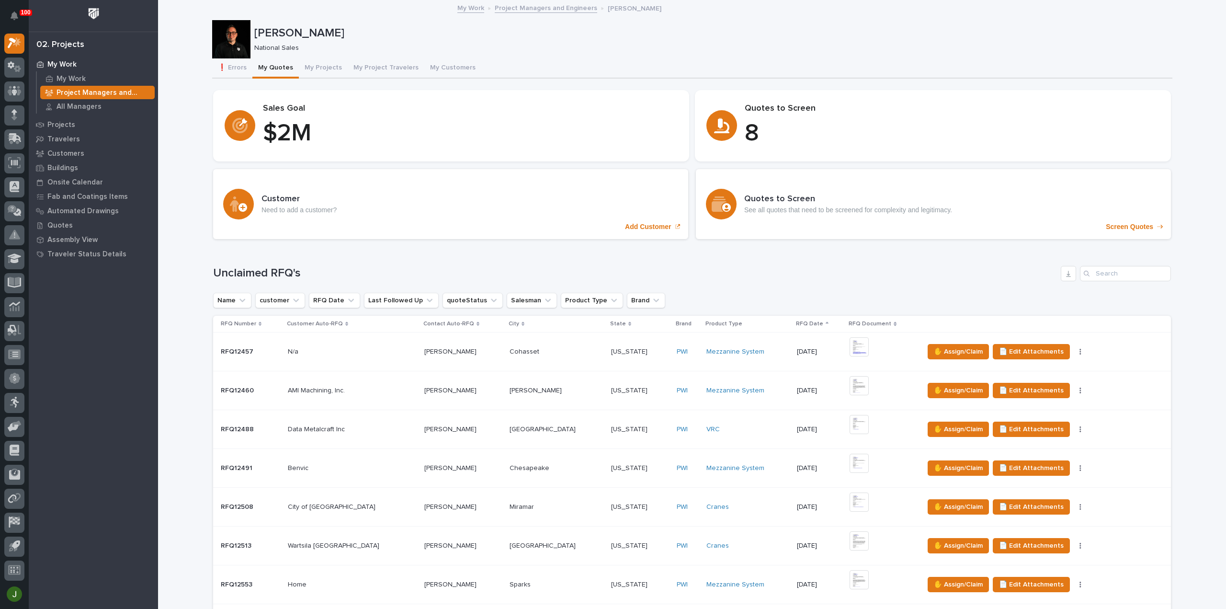
click at [501, 8] on link "Project Managers and Engineers" at bounding box center [546, 7] width 102 height 11
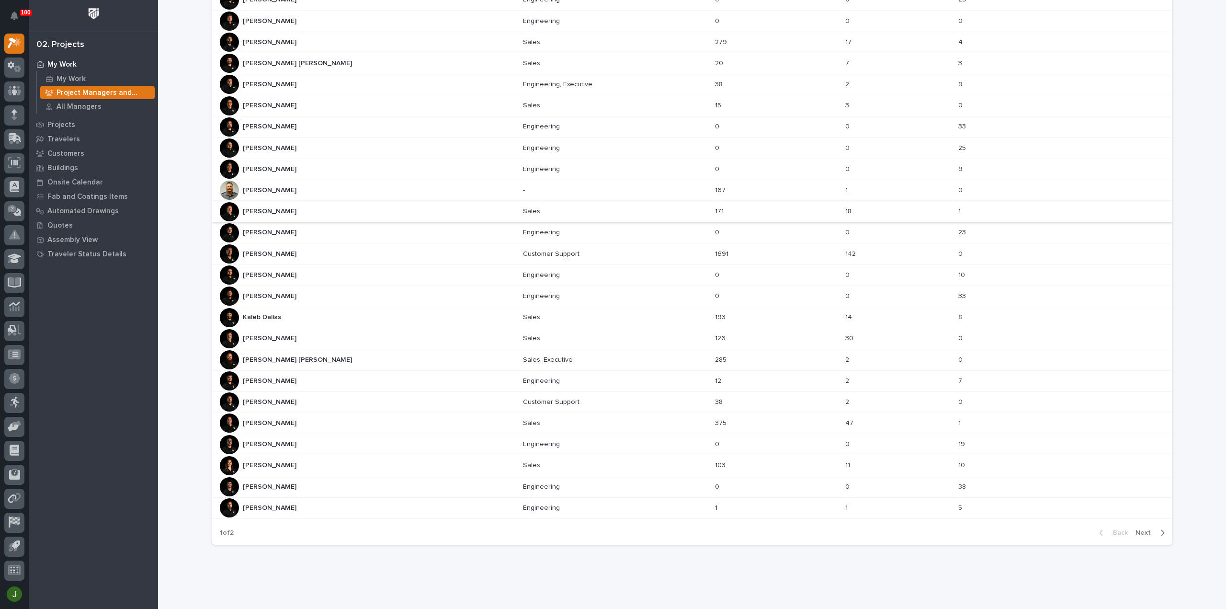
scroll to position [216, 0]
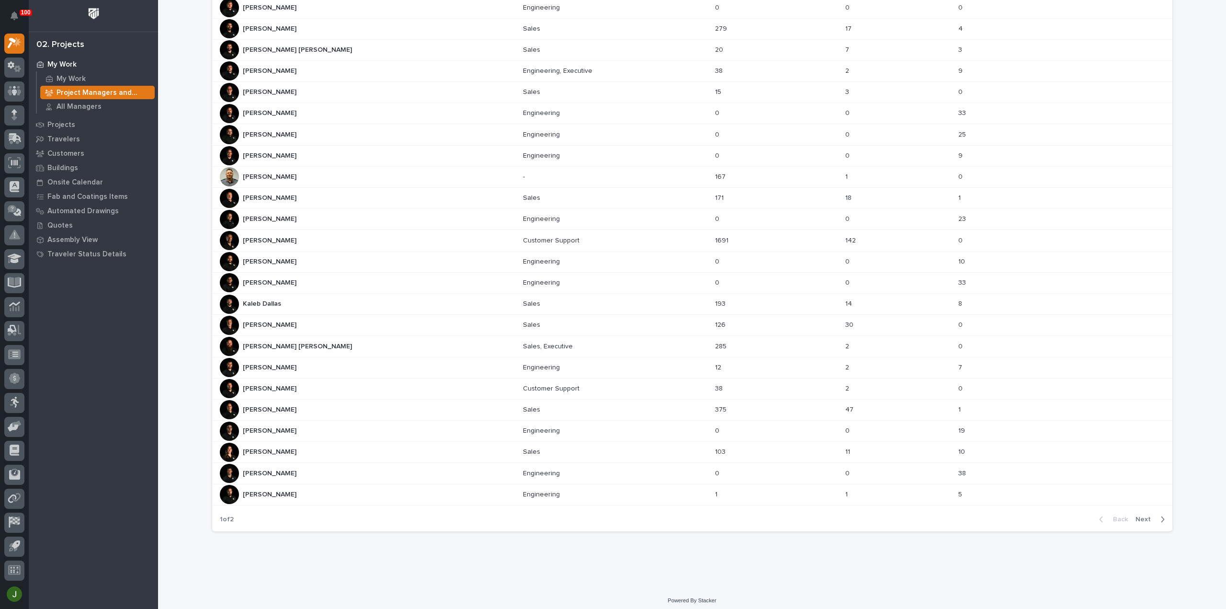
click at [269, 298] on p "Kaleb Dallas" at bounding box center [263, 303] width 40 height 10
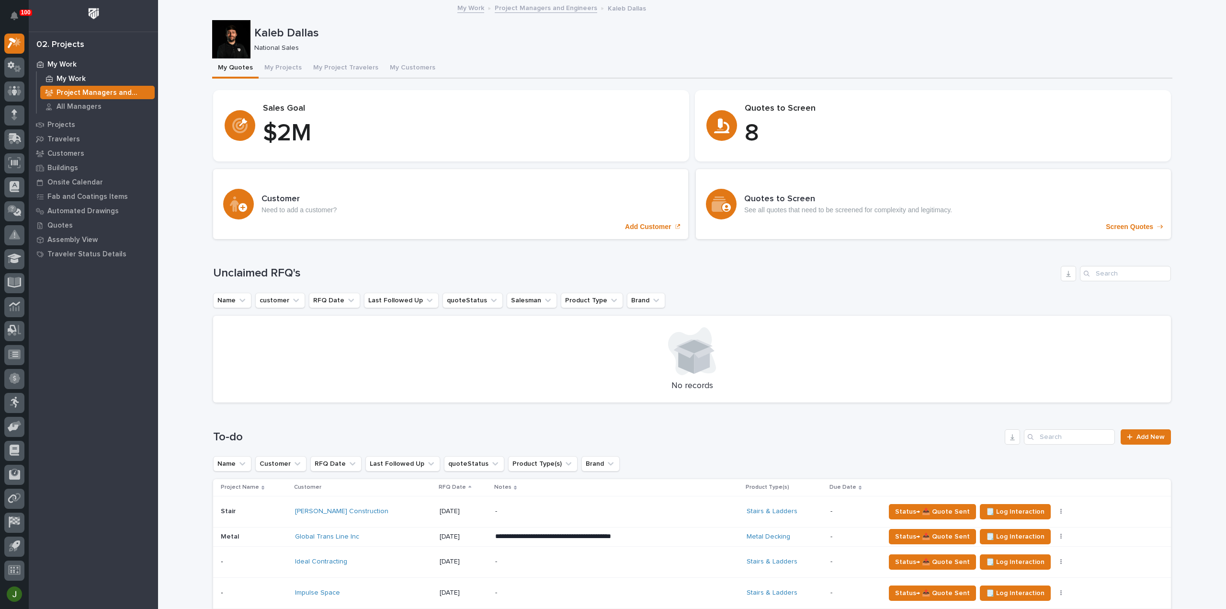
click at [72, 77] on p "My Work" at bounding box center [71, 79] width 29 height 9
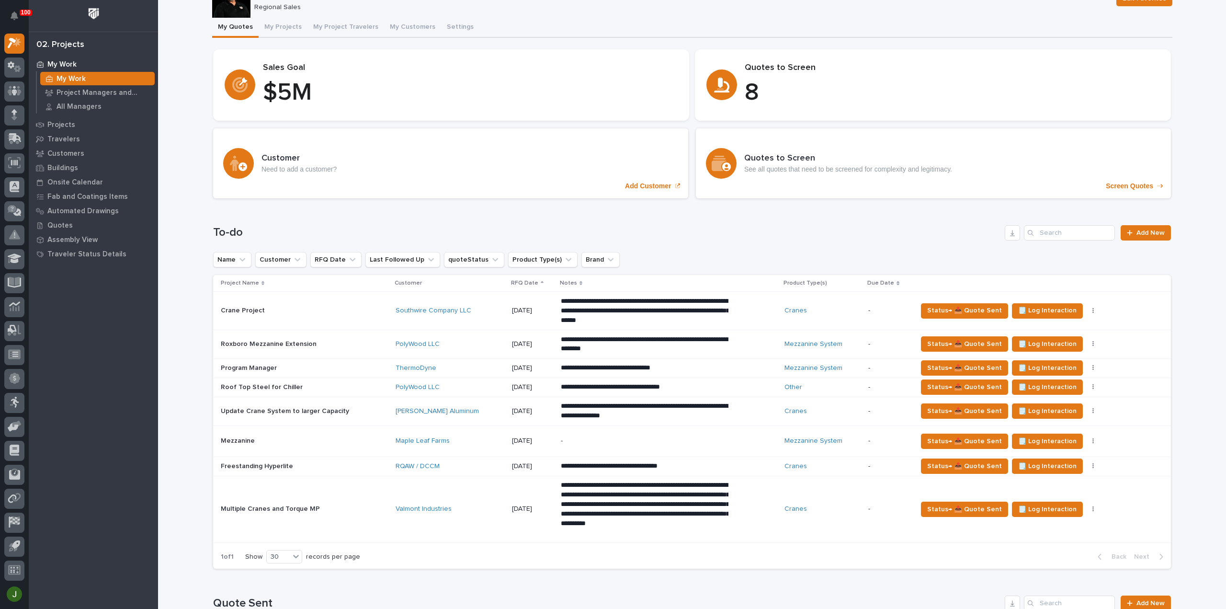
scroll to position [64, 0]
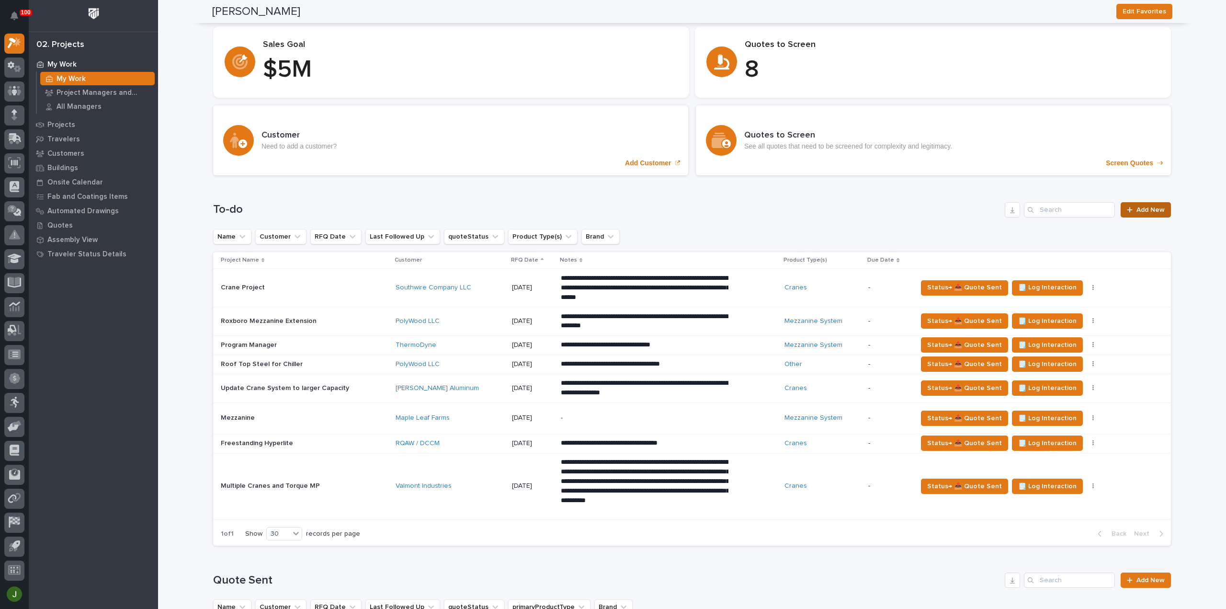
click at [1142, 207] on span "Add New" at bounding box center [1150, 209] width 28 height 7
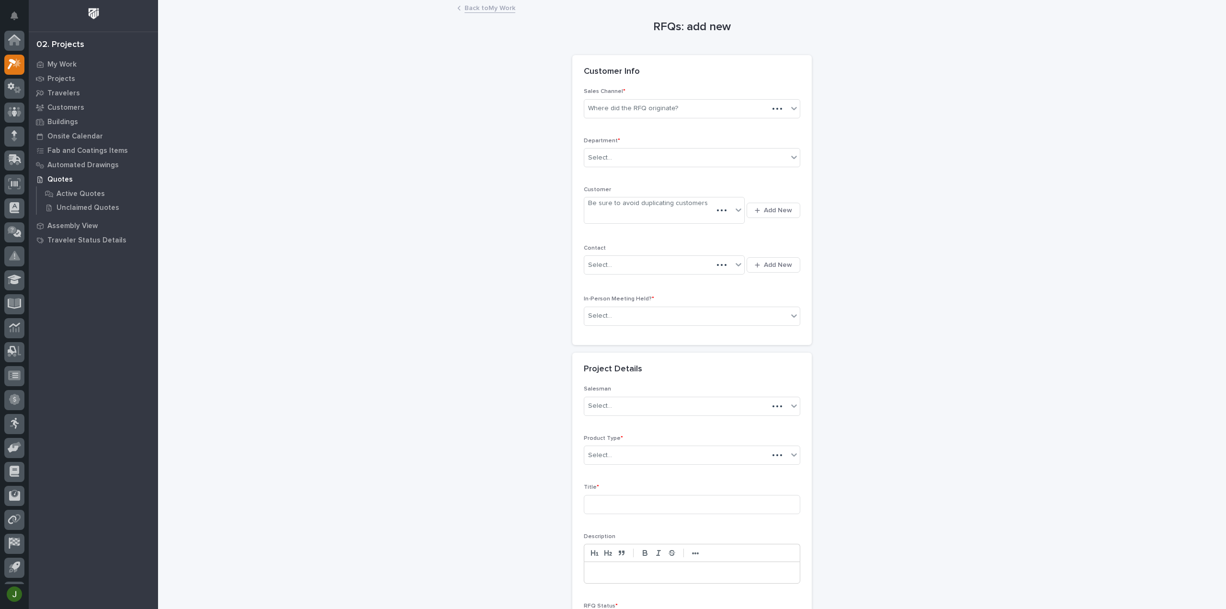
scroll to position [21, 0]
click at [614, 107] on div "Where did the RFQ originate?" at bounding box center [633, 108] width 90 height 10
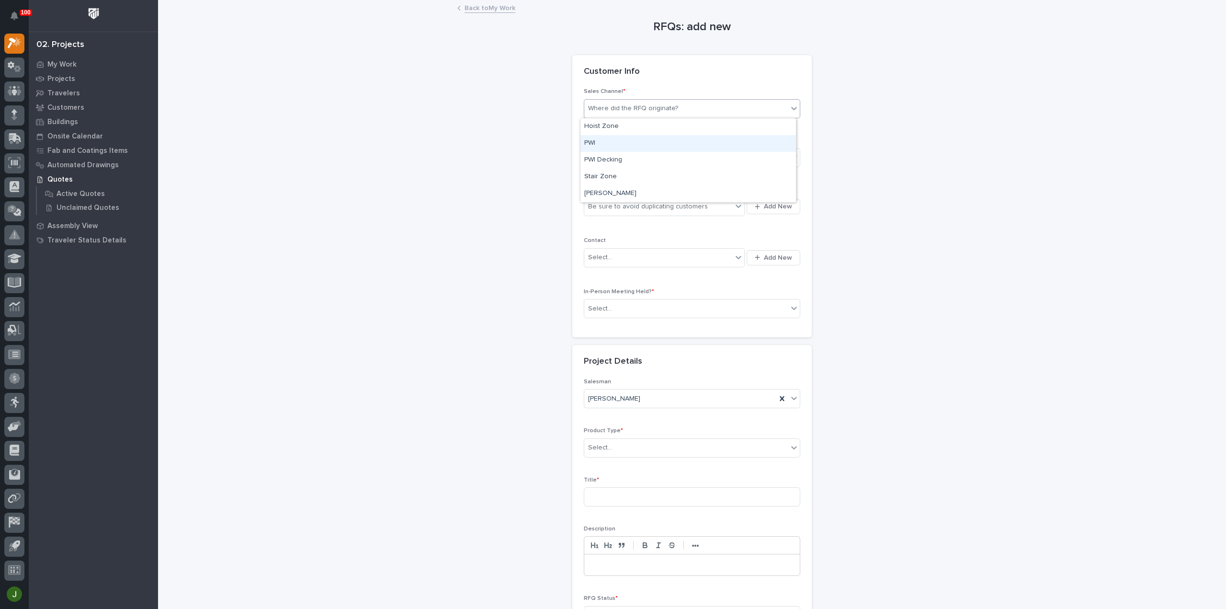
click at [606, 143] on div "PWI" at bounding box center [688, 143] width 216 height 17
click at [603, 158] on div "Select..." at bounding box center [600, 158] width 24 height 10
click at [601, 190] on span "Regional Sales" at bounding box center [609, 191] width 50 height 11
click at [605, 207] on div "Be sure to avoid duplicating customers" at bounding box center [648, 207] width 120 height 10
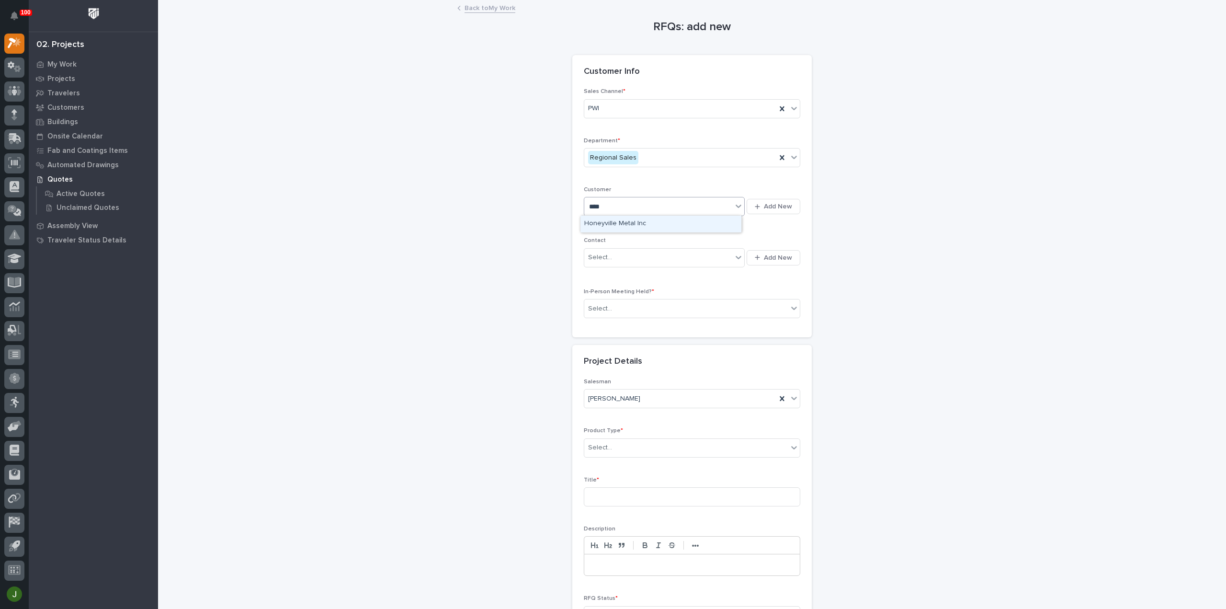
type input "*****"
click at [627, 238] on div "Honeyville Metal Inc" at bounding box center [660, 240] width 161 height 17
click at [610, 255] on div "Select..." at bounding box center [658, 258] width 148 height 16
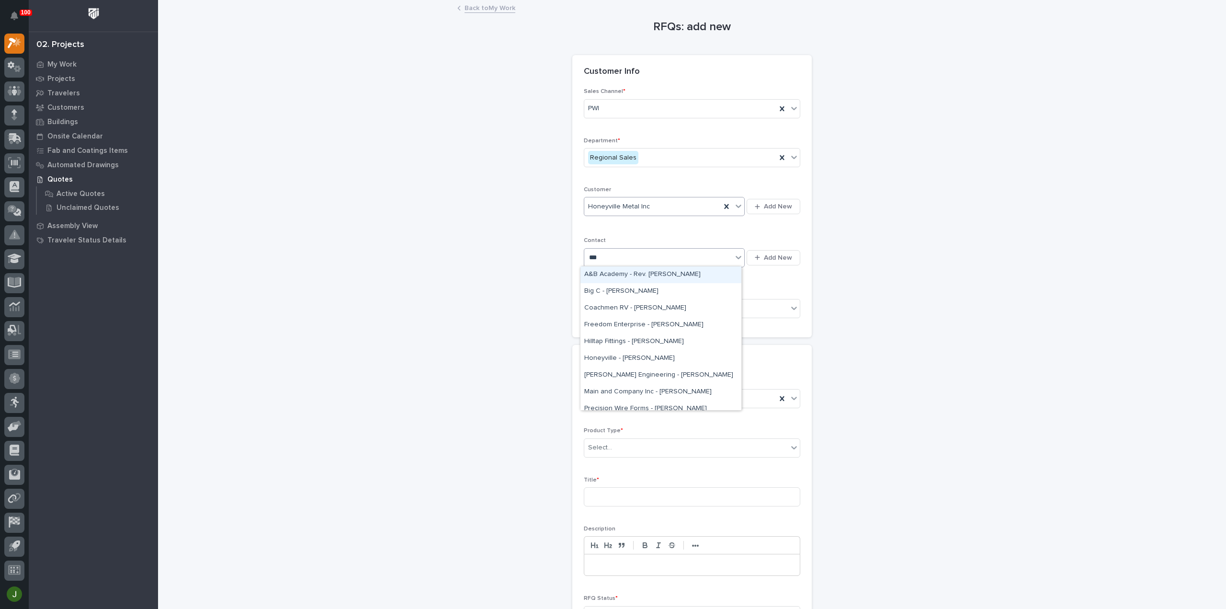
type input "****"
click at [602, 357] on div "Honeyville - [PERSON_NAME]" at bounding box center [660, 358] width 161 height 17
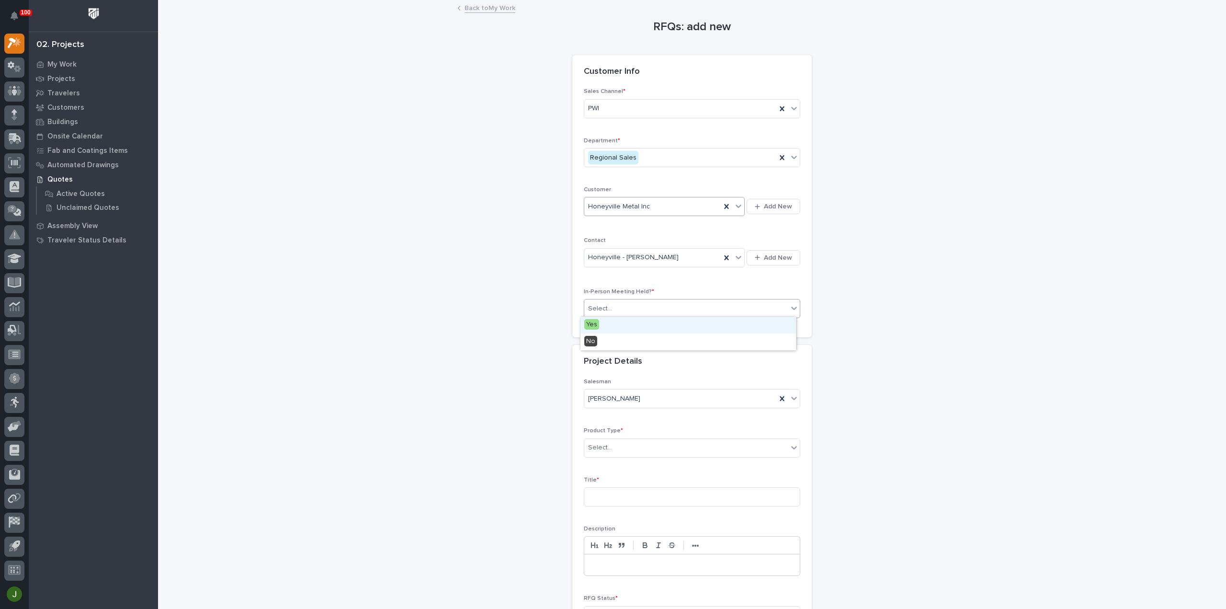
click at [619, 306] on div "Select..." at bounding box center [686, 309] width 204 height 16
click at [612, 323] on div "Yes" at bounding box center [688, 325] width 216 height 17
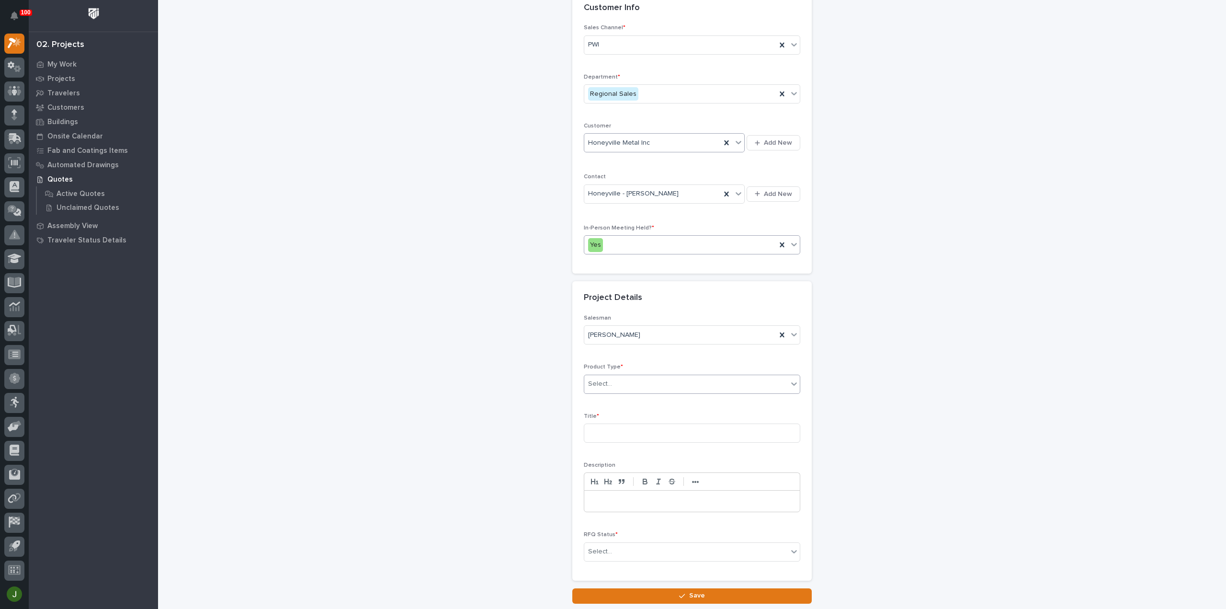
click at [607, 378] on div "Select..." at bounding box center [686, 384] width 204 height 16
click at [607, 416] on div "Cranes" at bounding box center [688, 416] width 216 height 17
click at [596, 428] on input at bounding box center [692, 432] width 216 height 19
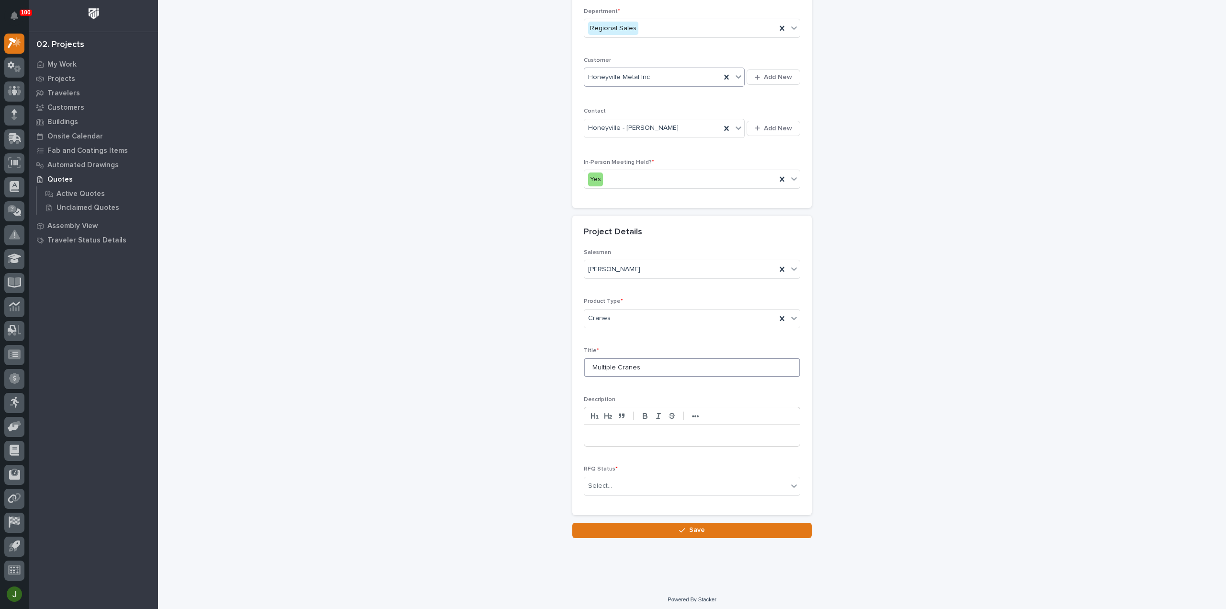
scroll to position [130, 0]
type input "Multiple Cranes"
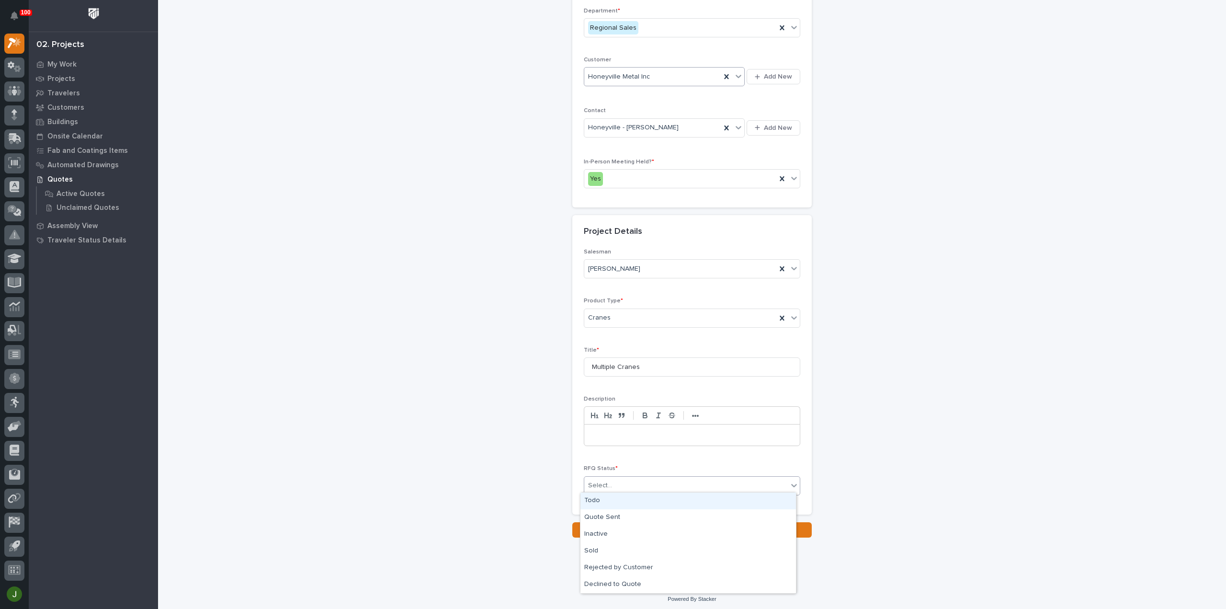
click at [603, 482] on div "Select..." at bounding box center [600, 485] width 24 height 10
click at [603, 498] on div "Todo" at bounding box center [688, 500] width 216 height 17
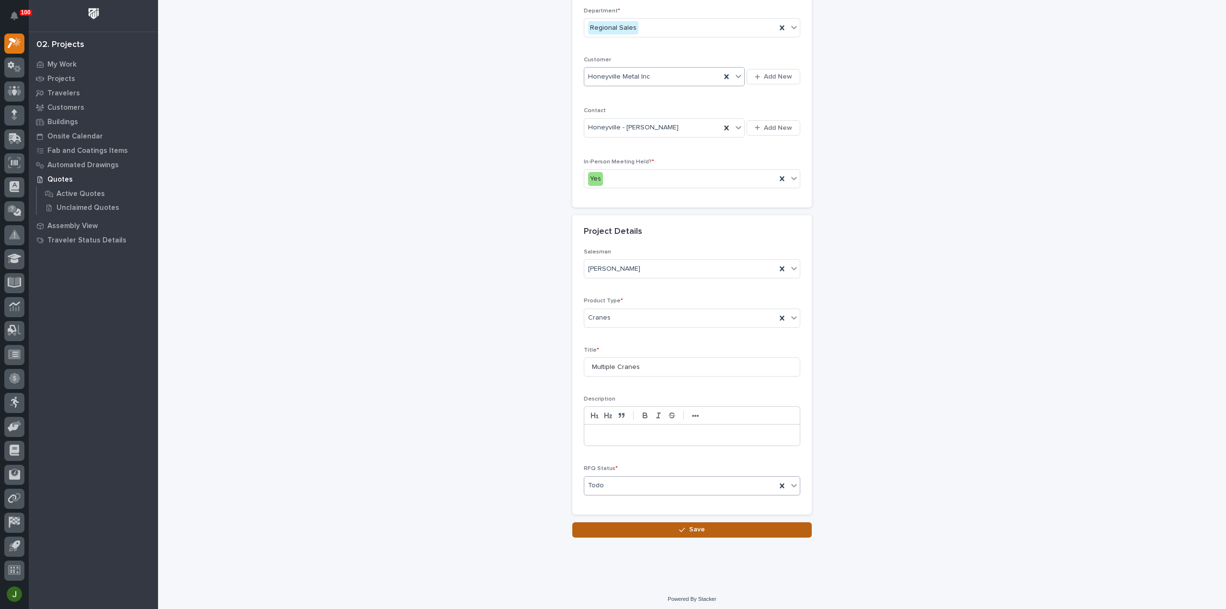
click at [653, 528] on button "Save" at bounding box center [691, 529] width 239 height 15
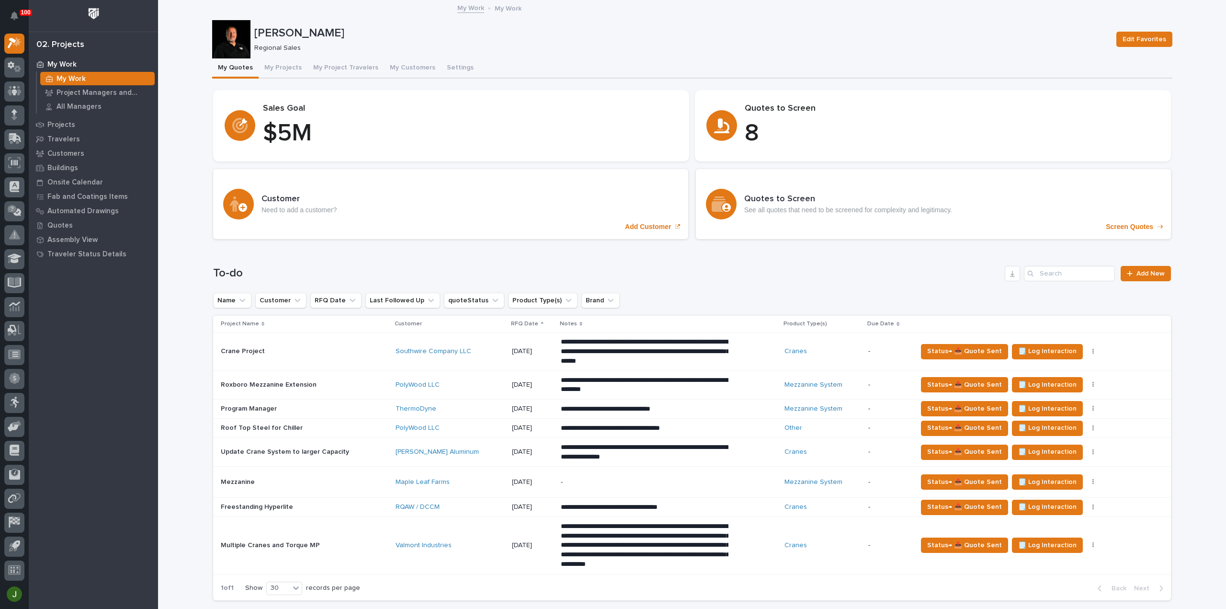
scroll to position [127, 0]
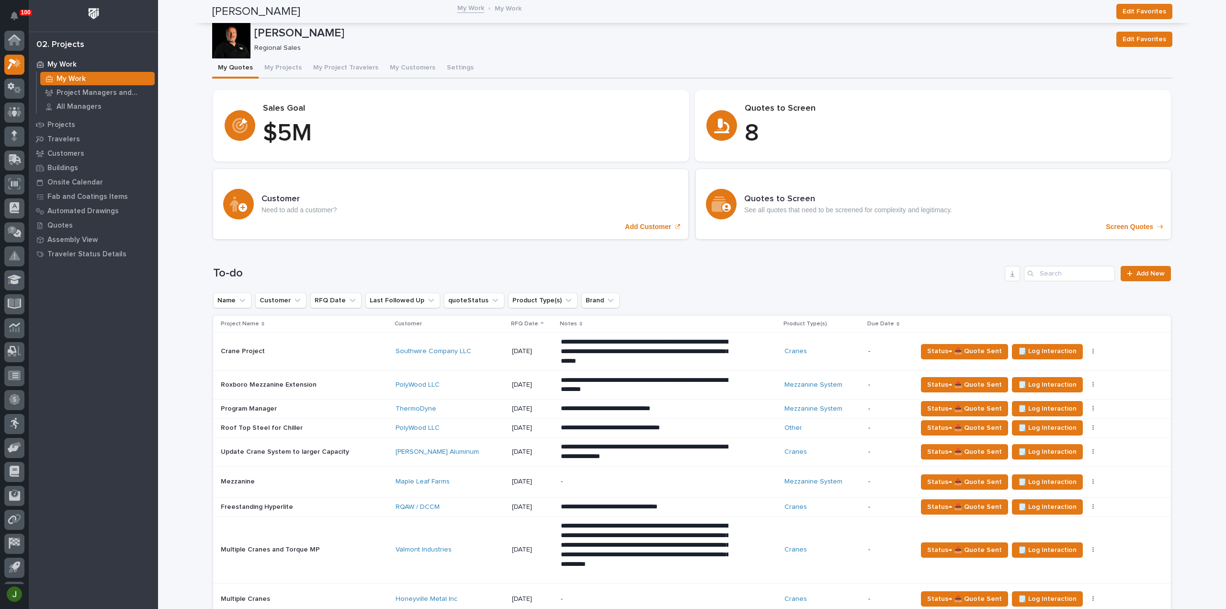
scroll to position [21, 0]
